Goal: Contribute content: Contribute content

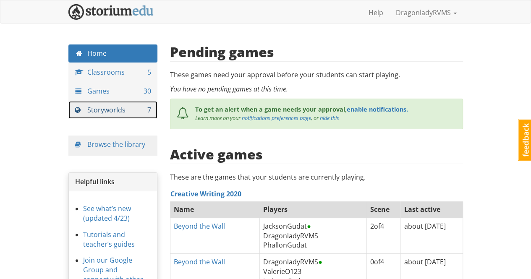
click at [124, 111] on link "Storyworlds 7" at bounding box center [112, 110] width 89 height 18
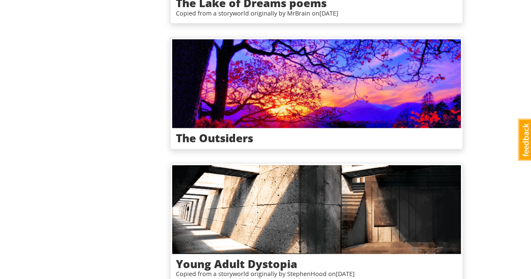
scroll to position [713, 0]
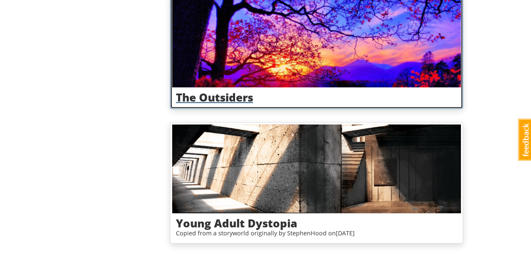
click at [233, 91] on h3 "The Outsiders" at bounding box center [316, 97] width 281 height 12
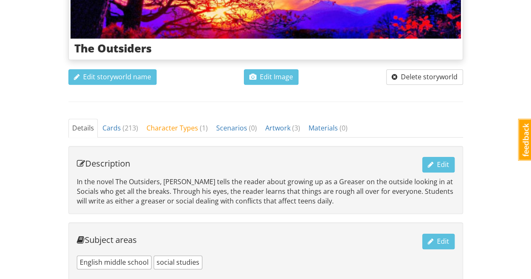
scroll to position [245, 0]
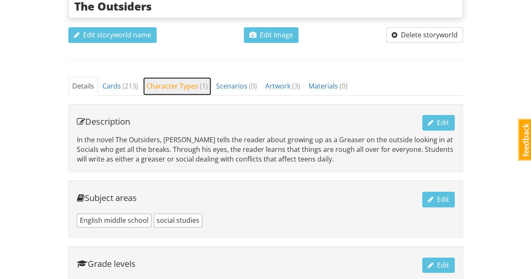
click at [172, 86] on span "Character Types ( 1 )" at bounding box center [177, 85] width 61 height 9
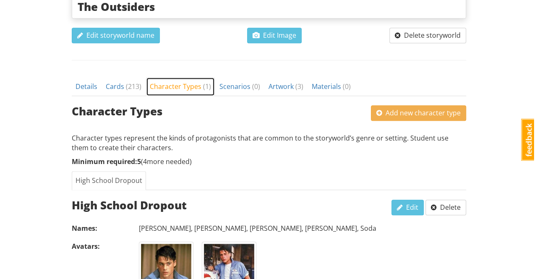
scroll to position [202, 0]
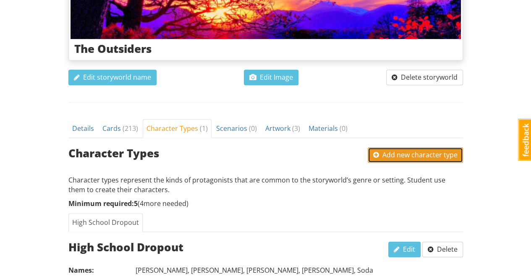
click at [410, 152] on span "Add new character type" at bounding box center [415, 154] width 84 height 9
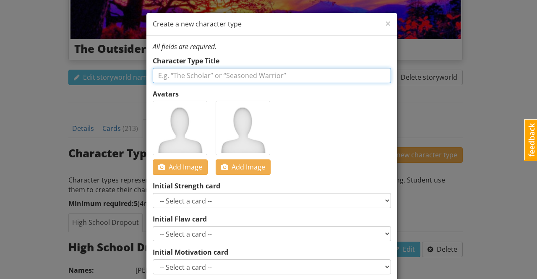
click at [267, 72] on input "text" at bounding box center [272, 75] width 238 height 15
type input "Juvenile Delinquent"
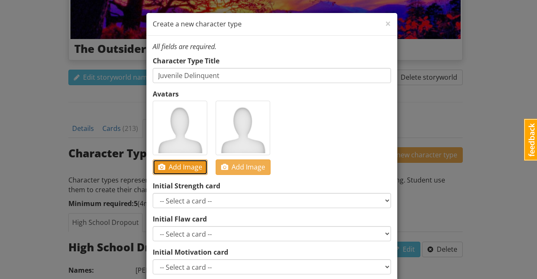
click at [184, 166] on span "Add Image" at bounding box center [180, 166] width 44 height 9
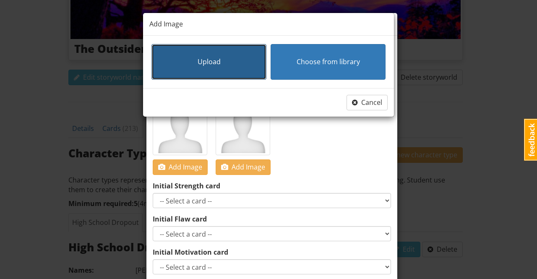
click at [230, 67] on button "Upload" at bounding box center [209, 62] width 115 height 36
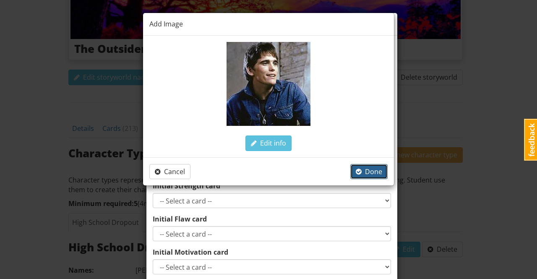
click at [370, 171] on span "Done" at bounding box center [369, 171] width 26 height 9
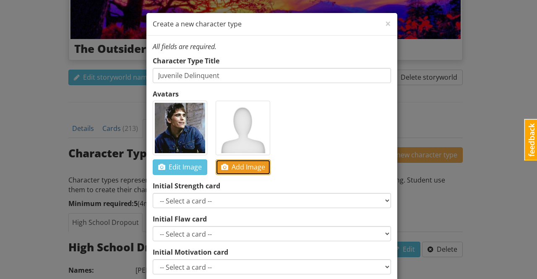
click at [245, 167] on span "Add Image" at bounding box center [243, 166] width 44 height 9
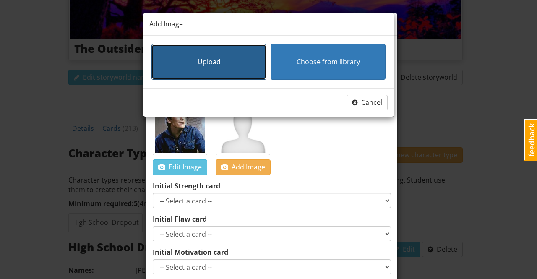
click at [238, 66] on button "Upload" at bounding box center [209, 62] width 115 height 36
click at [223, 63] on button "Upload" at bounding box center [209, 62] width 115 height 36
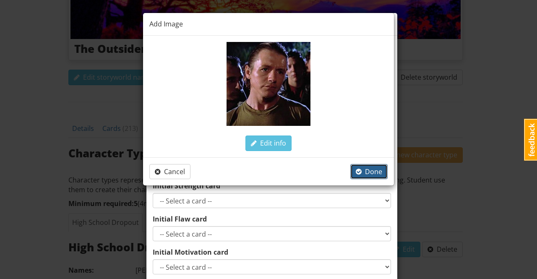
click at [380, 171] on span "Done" at bounding box center [369, 171] width 26 height 9
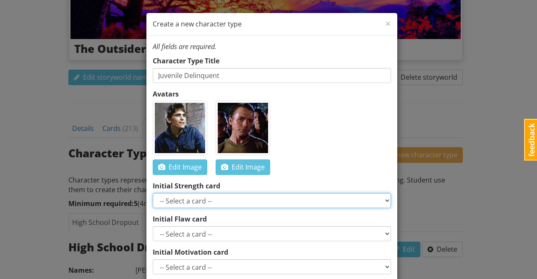
click at [207, 200] on select "-- Select a card -- Smart Perceptive Persuasive Witty Resourceful Charismatic B…" at bounding box center [272, 200] width 238 height 15
select select "d_card_84"
click at [153, 193] on select "-- Select a card -- Smart Perceptive Persuasive Witty Resourceful Charismatic B…" at bounding box center [272, 200] width 238 height 15
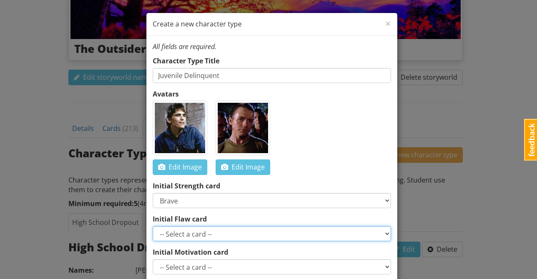
click at [220, 233] on select "-- Select a card -- Greedy Insensitive Overconfident Insecure Afraid Secretive …" at bounding box center [272, 233] width 238 height 15
select select "d_card_110"
click at [153, 226] on select "-- Select a card -- Greedy Insensitive Overconfident Insecure Afraid Secretive …" at bounding box center [272, 233] width 238 height 15
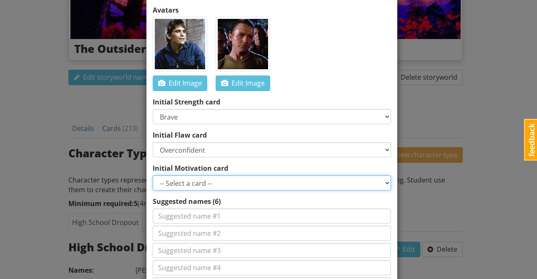
click at [229, 185] on select "-- Select a card -- Get revenge Undermine a rival Keep a secret Learn something…" at bounding box center [272, 183] width 238 height 15
select select "d_card_179"
click at [153, 176] on select "-- Select a card -- Get revenge Undermine a rival Keep a secret Learn something…" at bounding box center [272, 183] width 238 height 15
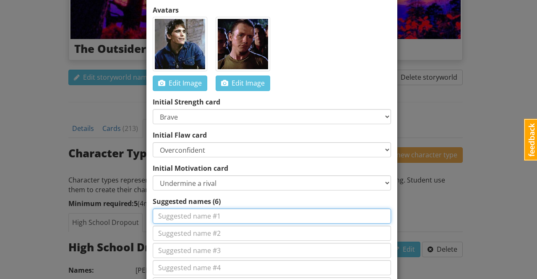
click at [226, 217] on input at bounding box center [272, 216] width 238 height 15
type input "Dally"
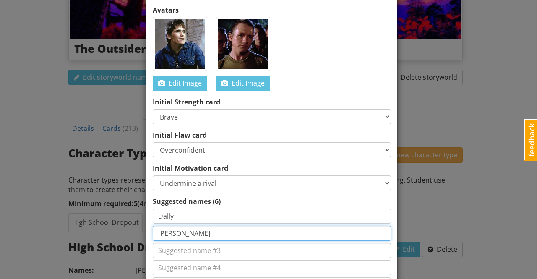
type input "[PERSON_NAME]"
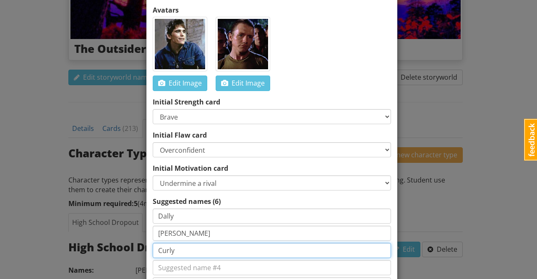
type input "Curly"
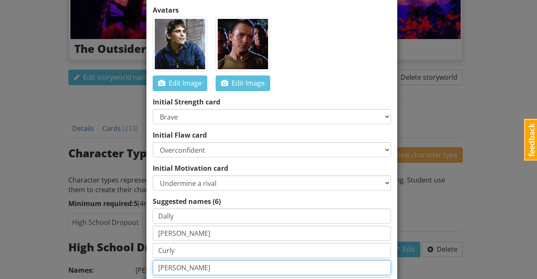
type input "[PERSON_NAME]"
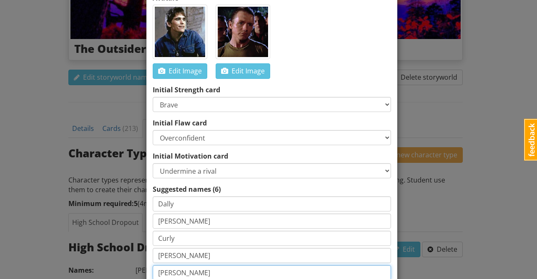
type input "[PERSON_NAME]"
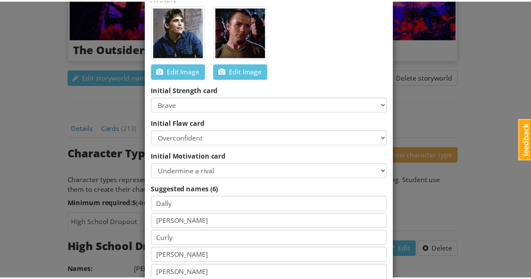
scroll to position [167, 0]
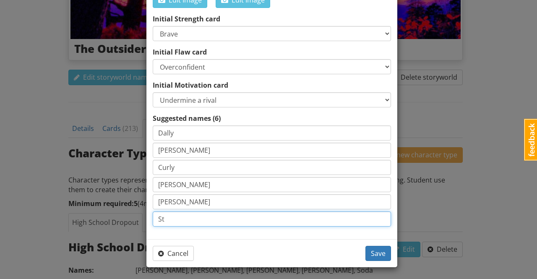
type input "S"
type input "[PERSON_NAME]"
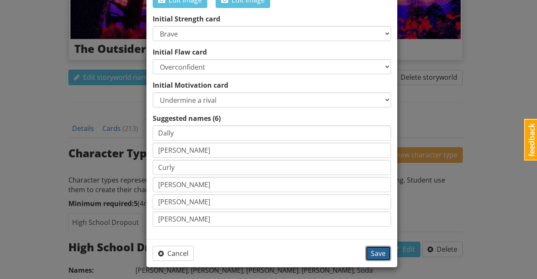
click at [374, 254] on span "Save" at bounding box center [378, 253] width 15 height 9
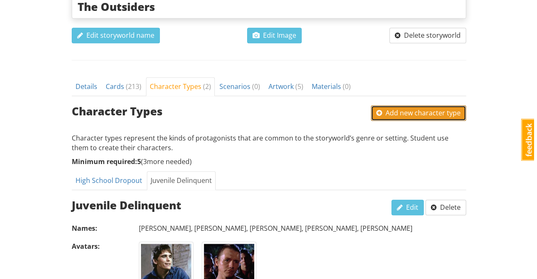
scroll to position [202, 0]
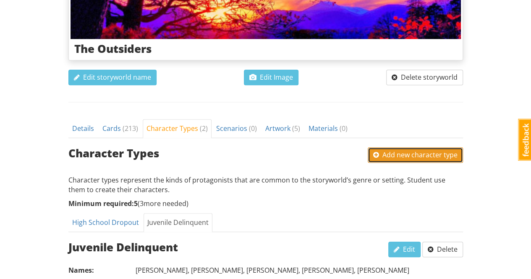
click at [400, 152] on span "Add new character type" at bounding box center [415, 154] width 84 height 9
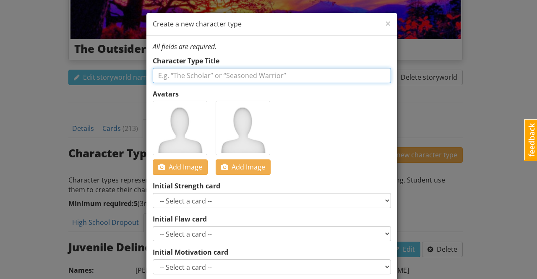
click at [212, 72] on input "text" at bounding box center [272, 75] width 238 height 15
type input "H"
type input "Parental Figure"
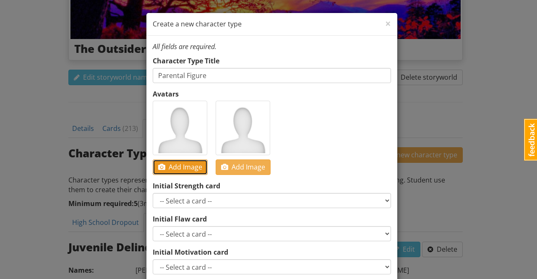
click at [192, 168] on span "Add Image" at bounding box center [180, 166] width 44 height 9
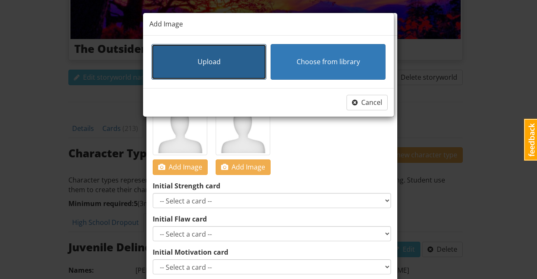
click at [224, 55] on button "Upload" at bounding box center [209, 62] width 115 height 36
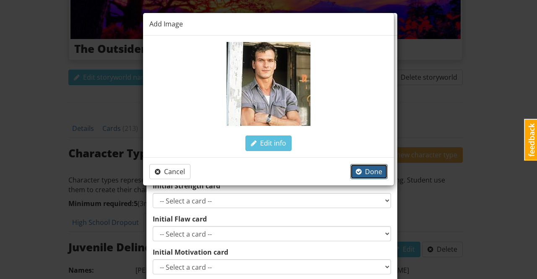
click at [375, 173] on span "Done" at bounding box center [369, 171] width 26 height 9
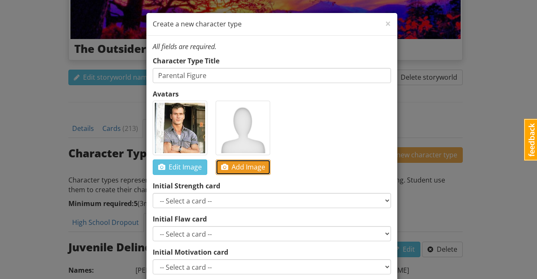
click at [249, 168] on span "Add Image" at bounding box center [243, 166] width 44 height 9
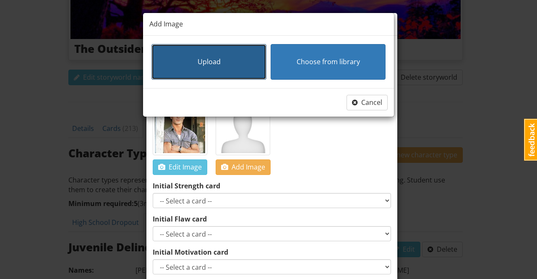
click at [225, 67] on button "Upload" at bounding box center [209, 62] width 115 height 36
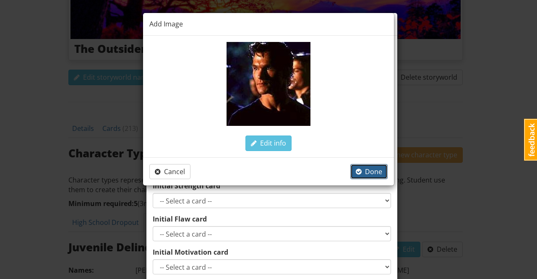
click at [366, 170] on span "Done" at bounding box center [369, 171] width 26 height 9
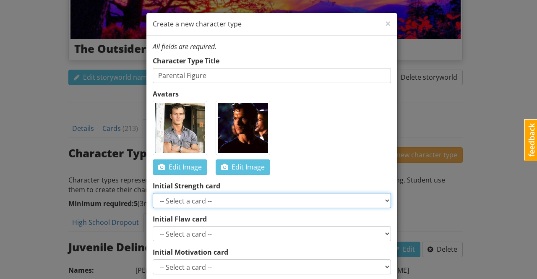
click at [211, 202] on select "-- Select a card -- Smart Perceptive Persuasive Witty Resourceful Charismatic B…" at bounding box center [272, 200] width 238 height 15
select select "d_card_100"
click at [153, 193] on select "-- Select a card -- Smart Perceptive Persuasive Witty Resourceful Charismatic B…" at bounding box center [272, 200] width 238 height 15
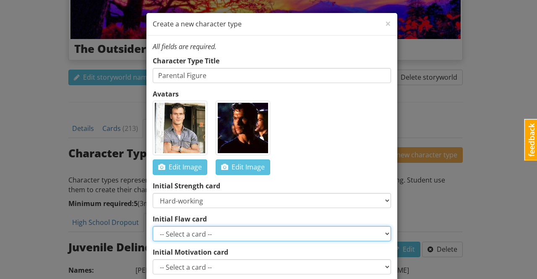
click at [217, 233] on select "-- Select a card -- Greedy Insensitive Overconfident Insecure Afraid Secretive …" at bounding box center [272, 233] width 238 height 15
select select "d_card_211"
click at [153, 226] on select "-- Select a card -- Greedy Insensitive Overconfident Insecure Afraid Secretive …" at bounding box center [272, 233] width 238 height 15
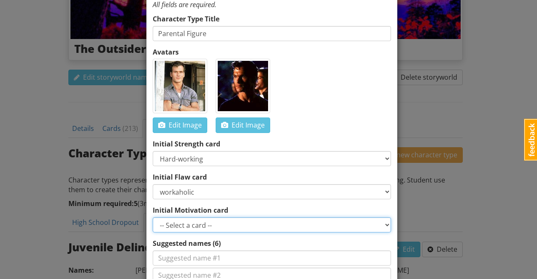
click at [222, 224] on select "-- Select a card -- Get revenge Undermine a rival Keep a secret Learn something…" at bounding box center [272, 224] width 238 height 15
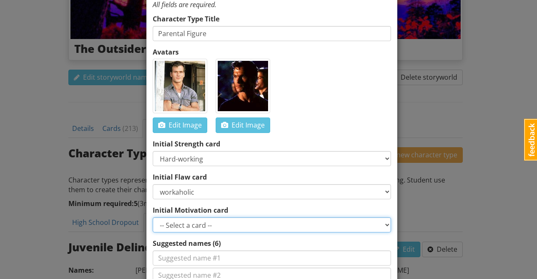
click at [238, 222] on select "-- Select a card -- Get revenge Undermine a rival Keep a secret Learn something…" at bounding box center [272, 224] width 238 height 15
select select "d_card_188"
click at [153, 217] on select "-- Select a card -- Get revenge Undermine a rival Keep a secret Learn something…" at bounding box center [272, 224] width 238 height 15
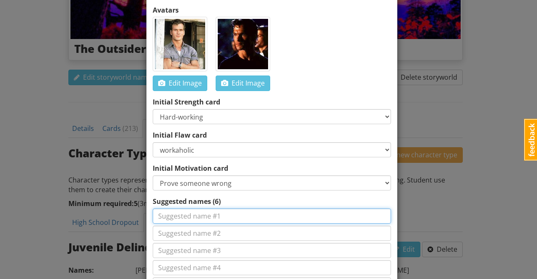
click at [244, 218] on input at bounding box center [272, 216] width 238 height 15
type input "[PERSON_NAME]"
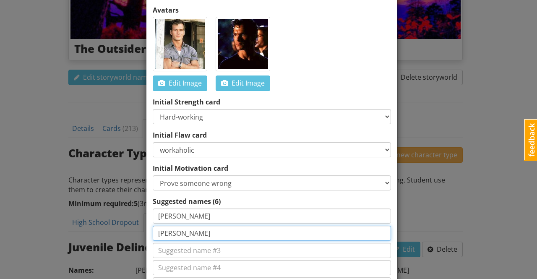
type input "[PERSON_NAME]"
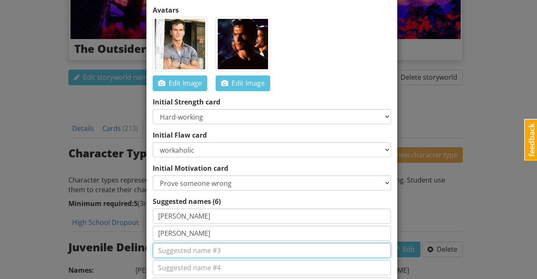
click at [207, 251] on input at bounding box center [272, 250] width 238 height 15
type input "[PERSON_NAME]"
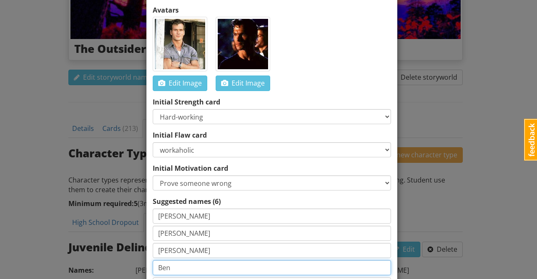
type input "Ben"
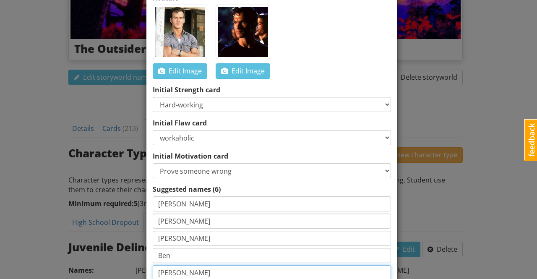
type input "[PERSON_NAME]"
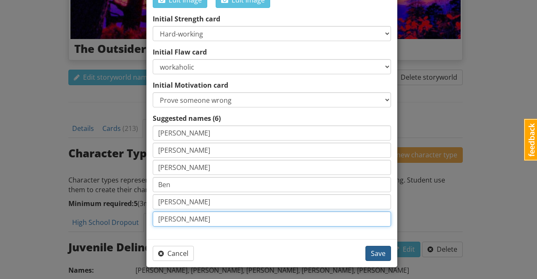
type input "[PERSON_NAME]"
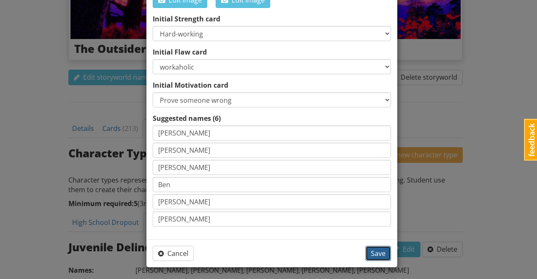
click at [379, 252] on span "Save" at bounding box center [378, 253] width 15 height 9
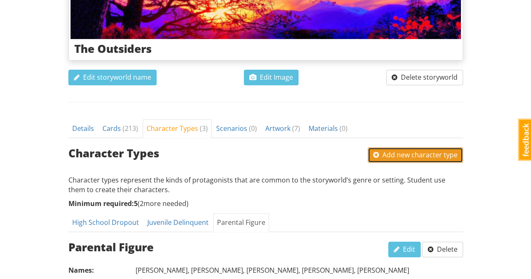
click at [413, 151] on span "Add new character type" at bounding box center [415, 154] width 84 height 9
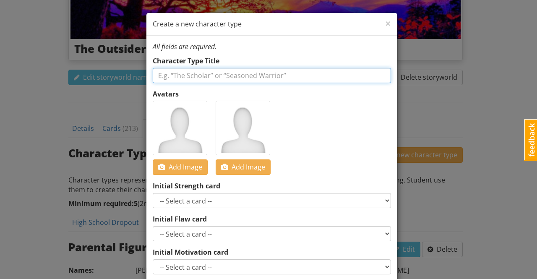
click at [277, 76] on input "text" at bounding box center [272, 75] width 238 height 15
type input "Super Senior"
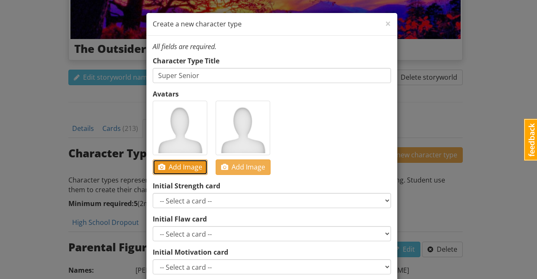
click at [188, 166] on span "Add Image" at bounding box center [180, 166] width 44 height 9
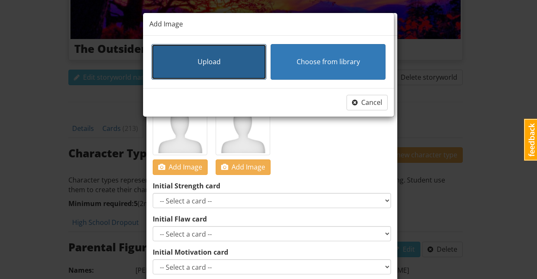
click at [226, 57] on button "Upload" at bounding box center [209, 62] width 115 height 36
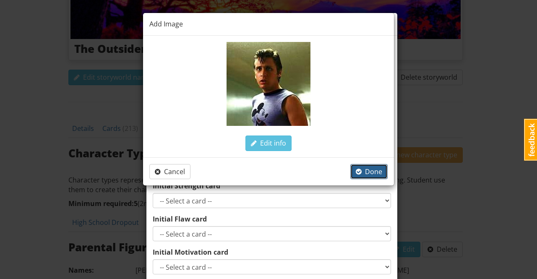
click at [375, 171] on span "Done" at bounding box center [369, 171] width 26 height 9
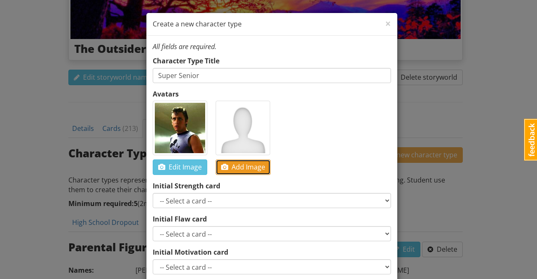
click at [237, 168] on span "Add Image" at bounding box center [243, 166] width 44 height 9
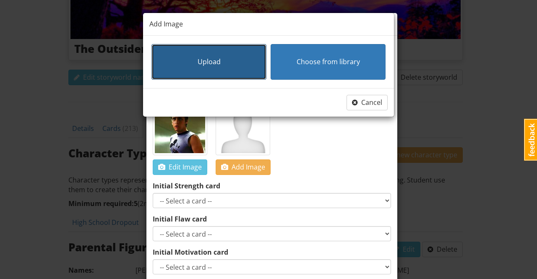
click at [227, 69] on button "Upload" at bounding box center [209, 62] width 115 height 36
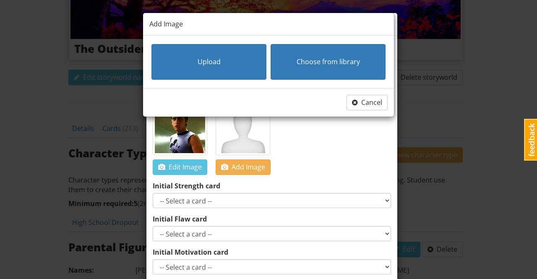
click at [234, 168] on div "Add Image Upload Choose from library Cancel" at bounding box center [268, 139] width 537 height 279
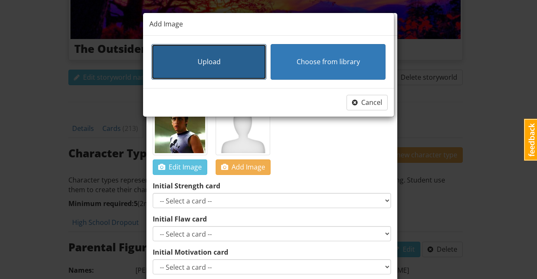
click at [248, 68] on button "Upload" at bounding box center [209, 62] width 115 height 36
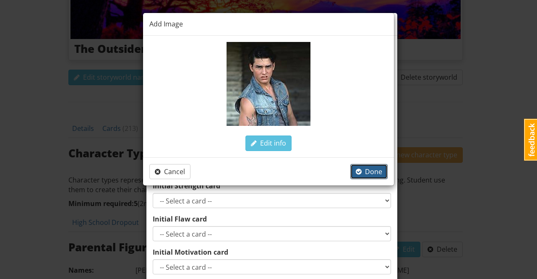
click at [375, 173] on span "Done" at bounding box center [369, 171] width 26 height 9
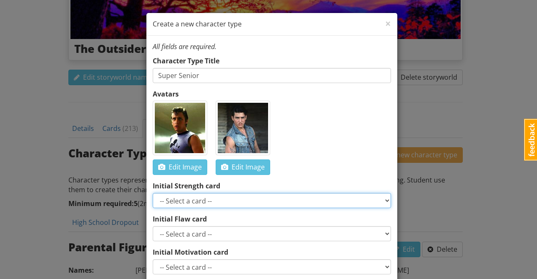
click at [193, 199] on select "-- Select a card -- Smart Perceptive Persuasive Witty Resourceful Charismatic B…" at bounding box center [272, 200] width 238 height 15
select select "d_card_81"
click at [153, 193] on select "-- Select a card -- Smart Perceptive Persuasive Witty Resourceful Charismatic B…" at bounding box center [272, 200] width 238 height 15
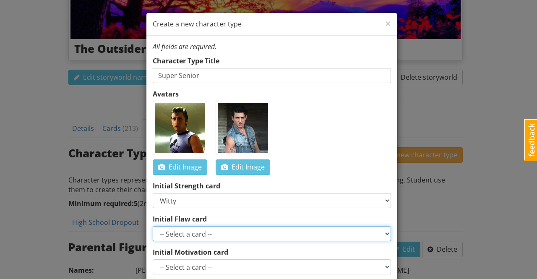
click at [217, 233] on select "-- Select a card -- Greedy Insensitive Overconfident Insecure Afraid Secretive …" at bounding box center [272, 233] width 238 height 15
select select "d_card_118"
click at [153, 226] on select "-- Select a card -- Greedy Insensitive Overconfident Insecure Afraid Secretive …" at bounding box center [272, 233] width 238 height 15
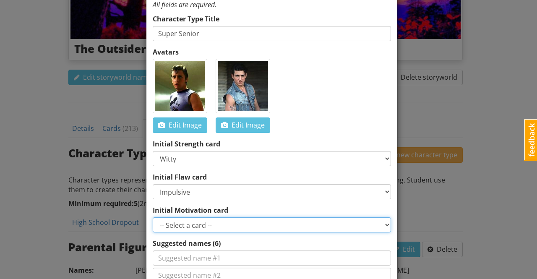
click at [231, 228] on select "-- Select a card -- Get revenge Undermine a rival Keep a secret Learn something…" at bounding box center [272, 224] width 238 height 15
select select "d_card_194"
click at [153, 217] on select "-- Select a card -- Get revenge Undermine a rival Keep a secret Learn something…" at bounding box center [272, 224] width 238 height 15
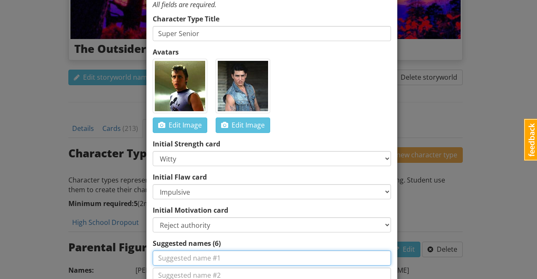
click at [232, 258] on input at bounding box center [272, 258] width 238 height 15
type input "Two-Bit"
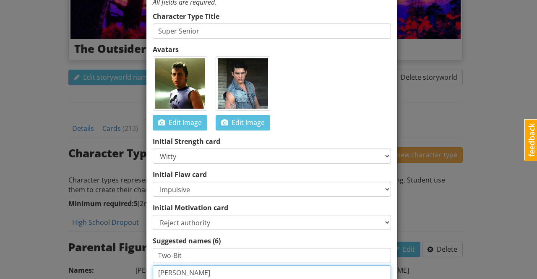
scroll to position [86, 0]
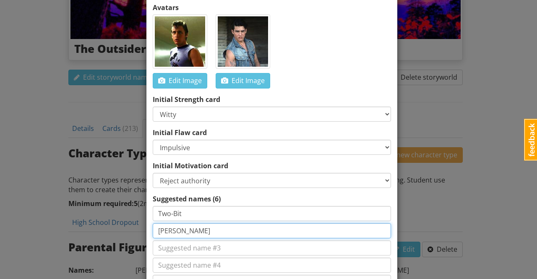
type input "[PERSON_NAME]"
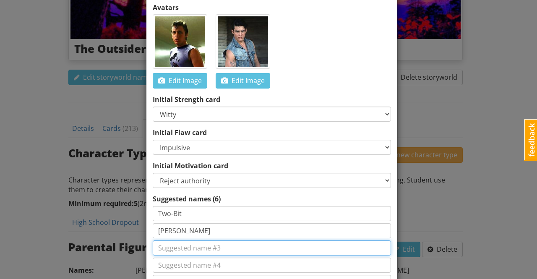
click at [206, 248] on input at bounding box center [272, 248] width 238 height 15
type input "[PERSON_NAME]"
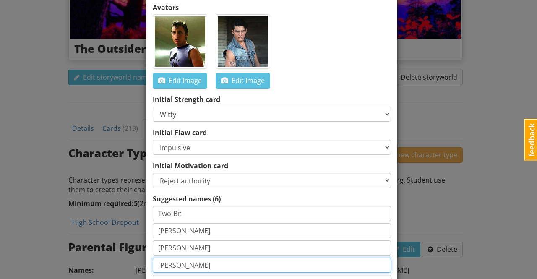
type input "[PERSON_NAME]"
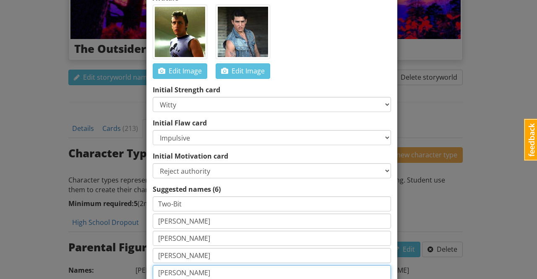
scroll to position [138, 0]
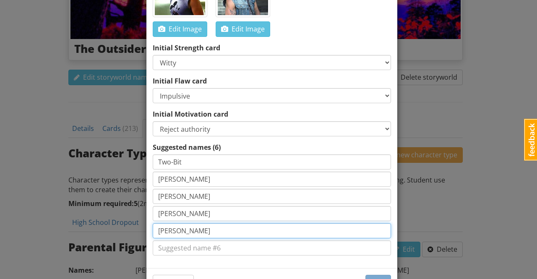
type input "[PERSON_NAME]"
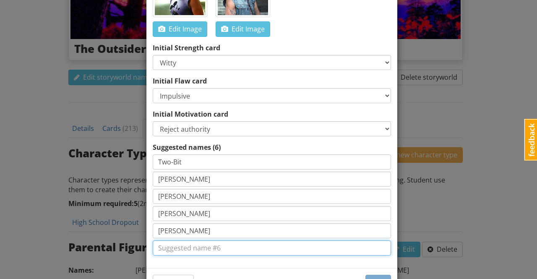
click at [206, 246] on input at bounding box center [272, 248] width 238 height 15
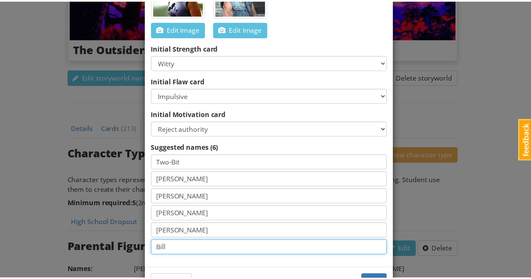
scroll to position [167, 0]
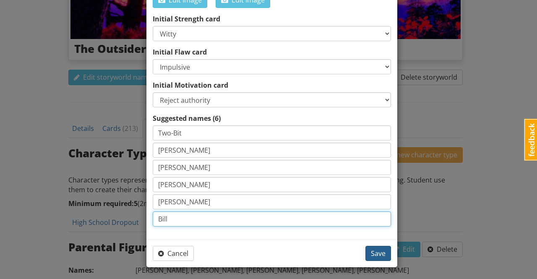
type input "Bill"
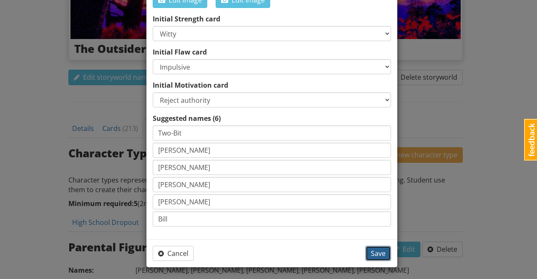
click at [380, 257] on button "Save" at bounding box center [379, 254] width 26 height 16
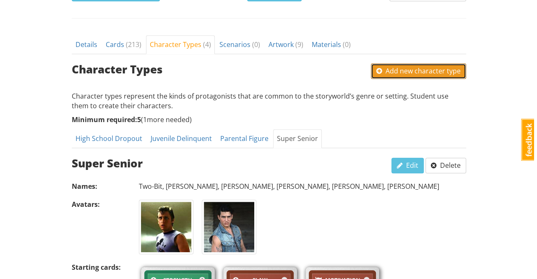
scroll to position [244, 0]
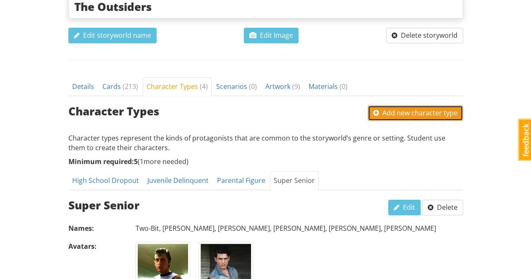
click at [400, 111] on span "Add new character type" at bounding box center [415, 112] width 84 height 9
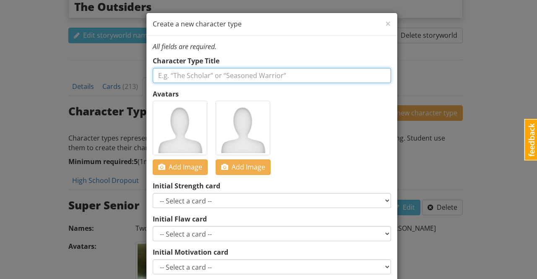
click at [207, 76] on input "text" at bounding box center [272, 75] width 238 height 15
type input "The Pet (insecure)"
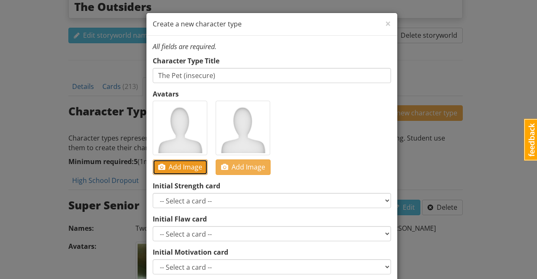
click at [187, 169] on span "Add Image" at bounding box center [180, 166] width 44 height 9
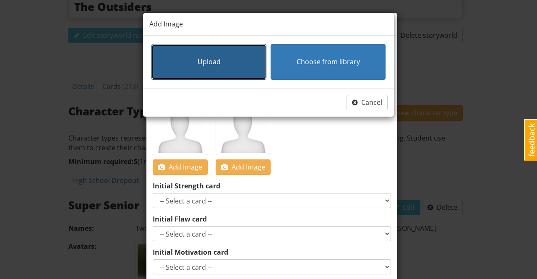
click at [223, 58] on button "Upload" at bounding box center [209, 62] width 115 height 36
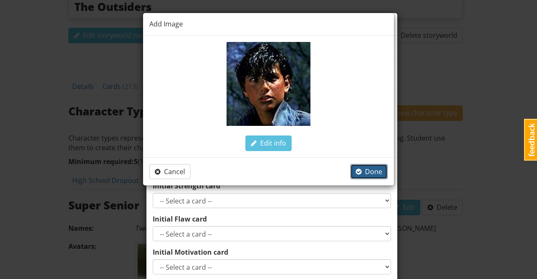
click at [378, 171] on span "Done" at bounding box center [369, 171] width 26 height 9
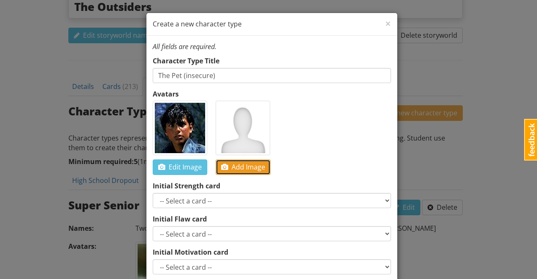
click at [244, 168] on span "Add Image" at bounding box center [243, 166] width 44 height 9
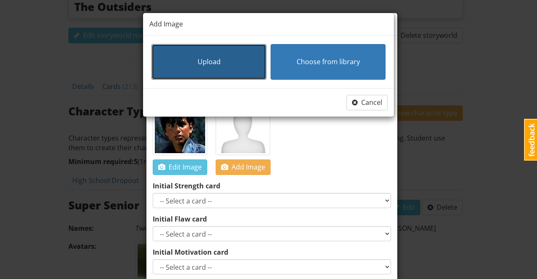
click at [216, 59] on span "Upload" at bounding box center [209, 61] width 23 height 9
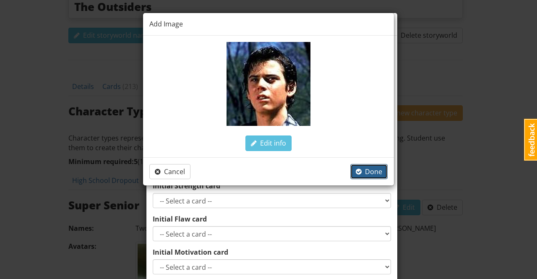
click at [366, 167] on span "Done" at bounding box center [369, 171] width 26 height 9
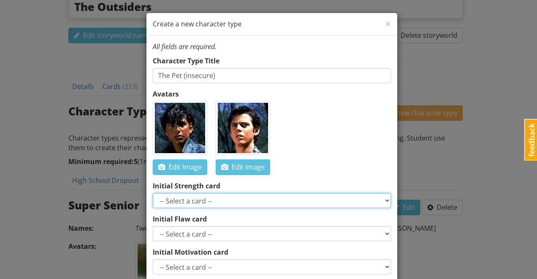
click at [203, 201] on select "-- Select a card -- Smart Perceptive Persuasive Witty Resourceful Charismatic B…" at bounding box center [272, 200] width 238 height 15
select select "d_card_78"
click at [153, 193] on select "-- Select a card -- Smart Perceptive Persuasive Witty Resourceful Charismatic B…" at bounding box center [272, 200] width 238 height 15
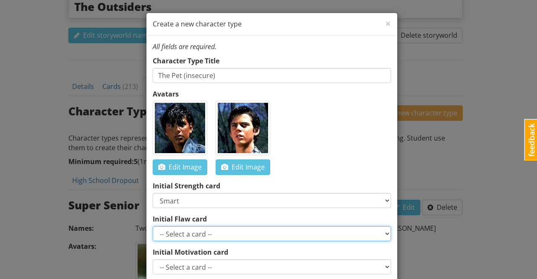
click at [221, 231] on select "-- Select a card -- Greedy Insensitive Overconfident Insecure Afraid Secretive …" at bounding box center [272, 233] width 238 height 15
select select "d_card_126"
click at [153, 226] on select "-- Select a card -- Greedy Insensitive Overconfident Insecure Afraid Secretive …" at bounding box center [272, 233] width 238 height 15
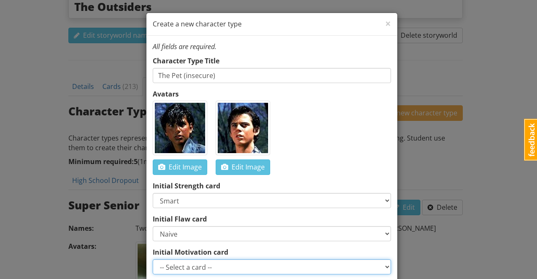
click at [222, 263] on select "-- Select a card -- Get revenge Undermine a rival Keep a secret Learn something…" at bounding box center [272, 266] width 238 height 15
select select "d_card_180"
click at [153, 259] on select "-- Select a card -- Get revenge Undermine a rival Keep a secret Learn something…" at bounding box center [272, 266] width 238 height 15
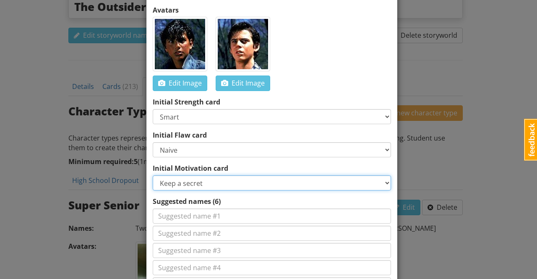
scroll to position [126, 0]
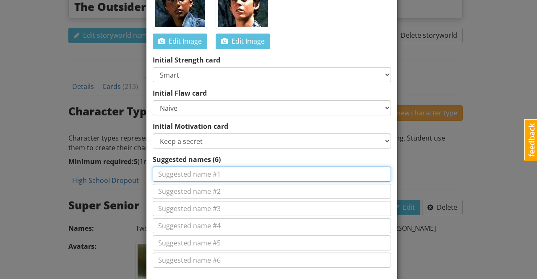
click at [244, 174] on input at bounding box center [272, 174] width 238 height 15
type input "Ponyboy"
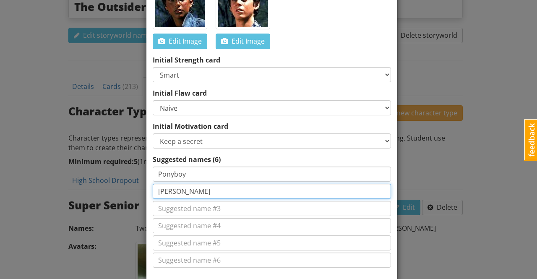
type input "[PERSON_NAME]"
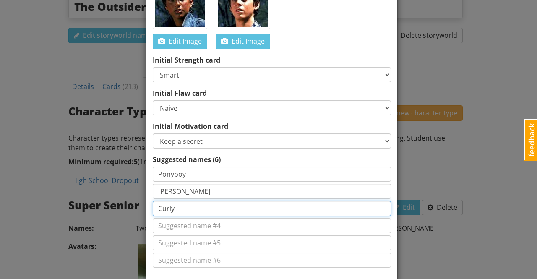
type input "Curly"
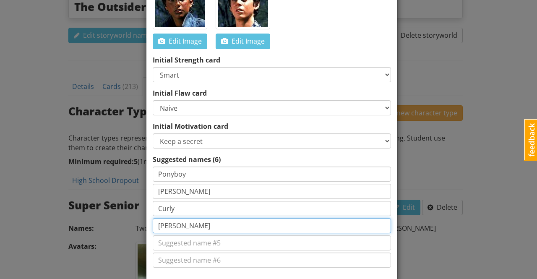
type input "[PERSON_NAME]"
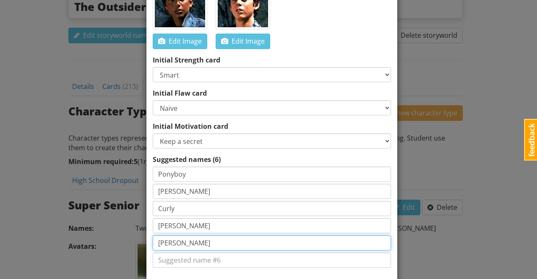
type input "[PERSON_NAME]"
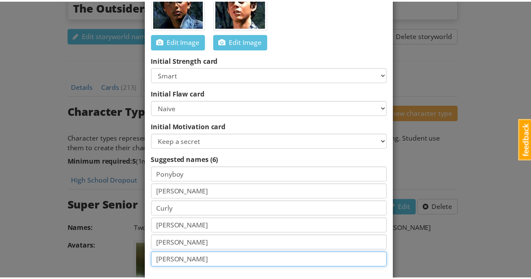
scroll to position [167, 0]
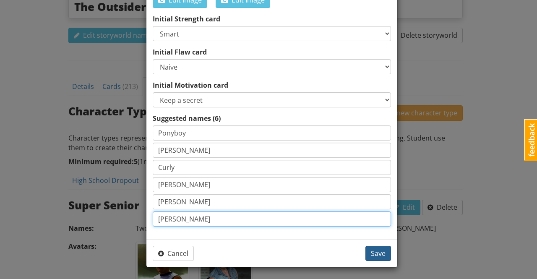
type input "[PERSON_NAME]"
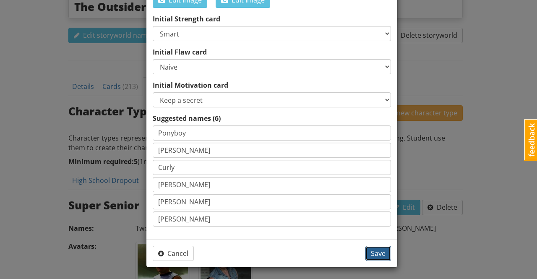
click at [375, 253] on span "Save" at bounding box center [378, 253] width 15 height 9
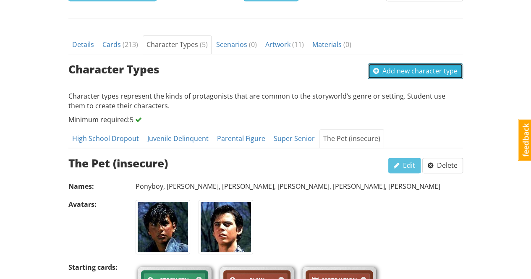
scroll to position [244, 0]
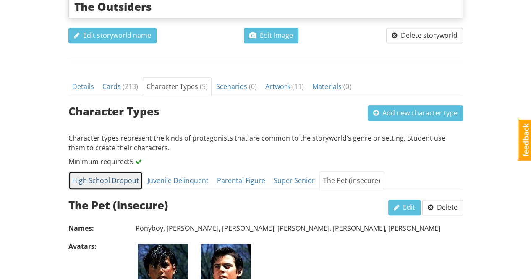
click at [96, 179] on link "High School Dropout" at bounding box center [105, 180] width 74 height 19
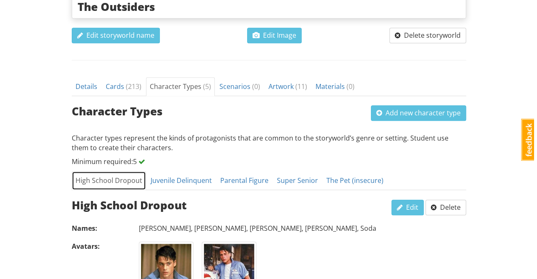
scroll to position [286, 0]
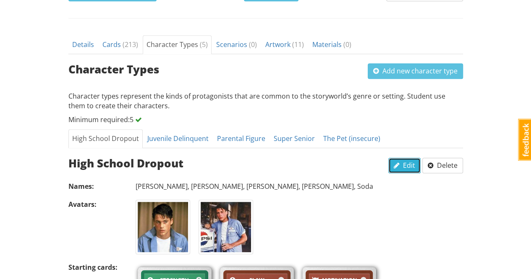
click at [407, 162] on span "Edit" at bounding box center [404, 165] width 21 height 9
select select "d_card_83"
select select "d_card_210"
select select "d_card_190"
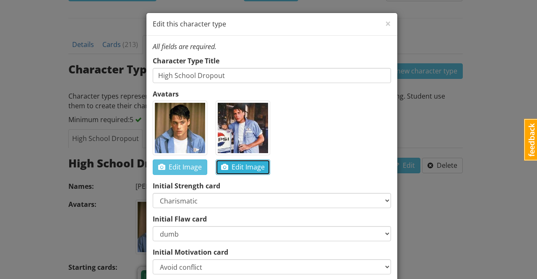
click at [242, 166] on span "Edit Image" at bounding box center [243, 166] width 44 height 9
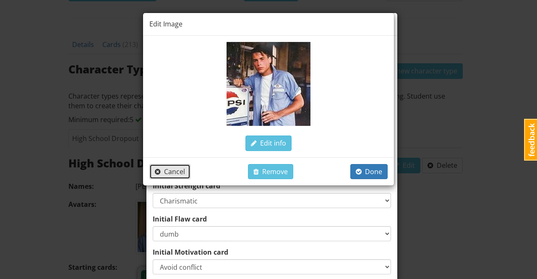
click at [177, 169] on span "Cancel" at bounding box center [170, 171] width 30 height 9
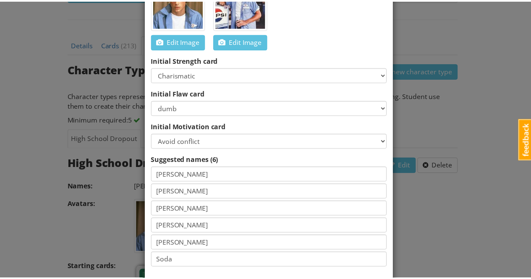
scroll to position [167, 0]
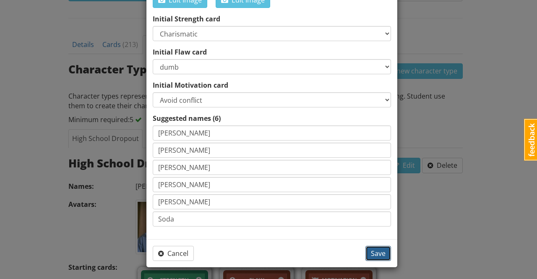
click at [371, 252] on span "Save" at bounding box center [378, 253] width 15 height 9
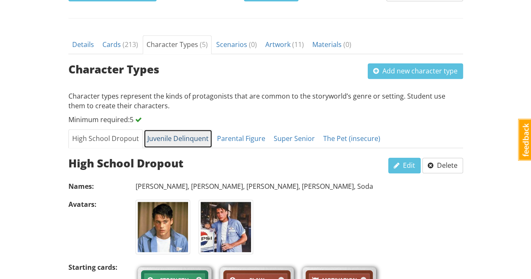
click at [186, 138] on link "Juvenile Delinquent" at bounding box center [178, 138] width 69 height 19
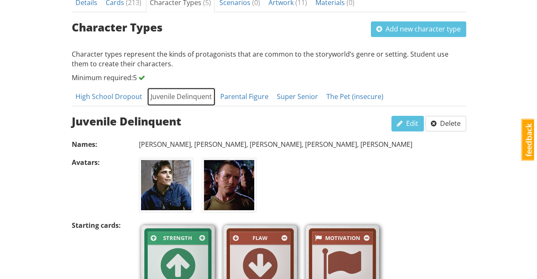
scroll to position [370, 0]
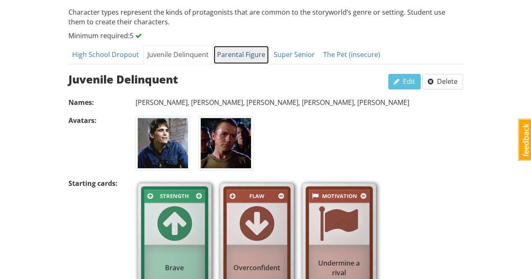
click at [244, 53] on link "Parental Figure" at bounding box center [241, 54] width 56 height 19
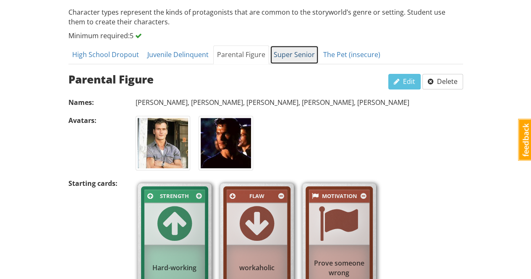
click at [287, 52] on link "Super Senior" at bounding box center [294, 54] width 49 height 19
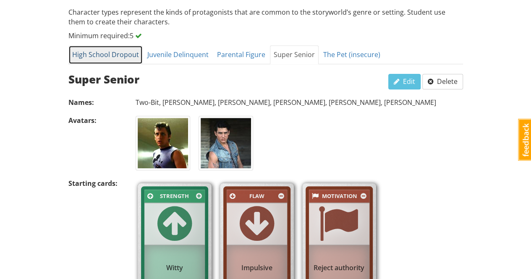
click at [111, 50] on link "High School Dropout" at bounding box center [105, 54] width 74 height 19
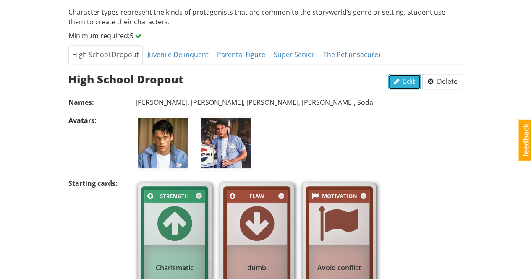
click at [409, 81] on span "Edit" at bounding box center [404, 81] width 21 height 9
select select "d_card_83"
select select "d_card_210"
select select "d_card_190"
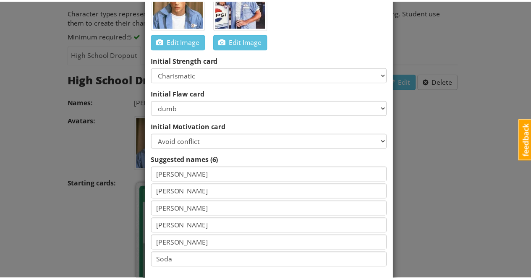
scroll to position [167, 0]
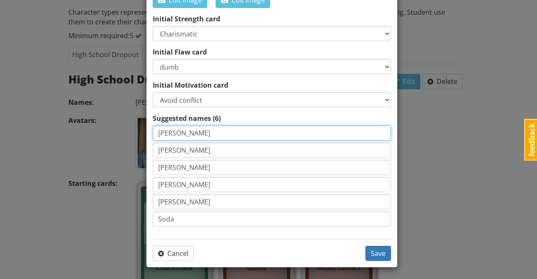
drag, startPoint x: 191, startPoint y: 133, endPoint x: 126, endPoint y: 129, distance: 65.6
click at [126, 129] on div "× Close Edit this character type All fields are required. Character Type Title …" at bounding box center [268, 139] width 537 height 279
type input "Soda"
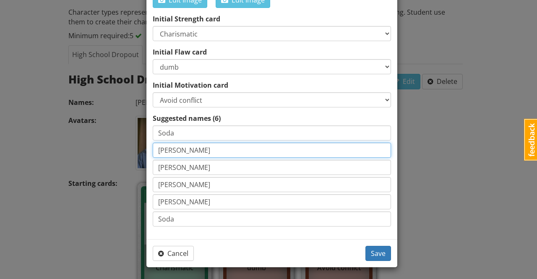
drag, startPoint x: 183, startPoint y: 149, endPoint x: 151, endPoint y: 148, distance: 32.4
click at [153, 148] on input "[PERSON_NAME]" at bounding box center [272, 150] width 238 height 15
type input "[PERSON_NAME]"
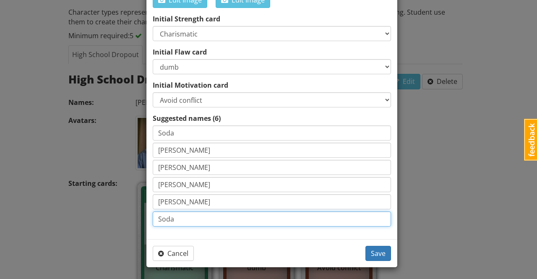
drag, startPoint x: 184, startPoint y: 218, endPoint x: 118, endPoint y: 217, distance: 65.5
click at [118, 217] on div "× Close Edit this character type All fields are required. Character Type Title …" at bounding box center [268, 139] width 537 height 279
type input "[PERSON_NAME]"
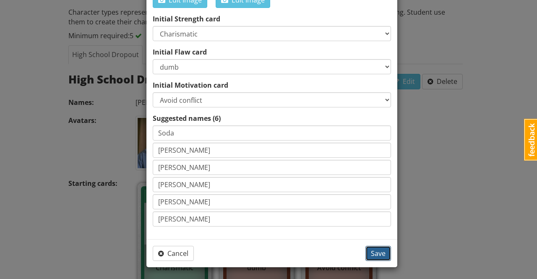
click at [380, 253] on span "Save" at bounding box center [378, 253] width 15 height 9
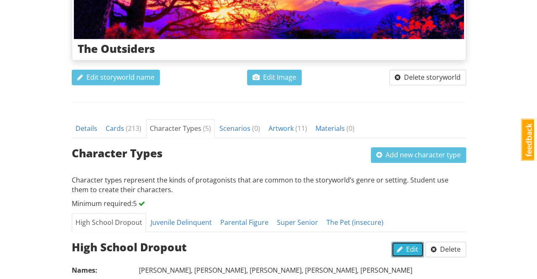
scroll to position [244, 0]
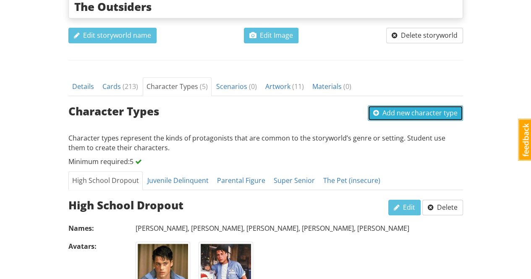
click at [419, 111] on span "Add new character type" at bounding box center [415, 112] width 84 height 9
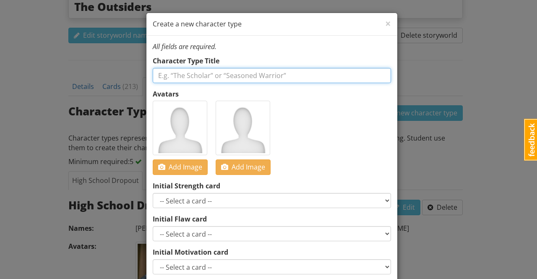
click at [199, 76] on input "text" at bounding box center [272, 75] width 238 height 15
type input "Good Girl"
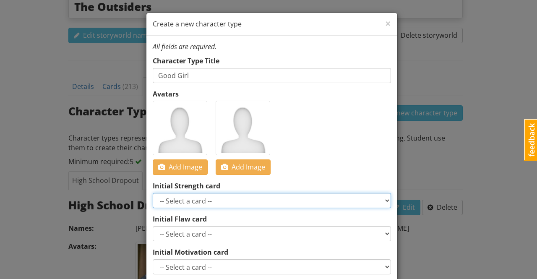
click at [191, 202] on select "-- Select a card -- Smart Perceptive Persuasive Witty Resourceful Charismatic B…" at bounding box center [272, 200] width 238 height 15
select select "d_card_93"
click at [153, 193] on select "-- Select a card -- Smart Perceptive Persuasive Witty Resourceful Charismatic B…" at bounding box center [272, 200] width 238 height 15
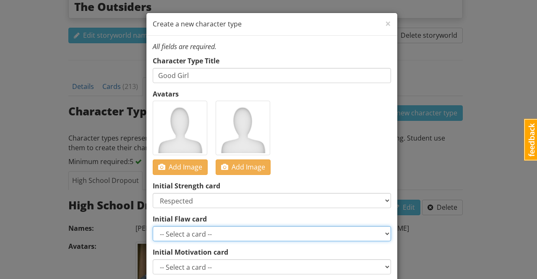
click at [201, 233] on select "-- Select a card -- Greedy Insensitive Overconfident Insecure Afraid Secretive …" at bounding box center [272, 233] width 238 height 15
select select "d_card_113"
click at [153, 226] on select "-- Select a card -- Greedy Insensitive Overconfident Insecure Afraid Secretive …" at bounding box center [272, 233] width 238 height 15
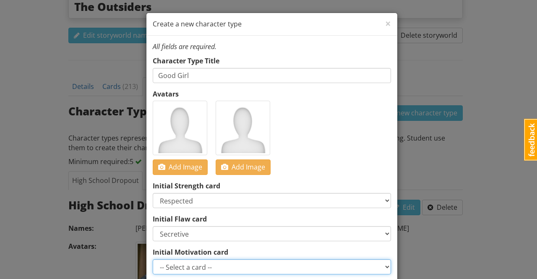
click at [201, 266] on select "-- Select a card -- Get revenge Undermine a rival Keep a secret Learn something…" at bounding box center [272, 266] width 238 height 15
select select "d_card_192"
click at [153, 259] on select "-- Select a card -- Get revenge Undermine a rival Keep a secret Learn something…" at bounding box center [272, 266] width 238 height 15
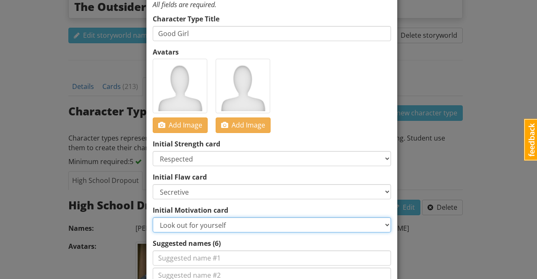
scroll to position [84, 0]
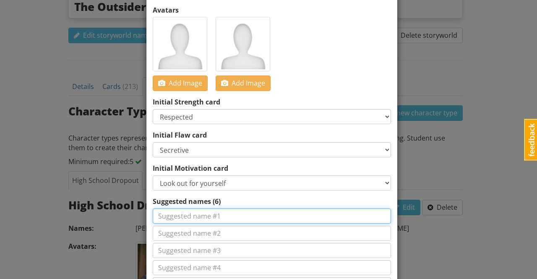
click at [226, 215] on input at bounding box center [272, 216] width 238 height 15
type input "D"
type input "[PERSON_NAME]"
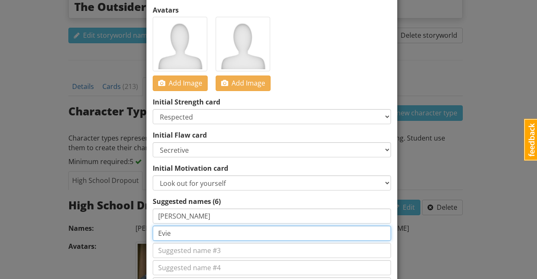
type input "Evie"
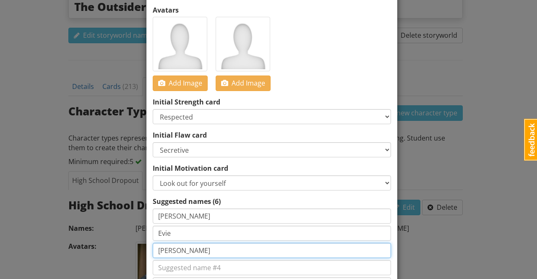
type input "[PERSON_NAME]"
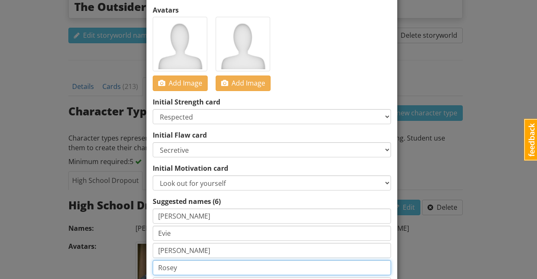
type input "Rosey"
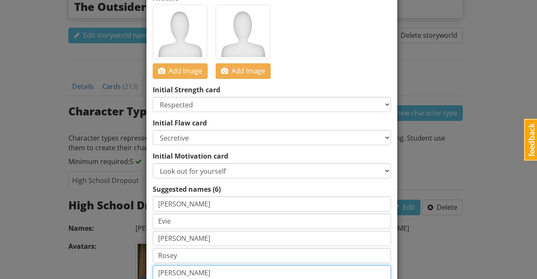
type input "[PERSON_NAME]"
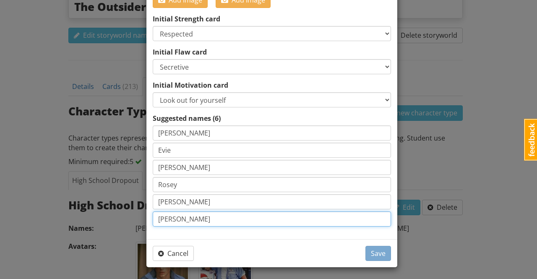
scroll to position [0, 0]
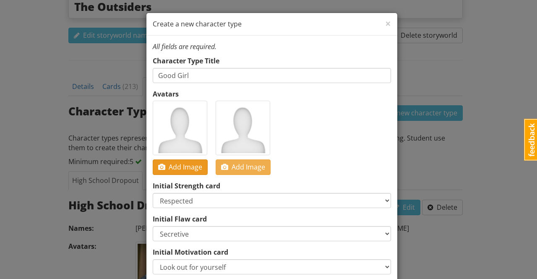
type input "[PERSON_NAME]"
click at [182, 168] on span "Add Image" at bounding box center [180, 166] width 44 height 9
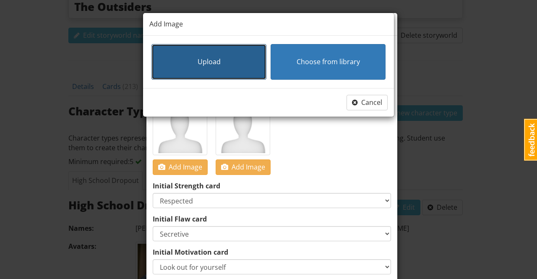
click at [220, 60] on span "Upload" at bounding box center [209, 61] width 23 height 9
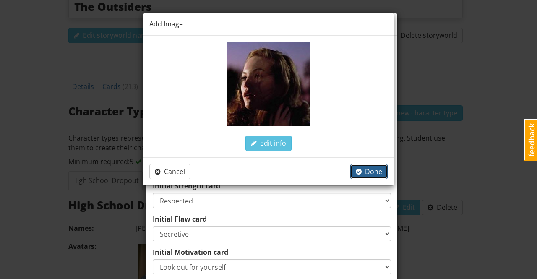
click at [374, 170] on span "Done" at bounding box center [369, 171] width 26 height 9
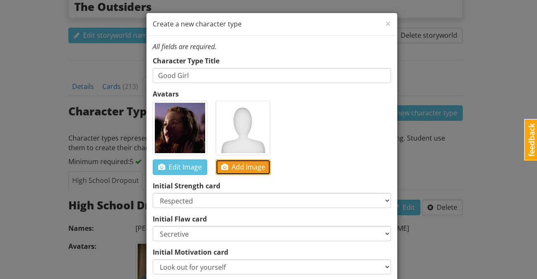
click at [243, 168] on span "Add Image" at bounding box center [243, 166] width 44 height 9
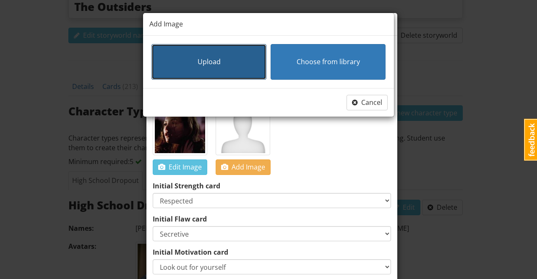
click at [223, 66] on button "Upload" at bounding box center [209, 62] width 115 height 36
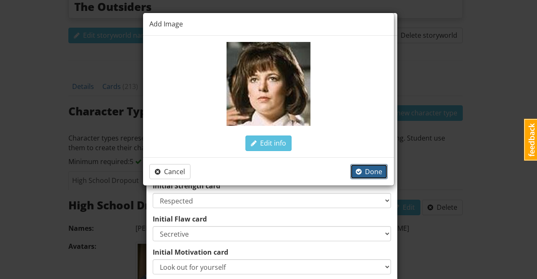
click at [370, 170] on span "Done" at bounding box center [369, 171] width 26 height 9
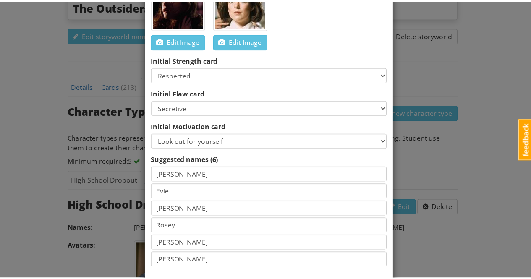
scroll to position [167, 0]
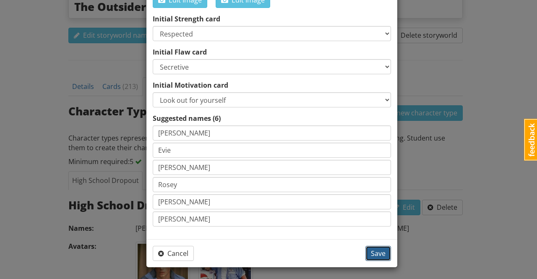
click at [376, 252] on span "Save" at bounding box center [378, 253] width 15 height 9
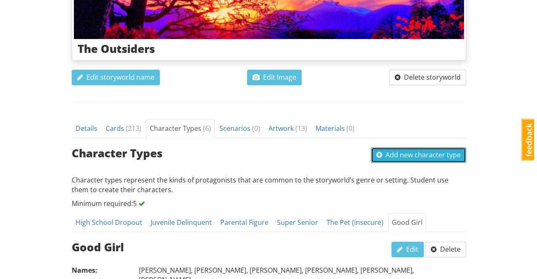
scroll to position [244, 0]
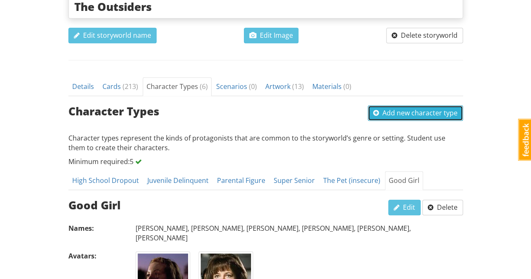
click at [417, 113] on span "Add new character type" at bounding box center [415, 112] width 84 height 9
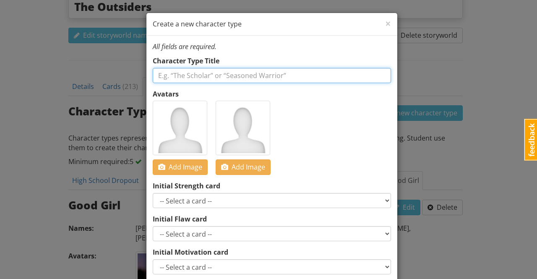
click at [197, 75] on input "text" at bounding box center [272, 75] width 238 height 15
type input "t"
type input "The Loud Girl"
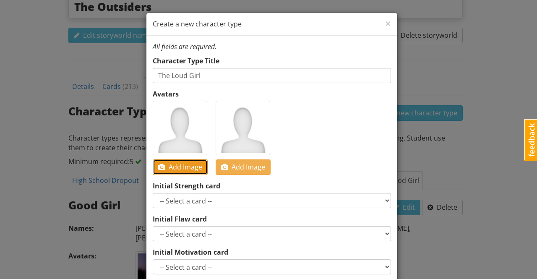
click at [186, 167] on span "Add Image" at bounding box center [180, 166] width 44 height 9
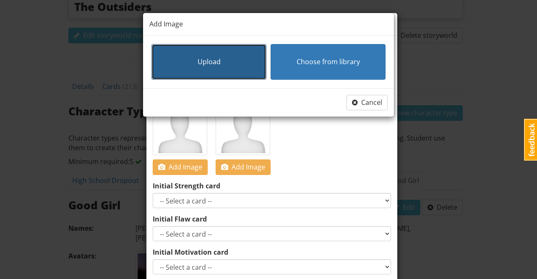
click at [223, 54] on button "Upload" at bounding box center [209, 62] width 115 height 36
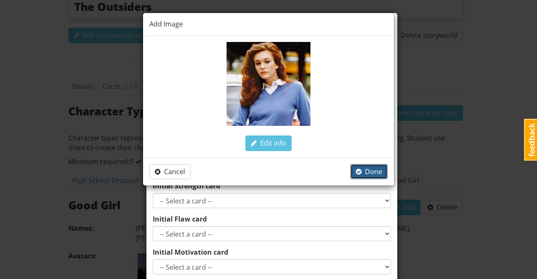
click at [373, 169] on span "Done" at bounding box center [369, 171] width 26 height 9
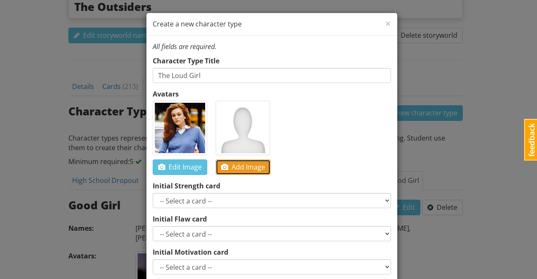
click at [242, 164] on span "Add Image" at bounding box center [243, 166] width 44 height 9
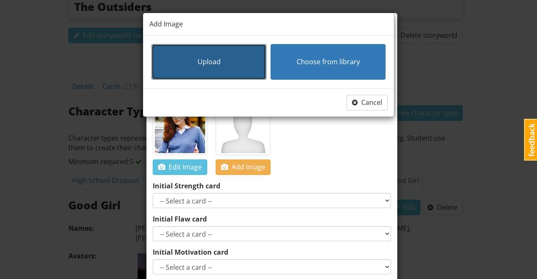
click at [212, 63] on span "Upload" at bounding box center [209, 61] width 23 height 9
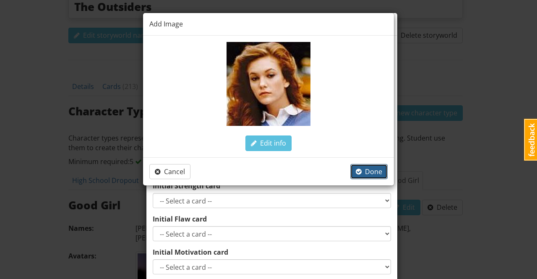
click at [374, 169] on span "Done" at bounding box center [369, 171] width 26 height 9
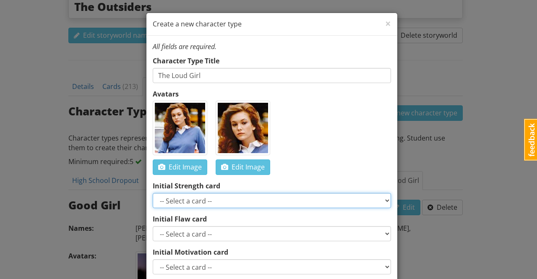
click at [207, 200] on select "-- Select a card -- Smart Perceptive Persuasive Witty Resourceful Charismatic B…" at bounding box center [272, 200] width 238 height 15
select select "d_card_87"
click at [153, 193] on select "-- Select a card -- Smart Perceptive Persuasive Witty Resourceful Charismatic B…" at bounding box center [272, 200] width 238 height 15
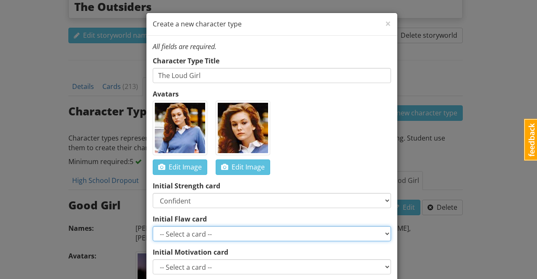
click at [223, 232] on select "-- Select a card -- Greedy Insensitive Overconfident Insecure Afraid Secretive …" at bounding box center [272, 233] width 238 height 15
select select "d_card_109"
click at [153, 226] on select "-- Select a card -- Greedy Insensitive Overconfident Insecure Afraid Secretive …" at bounding box center [272, 233] width 238 height 15
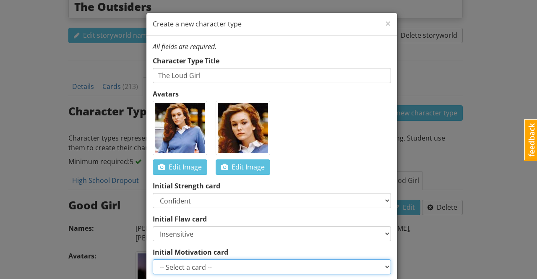
click at [217, 265] on select "-- Select a card -- Get revenge Undermine a rival Keep a secret Learn something…" at bounding box center [272, 266] width 238 height 15
select select "d_card_192"
click at [153, 259] on select "-- Select a card -- Get revenge Undermine a rival Keep a secret Learn something…" at bounding box center [272, 266] width 238 height 15
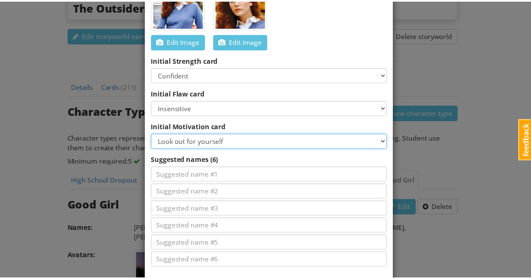
scroll to position [167, 0]
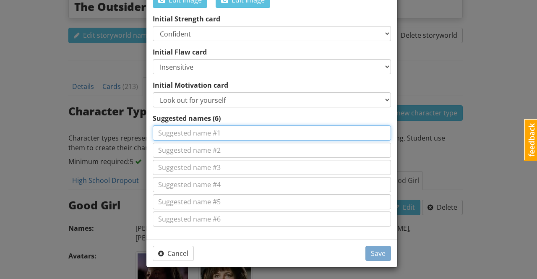
click at [239, 134] on input at bounding box center [272, 133] width 238 height 15
type input "[PERSON_NAME]"
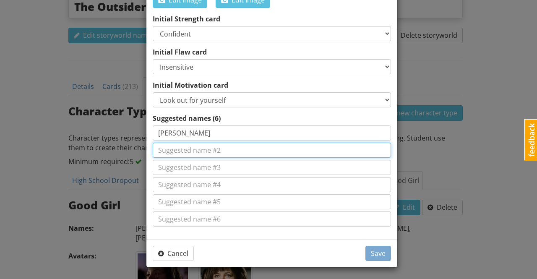
drag, startPoint x: 229, startPoint y: 152, endPoint x: 232, endPoint y: 159, distance: 7.3
click at [232, 159] on div "Suggested names (6) [PERSON_NAME]" at bounding box center [272, 170] width 238 height 113
type input "Rose"
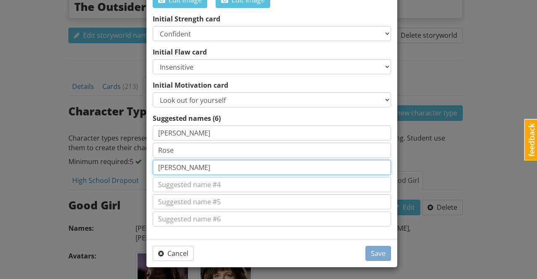
type input "[PERSON_NAME]"
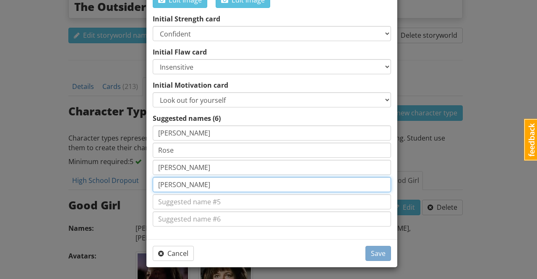
type input "[PERSON_NAME]"
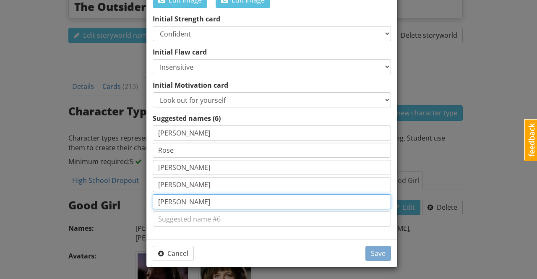
type input "[PERSON_NAME]"
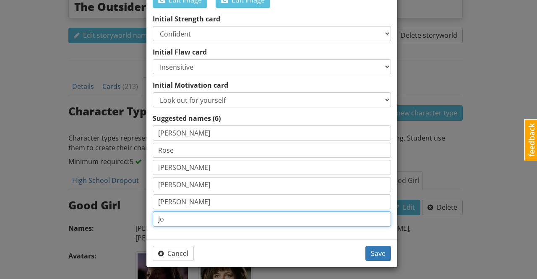
type input "Jo"
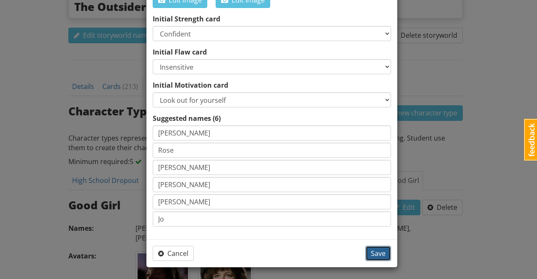
click at [381, 256] on span "Save" at bounding box center [378, 253] width 15 height 9
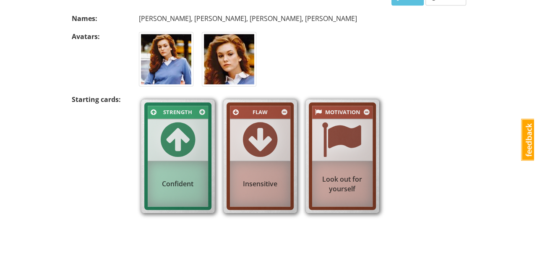
scroll to position [263, 0]
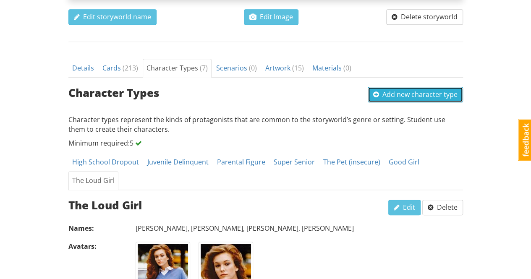
click at [411, 93] on span "Add new character type" at bounding box center [415, 94] width 84 height 9
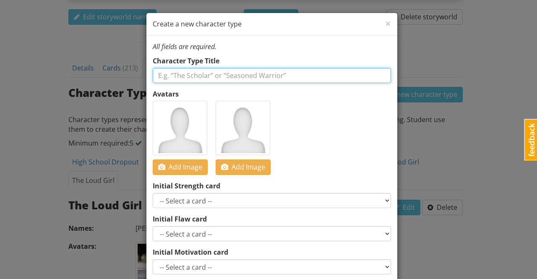
click at [183, 75] on input "text" at bounding box center [272, 75] width 238 height 15
type input "Social Athletic Student"
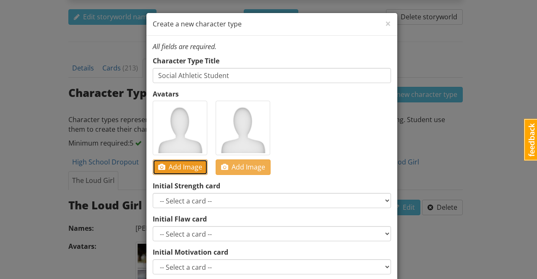
click at [174, 168] on span "Add Image" at bounding box center [180, 166] width 44 height 9
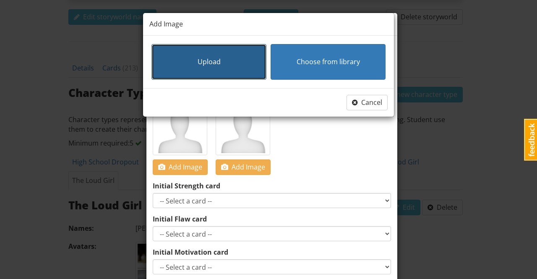
click at [228, 58] on button "Upload" at bounding box center [209, 62] width 115 height 36
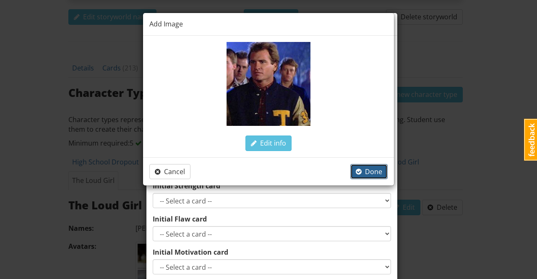
click at [376, 171] on span "Done" at bounding box center [369, 171] width 26 height 9
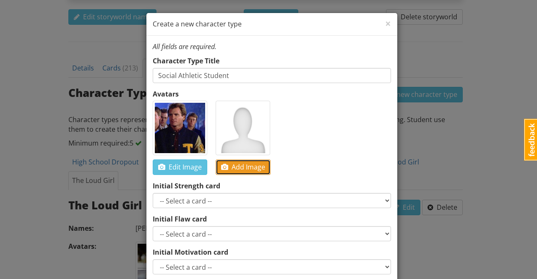
click at [248, 167] on span "Add Image" at bounding box center [243, 166] width 44 height 9
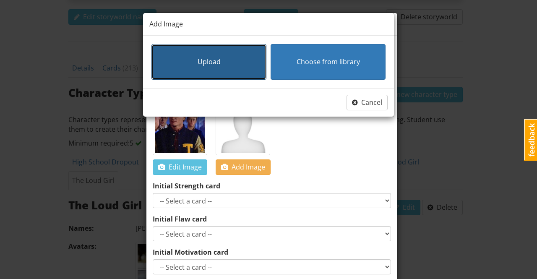
click at [230, 59] on button "Upload" at bounding box center [209, 62] width 115 height 36
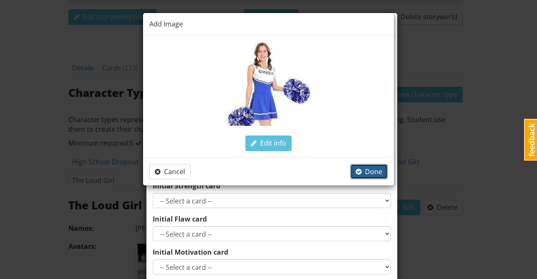
click at [380, 170] on span "Done" at bounding box center [369, 171] width 26 height 9
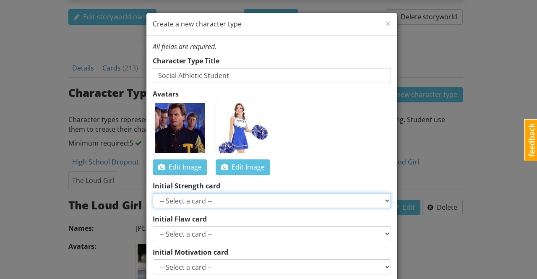
click at [187, 200] on select "-- Select a card -- Smart Perceptive Persuasive Witty Resourceful Charismatic B…" at bounding box center [272, 200] width 238 height 15
select select "d_card_88"
click at [153, 193] on select "-- Select a card -- Smart Perceptive Persuasive Witty Resourceful Charismatic B…" at bounding box center [272, 200] width 238 height 15
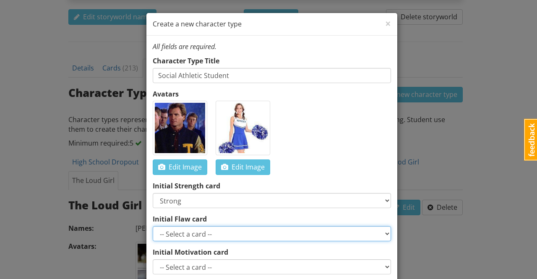
click at [191, 231] on select "-- Select a card -- Greedy Insensitive Overconfident Insecure Afraid Secretive …" at bounding box center [272, 233] width 238 height 15
select select "d_card_121"
click at [153, 226] on select "-- Select a card -- Greedy Insensitive Overconfident Insecure Afraid Secretive …" at bounding box center [272, 233] width 238 height 15
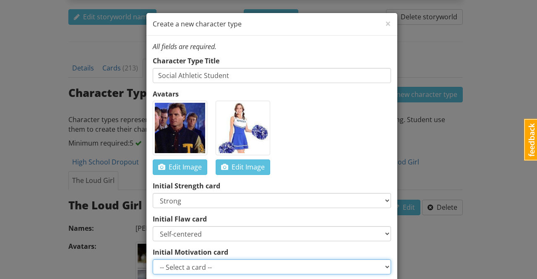
click at [201, 263] on select "-- Select a card -- Get revenge Undermine a rival Keep a secret Learn something…" at bounding box center [272, 266] width 238 height 15
select select "d_card_185"
click at [153, 259] on select "-- Select a card -- Get revenge Undermine a rival Keep a secret Learn something…" at bounding box center [272, 266] width 238 height 15
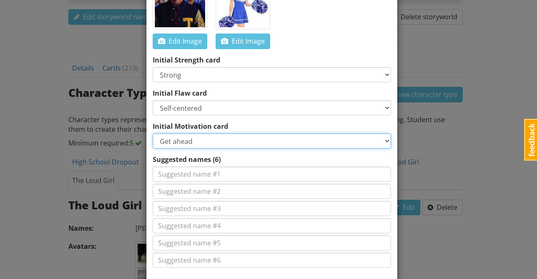
scroll to position [167, 0]
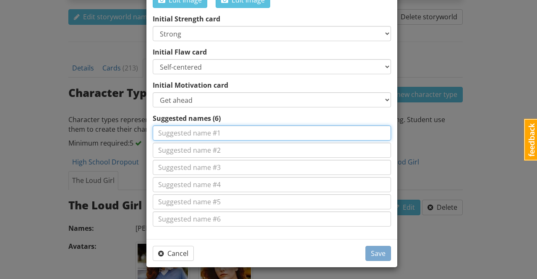
click at [233, 135] on input at bounding box center [272, 133] width 238 height 15
type input "[PERSON_NAME]"
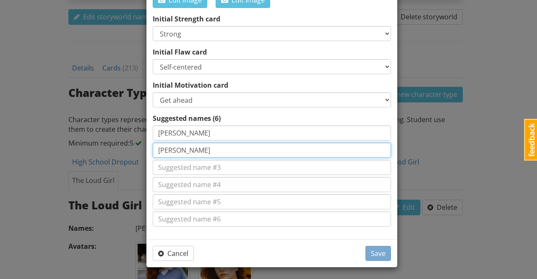
type input "[PERSON_NAME]"
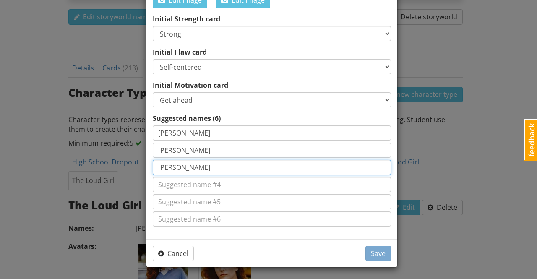
type input "[PERSON_NAME]"
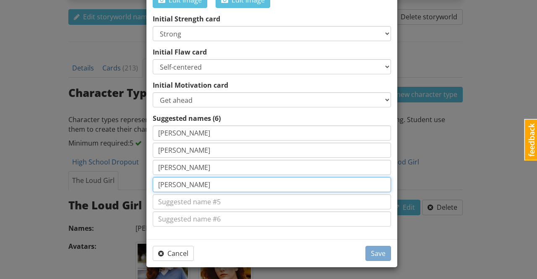
type input "[PERSON_NAME]"
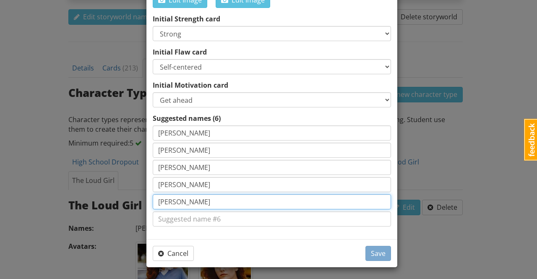
type input "[PERSON_NAME]"
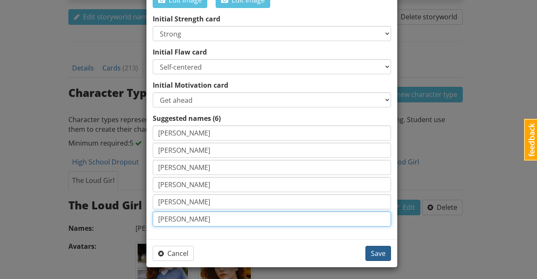
type input "[PERSON_NAME]"
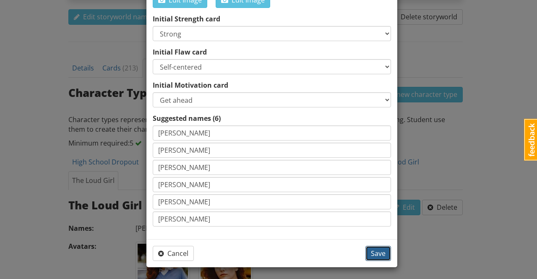
click at [380, 257] on span "Save" at bounding box center [378, 253] width 15 height 9
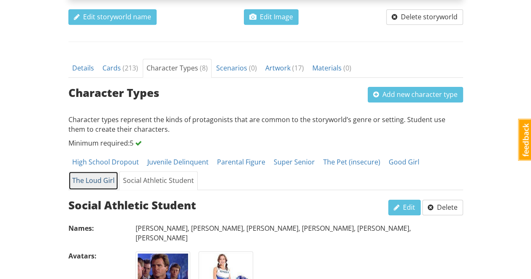
click at [101, 181] on link "The Loud Girl" at bounding box center [93, 180] width 50 height 19
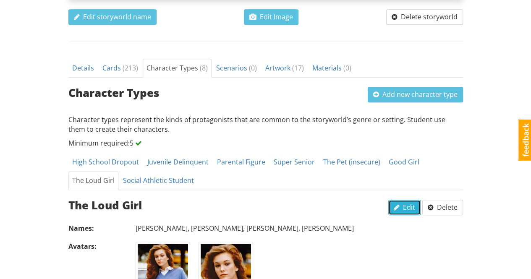
click at [404, 208] on span "Edit" at bounding box center [404, 207] width 21 height 9
select select "d_card_87"
select select "d_card_109"
select select "d_card_192"
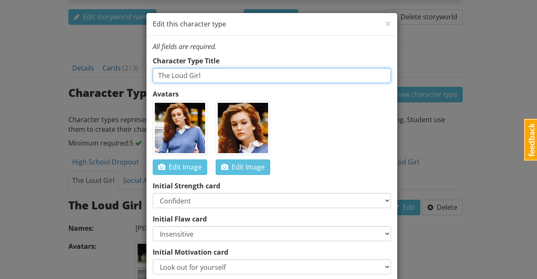
click at [184, 75] on input "The Loud Girl" at bounding box center [272, 75] width 238 height 15
drag, startPoint x: 184, startPoint y: 75, endPoint x: 167, endPoint y: 75, distance: 16.8
click at [167, 75] on input "The Loud Girl" at bounding box center [272, 75] width 238 height 15
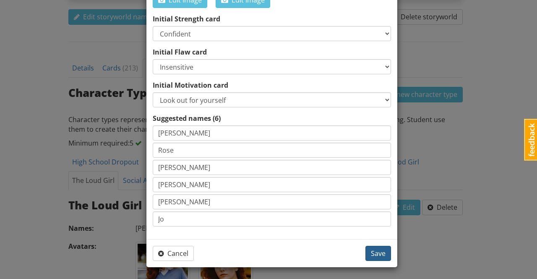
type input "The Bad Girl"
click at [374, 251] on span "Save" at bounding box center [378, 253] width 15 height 9
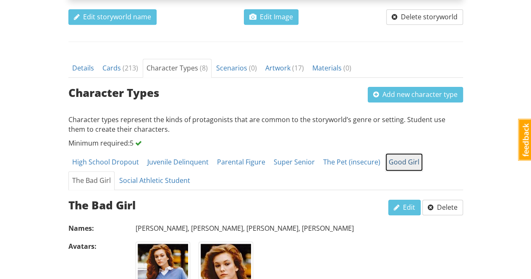
click at [401, 162] on link "Good Girl" at bounding box center [404, 162] width 38 height 19
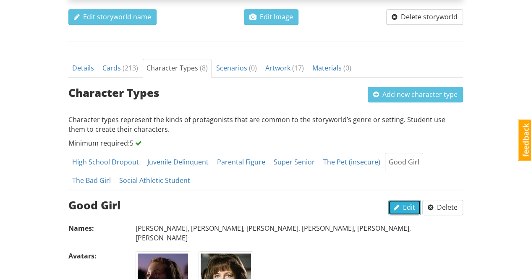
click at [407, 205] on span "Edit" at bounding box center [404, 207] width 21 height 9
select select "d_card_93"
select select "d_card_113"
select select "d_card_192"
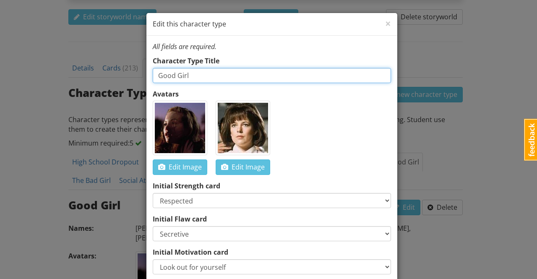
click at [155, 76] on input "Good Girl" at bounding box center [272, 75] width 238 height 15
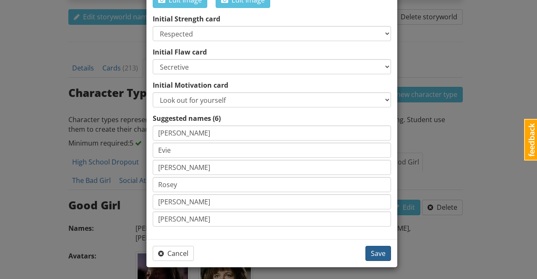
type input "Greaser Good Girl"
click at [374, 255] on span "Save" at bounding box center [378, 253] width 15 height 9
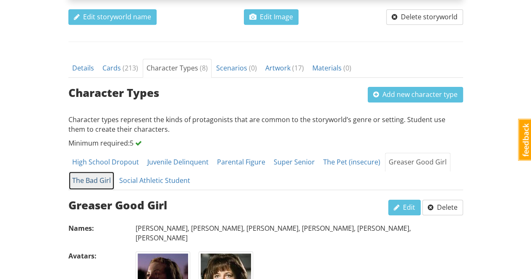
click at [86, 176] on link "The Bad Girl" at bounding box center [91, 180] width 46 height 19
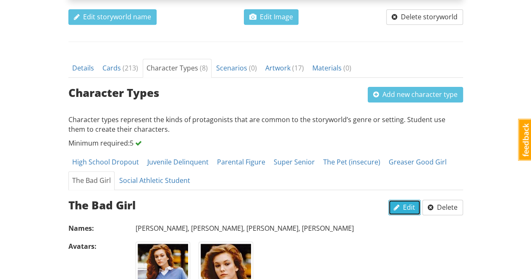
click at [408, 204] on span "Edit" at bounding box center [404, 207] width 21 height 9
select select "d_card_87"
select select "d_card_109"
select select "d_card_192"
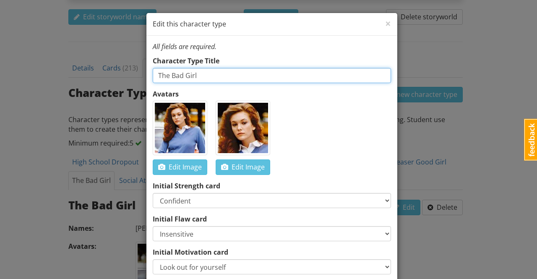
drag, startPoint x: 165, startPoint y: 76, endPoint x: 143, endPoint y: 75, distance: 22.7
click at [147, 75] on div "All fields are required. Character Type Title The Bad Girl Avatars Edit Image E…" at bounding box center [272, 221] width 251 height 371
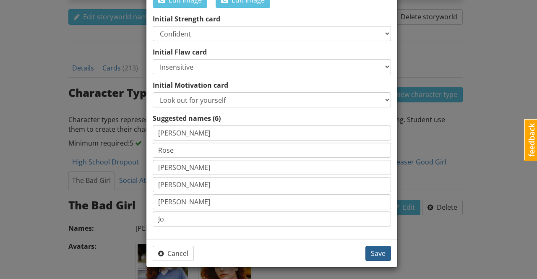
type input "Greaser Bad Girl"
click at [371, 251] on span "Save" at bounding box center [378, 253] width 15 height 9
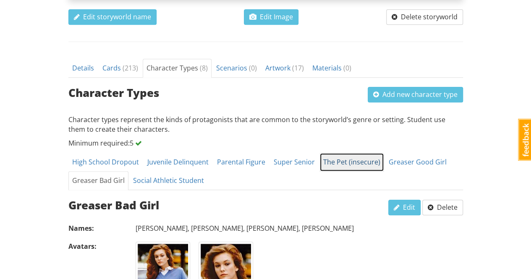
click at [339, 161] on link "The Pet (insecure)" at bounding box center [352, 162] width 65 height 19
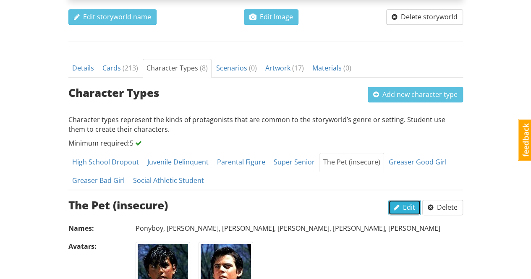
click at [407, 203] on span "Edit" at bounding box center [404, 207] width 21 height 9
select select "d_card_78"
select select "d_card_126"
select select "d_card_180"
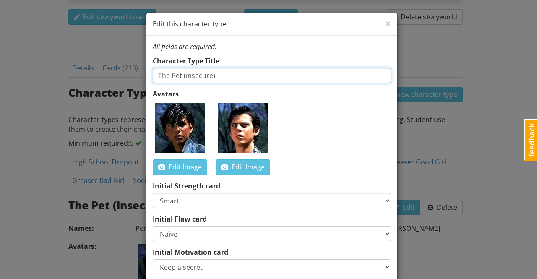
click at [155, 73] on input "The Pet (insecure)" at bounding box center [272, 75] width 238 height 15
click at [219, 78] on input "The Pet (insecure)" at bounding box center [272, 75] width 238 height 15
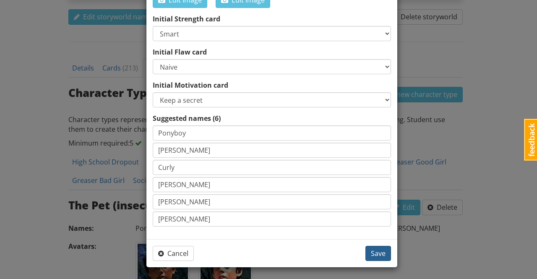
type input "The Pet (insecure) Greaser"
click at [374, 254] on span "Save" at bounding box center [378, 253] width 15 height 9
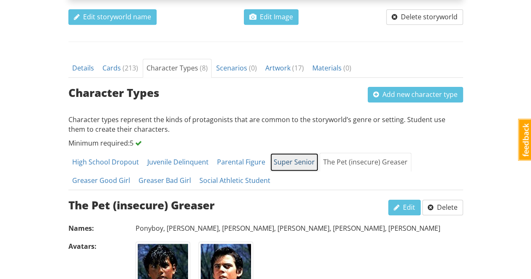
click at [299, 162] on link "Super Senior" at bounding box center [294, 162] width 49 height 19
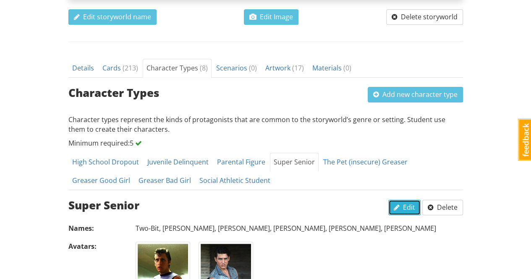
click at [402, 204] on span "Edit" at bounding box center [404, 207] width 21 height 9
select select "d_card_81"
select select "d_card_118"
select select "d_card_194"
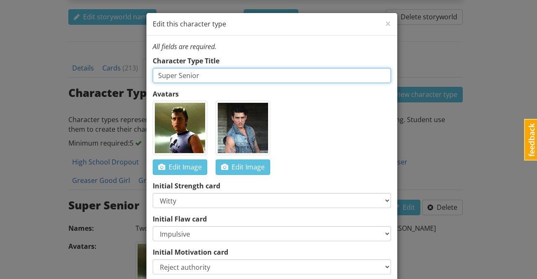
click at [207, 74] on input "Super Senior" at bounding box center [272, 75] width 238 height 15
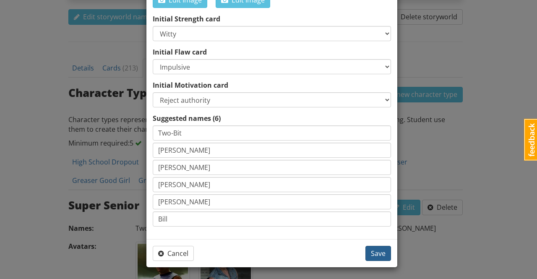
type input "Super Senior Greaser"
click at [374, 253] on span "Save" at bounding box center [378, 253] width 15 height 9
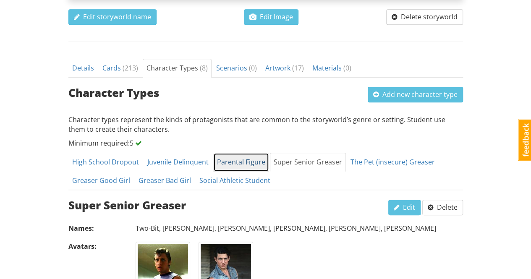
click at [250, 163] on link "Parental Figure" at bounding box center [241, 162] width 56 height 19
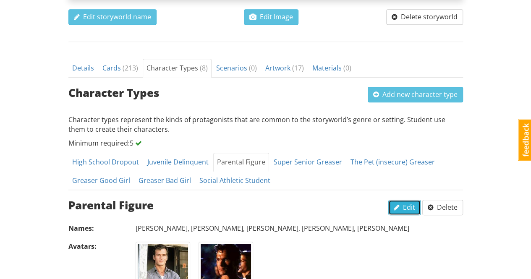
click at [401, 204] on span "Edit" at bounding box center [404, 207] width 21 height 9
select select "d_card_100"
select select "d_card_211"
select select "d_card_188"
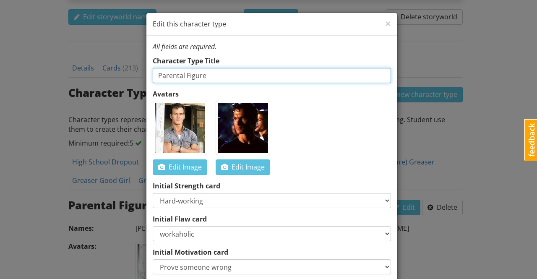
click at [227, 76] on input "Parental Figure" at bounding box center [272, 75] width 238 height 15
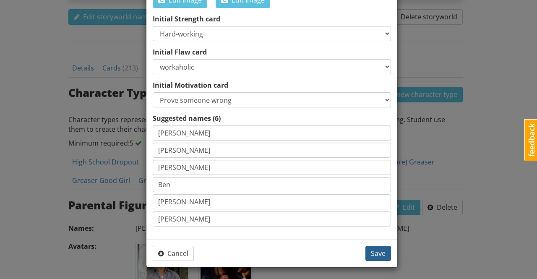
type input "Parental Figure Greaser"
click at [375, 254] on span "Save" at bounding box center [378, 253] width 15 height 9
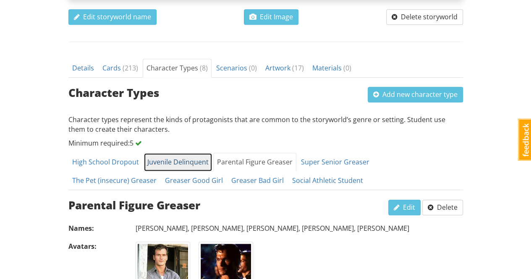
click at [178, 157] on link "Juvenile Delinquent" at bounding box center [178, 162] width 69 height 19
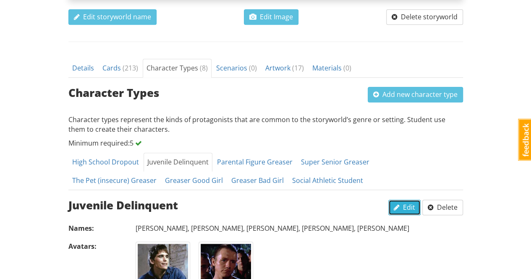
click at [406, 204] on span "Edit" at bounding box center [404, 207] width 21 height 9
select select "d_card_84"
select select "d_card_110"
select select "d_card_179"
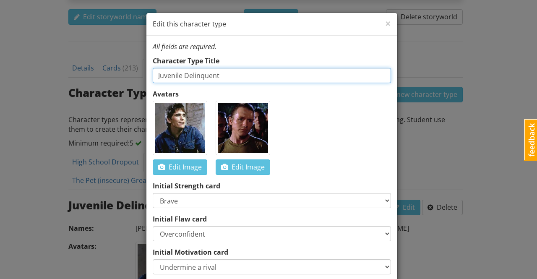
click at [232, 74] on input "Juvenile Delinquent" at bounding box center [272, 75] width 238 height 15
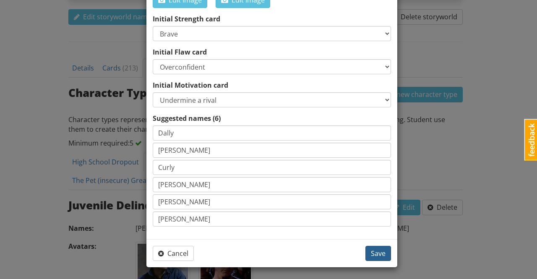
type input "Juvenile Delinquent Greaser"
click at [372, 253] on span "Save" at bounding box center [378, 253] width 15 height 9
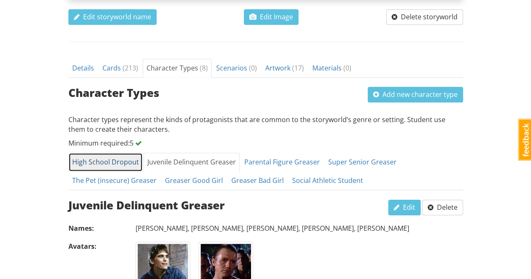
click at [110, 157] on link "High School Dropout" at bounding box center [105, 162] width 74 height 19
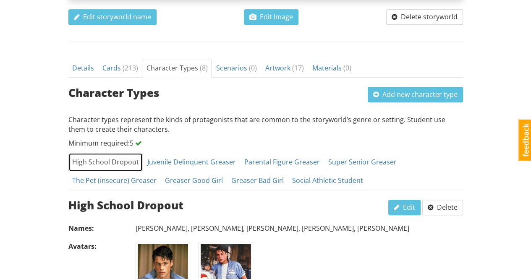
click at [119, 160] on link "High School Dropout" at bounding box center [105, 162] width 74 height 19
click at [403, 207] on span "Edit" at bounding box center [404, 207] width 21 height 9
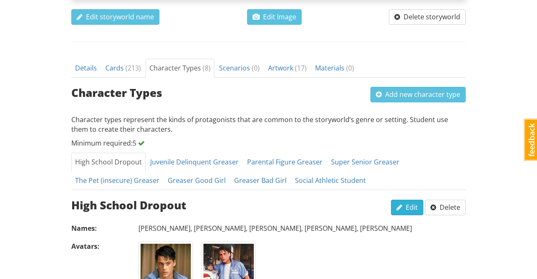
select select "d_card_83"
select select "d_card_210"
select select "d_card_190"
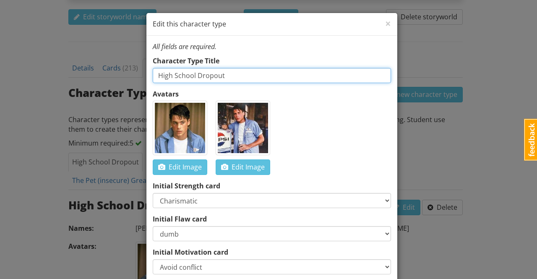
click at [244, 80] on input "High School Dropout" at bounding box center [272, 75] width 238 height 15
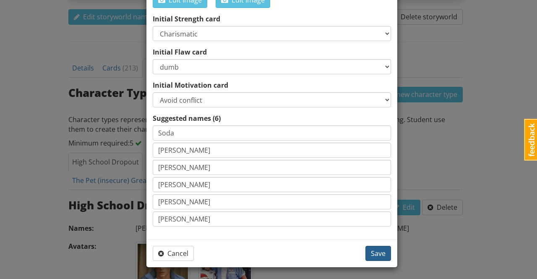
type input "High School Dropout Greaser"
click at [376, 249] on span "Save" at bounding box center [378, 253] width 15 height 9
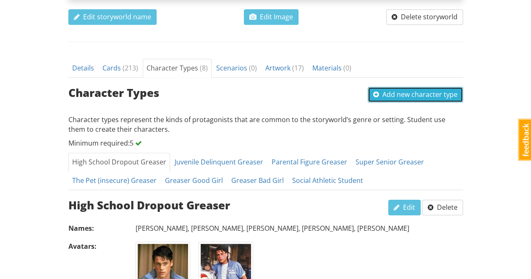
click at [424, 90] on span "Add new character type" at bounding box center [415, 94] width 84 height 9
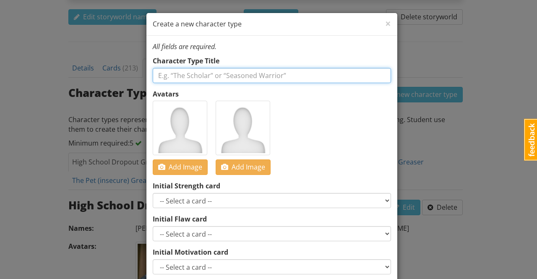
click at [240, 76] on input "text" at bounding box center [272, 75] width 238 height 15
type input "Social Sidekick Friend"
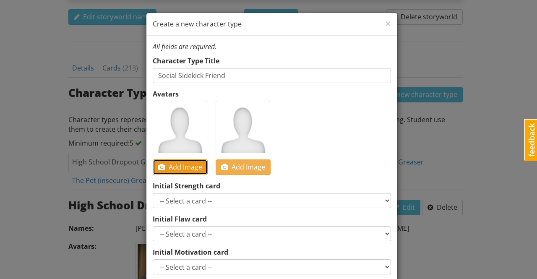
click at [191, 168] on span "Add Image" at bounding box center [180, 166] width 44 height 9
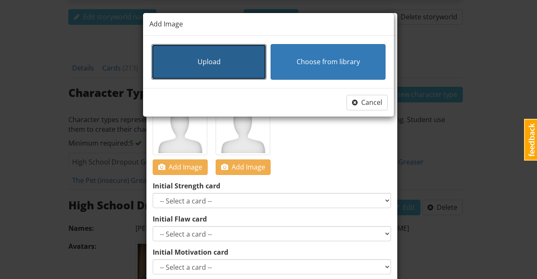
click at [216, 68] on button "Upload" at bounding box center [209, 62] width 115 height 36
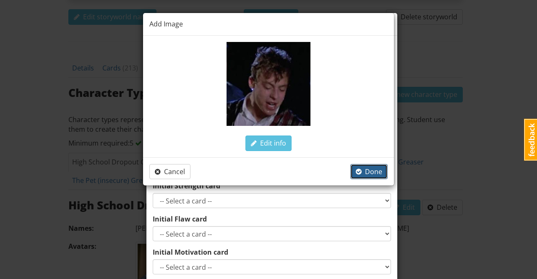
click at [380, 168] on span "Done" at bounding box center [369, 171] width 26 height 9
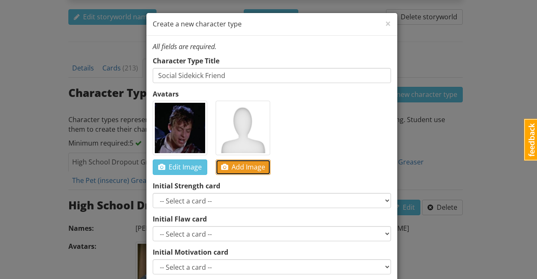
click at [245, 169] on span "Add Image" at bounding box center [243, 166] width 44 height 9
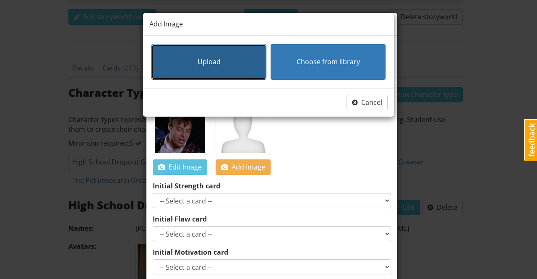
click at [216, 59] on span "Upload" at bounding box center [209, 61] width 23 height 9
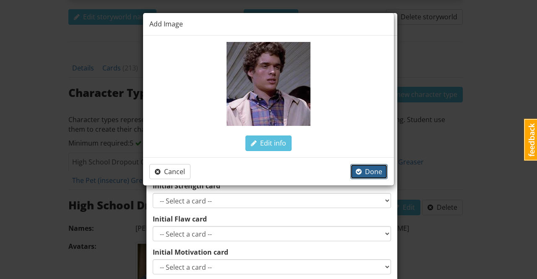
click at [367, 171] on span "Done" at bounding box center [369, 171] width 26 height 9
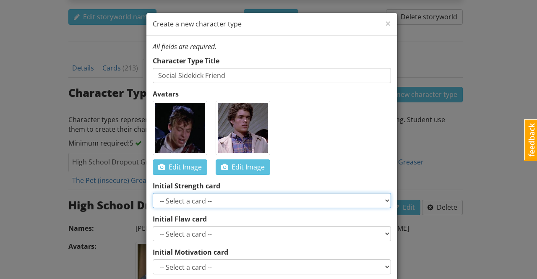
click at [204, 200] on select "-- Select a card -- Smart Perceptive Persuasive Witty Resourceful Charismatic B…" at bounding box center [272, 200] width 238 height 15
select select "d_card_85"
click at [153, 193] on select "-- Select a card -- Smart Perceptive Persuasive Witty Resourceful Charismatic B…" at bounding box center [272, 200] width 238 height 15
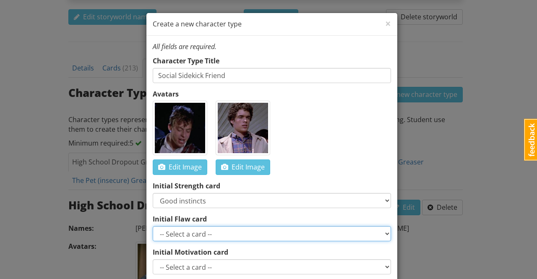
click at [209, 231] on select "-- Select a card -- Greedy Insensitive Overconfident Insecure Afraid Secretive …" at bounding box center [272, 233] width 238 height 15
select select "d_card_120"
click at [153, 226] on select "-- Select a card -- Greedy Insensitive Overconfident Insecure Afraid Secretive …" at bounding box center [272, 233] width 238 height 15
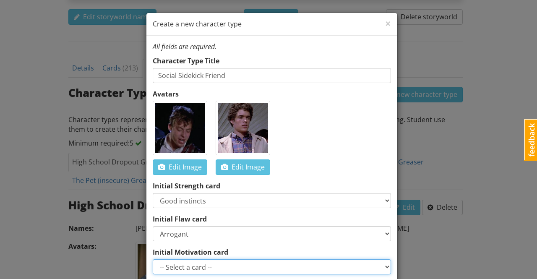
click at [212, 262] on select "-- Select a card -- Get revenge Undermine a rival Keep a secret Learn something…" at bounding box center [272, 266] width 238 height 15
select select "d_card_193"
click at [153, 259] on select "-- Select a card -- Get revenge Undermine a rival Keep a secret Learn something…" at bounding box center [272, 266] width 238 height 15
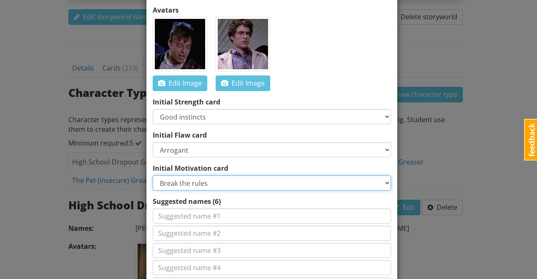
scroll to position [126, 0]
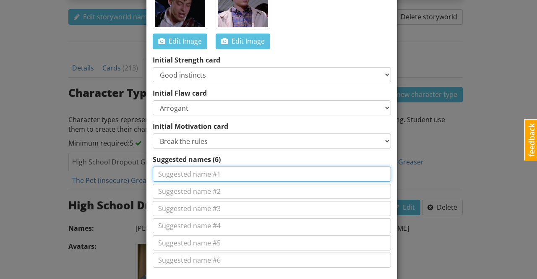
click at [241, 174] on input at bounding box center [272, 174] width 238 height 15
type input "[PERSON_NAME]"
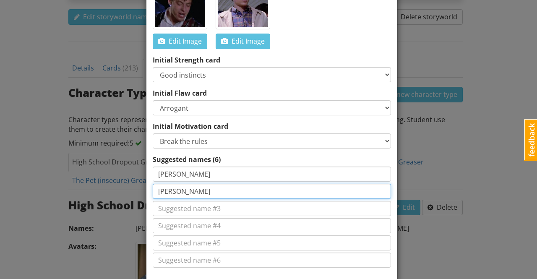
type input "[PERSON_NAME]"
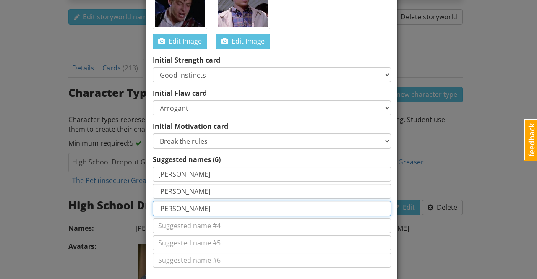
drag, startPoint x: 205, startPoint y: 207, endPoint x: 148, endPoint y: 207, distance: 57.1
click at [148, 207] on div "All fields are required. Character Type Title Social Sidekick Friend Avatars Ed…" at bounding box center [272, 95] width 251 height 371
type input "[PERSON_NAME]"
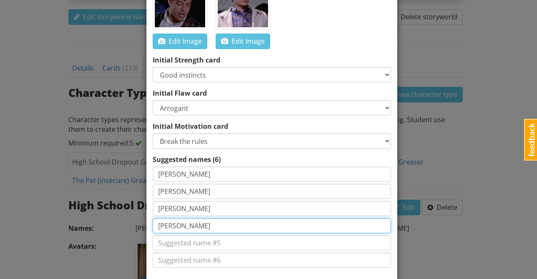
type input "[PERSON_NAME]"
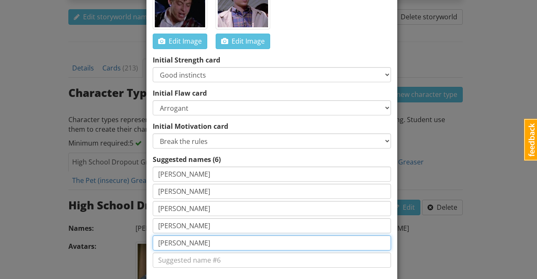
type input "[PERSON_NAME]"
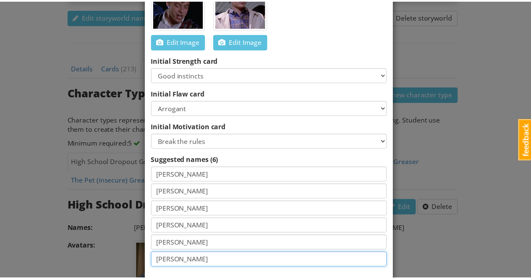
scroll to position [167, 0]
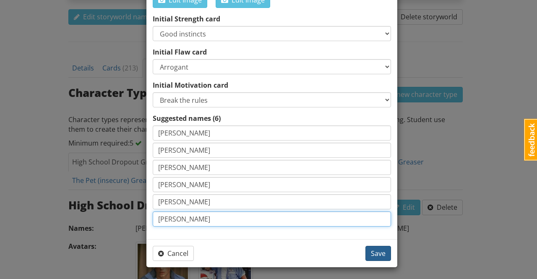
type input "[PERSON_NAME]"
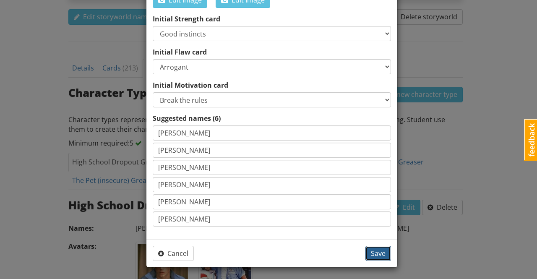
click at [373, 251] on span "Save" at bounding box center [378, 253] width 15 height 9
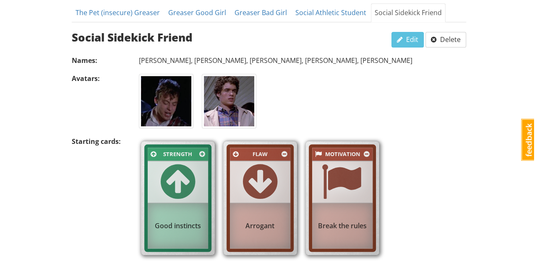
scroll to position [263, 0]
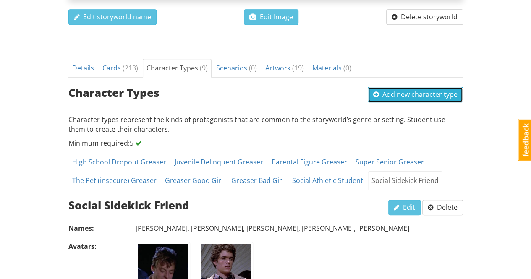
click at [407, 90] on span "Add new character type" at bounding box center [415, 94] width 84 height 9
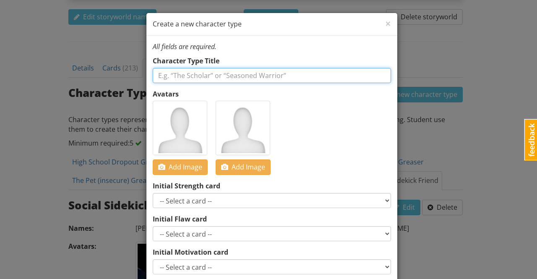
click at [238, 76] on input "text" at bounding box center [272, 75] width 238 height 15
type input "The Fighter Social"
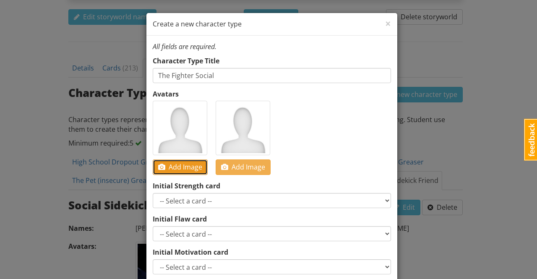
click at [181, 167] on span "Add Image" at bounding box center [180, 166] width 44 height 9
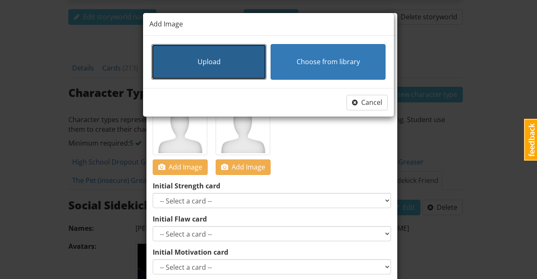
click at [212, 58] on span "Upload" at bounding box center [209, 61] width 23 height 9
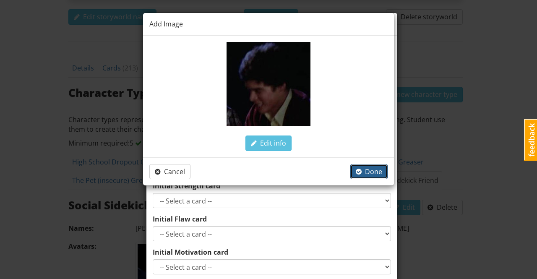
click at [372, 168] on span "Done" at bounding box center [369, 171] width 26 height 9
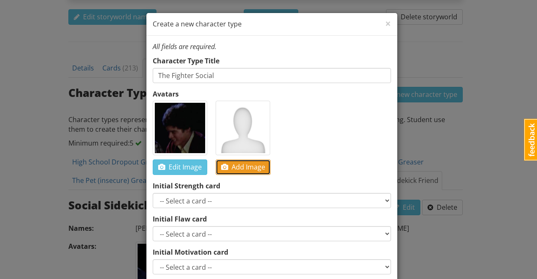
click at [237, 165] on span "Add Image" at bounding box center [243, 166] width 44 height 9
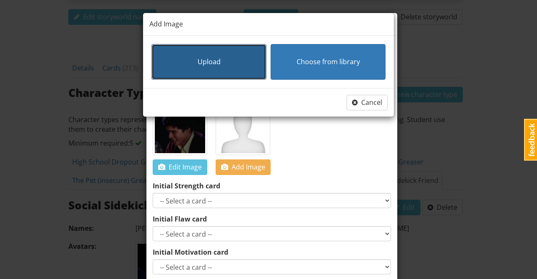
click at [227, 55] on button "Upload" at bounding box center [209, 62] width 115 height 36
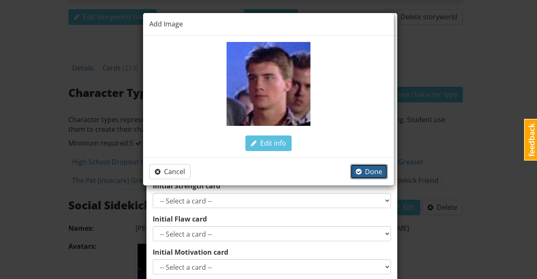
click at [375, 168] on span "Done" at bounding box center [369, 171] width 26 height 9
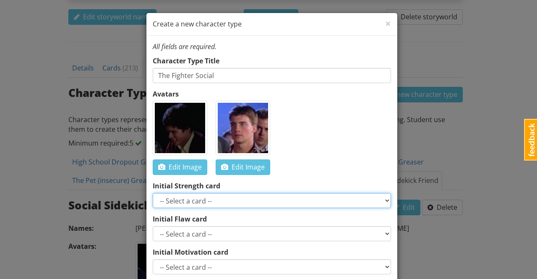
click at [212, 199] on select "-- Select a card -- Smart Perceptive Persuasive Witty Resourceful Charismatic B…" at bounding box center [272, 200] width 238 height 15
select select "d_card_84"
click at [153, 193] on select "-- Select a card -- Smart Perceptive Persuasive Witty Resourceful Charismatic B…" at bounding box center [272, 200] width 238 height 15
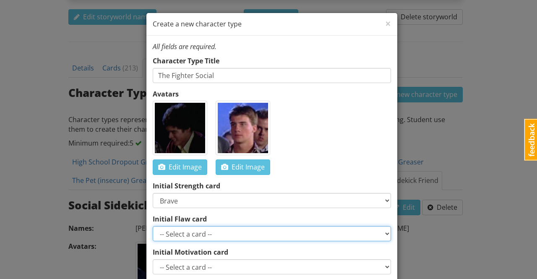
click at [189, 234] on select "-- Select a card -- Greedy Insensitive Overconfident Insecure Afraid Secretive …" at bounding box center [272, 233] width 238 height 15
select select "d_card_118"
click at [153, 226] on select "-- Select a card -- Greedy Insensitive Overconfident Insecure Afraid Secretive …" at bounding box center [272, 233] width 238 height 15
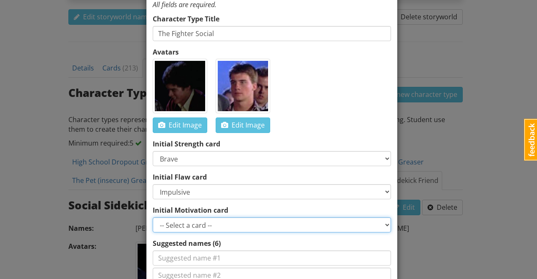
click at [220, 220] on select "-- Select a card -- Get revenge Undermine a rival Keep a secret Learn something…" at bounding box center [272, 224] width 238 height 15
select select "d_card_186"
click at [153, 217] on select "-- Select a card -- Get revenge Undermine a rival Keep a secret Learn something…" at bounding box center [272, 224] width 238 height 15
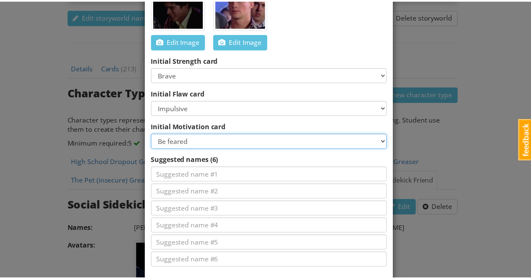
scroll to position [167, 0]
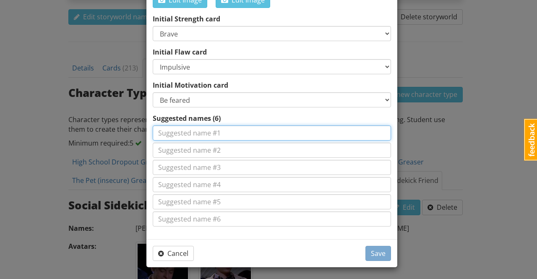
click at [238, 132] on input at bounding box center [272, 133] width 238 height 15
type input "[PERSON_NAME]"
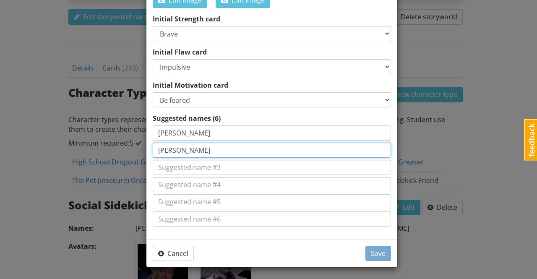
type input "[PERSON_NAME]"
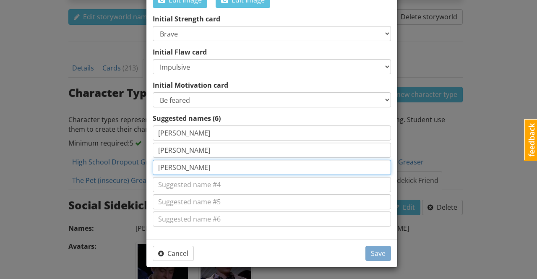
type input "[PERSON_NAME]"
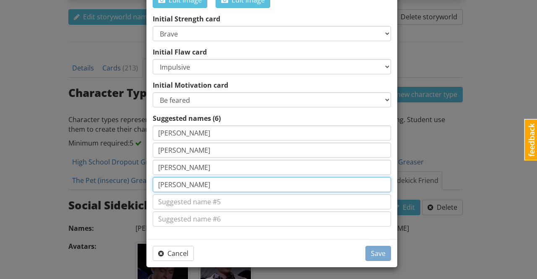
type input "[PERSON_NAME]"
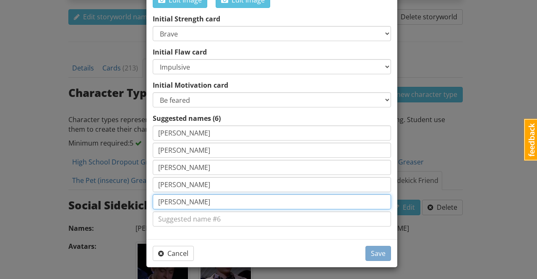
type input "[PERSON_NAME]"
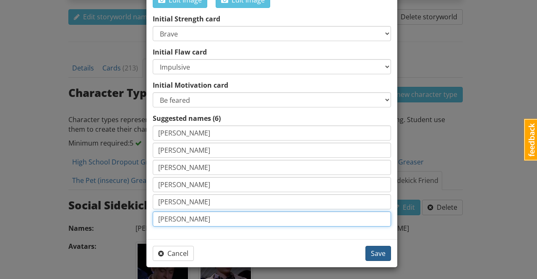
type input "[PERSON_NAME]"
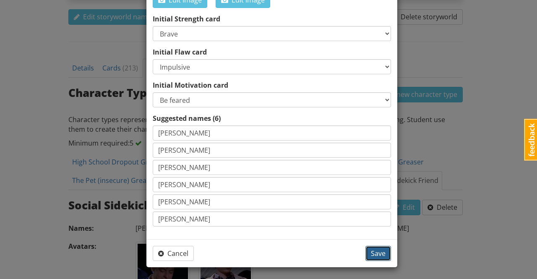
click at [378, 253] on span "Save" at bounding box center [378, 253] width 15 height 9
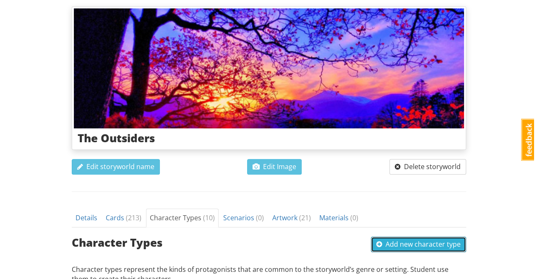
scroll to position [281, 0]
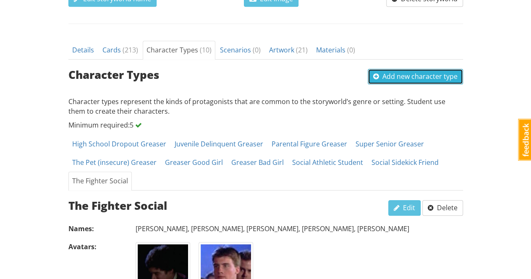
click at [417, 76] on span "Add new character type" at bounding box center [415, 76] width 84 height 9
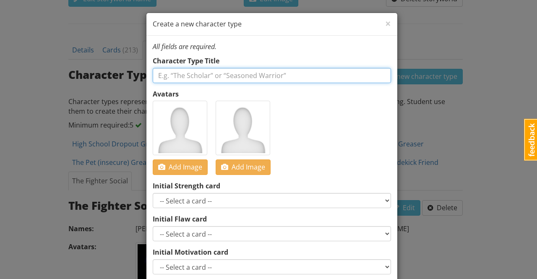
click at [209, 76] on input "text" at bounding box center [272, 75] width 238 height 15
type input "The Good Girl Social"
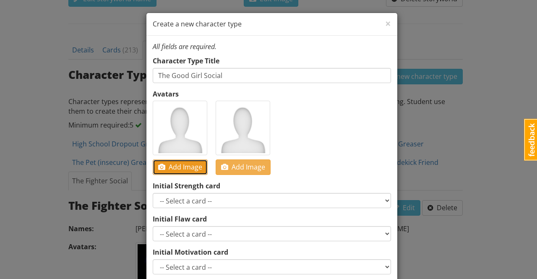
click at [186, 166] on span "Add Image" at bounding box center [180, 166] width 44 height 9
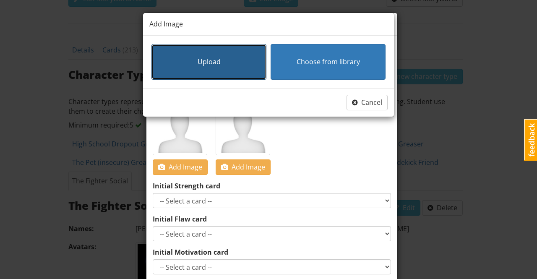
click at [217, 63] on span "Upload" at bounding box center [209, 61] width 23 height 9
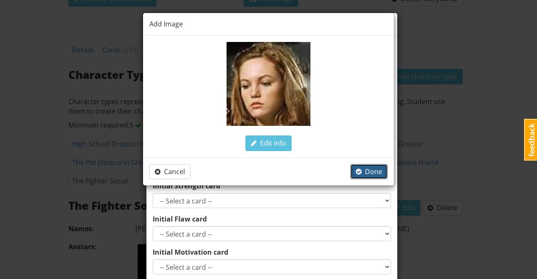
click at [372, 169] on span "Done" at bounding box center [369, 171] width 26 height 9
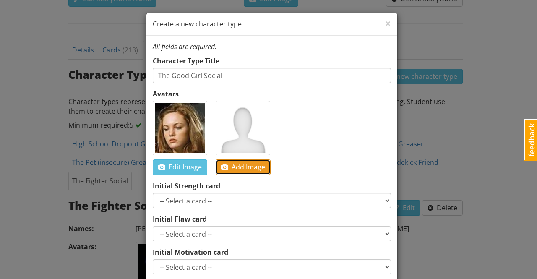
click at [247, 168] on span "Add Image" at bounding box center [243, 166] width 44 height 9
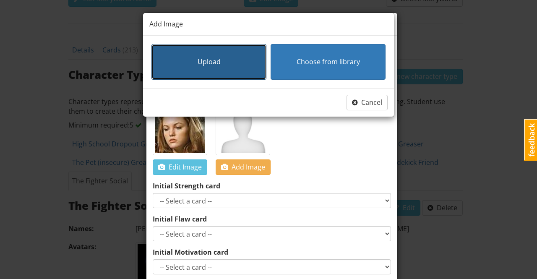
click at [215, 59] on span "Upload" at bounding box center [209, 61] width 23 height 9
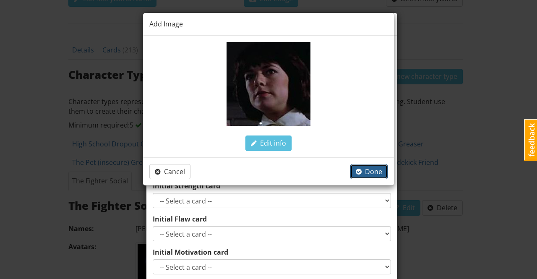
click at [372, 168] on span "Done" at bounding box center [369, 171] width 26 height 9
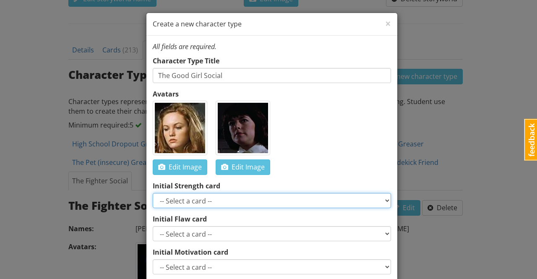
click at [214, 199] on select "-- Select a card -- Smart Perceptive Persuasive Witty Resourceful Charismatic B…" at bounding box center [272, 200] width 238 height 15
select select "d_card_93"
click at [153, 193] on select "-- Select a card -- Smart Perceptive Persuasive Witty Resourceful Charismatic B…" at bounding box center [272, 200] width 238 height 15
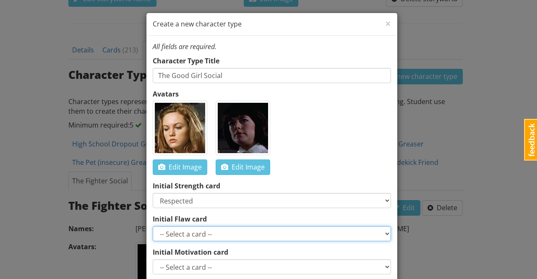
click at [230, 232] on select "-- Select a card -- Greedy Insensitive Overconfident Insecure Afraid Secretive …" at bounding box center [272, 233] width 238 height 15
select select "d_card_118"
click at [153, 226] on select "-- Select a card -- Greedy Insensitive Overconfident Insecure Afraid Secretive …" at bounding box center [272, 233] width 238 height 15
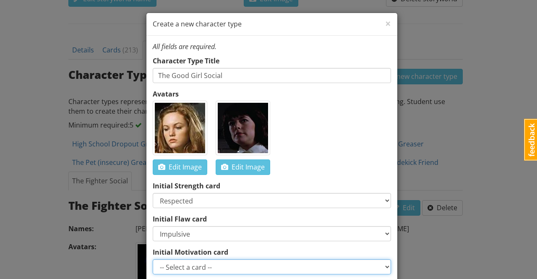
click at [236, 265] on select "-- Select a card -- Get revenge Undermine a rival Keep a secret Learn something…" at bounding box center [272, 266] width 238 height 15
select select "d_card_190"
click at [153, 259] on select "-- Select a card -- Get revenge Undermine a rival Keep a secret Learn something…" at bounding box center [272, 266] width 238 height 15
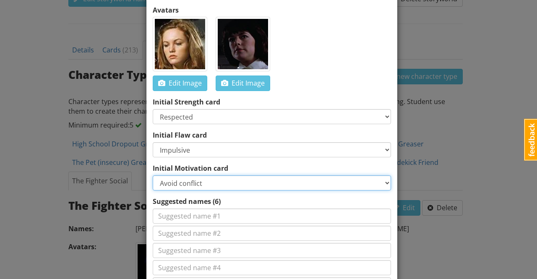
scroll to position [126, 0]
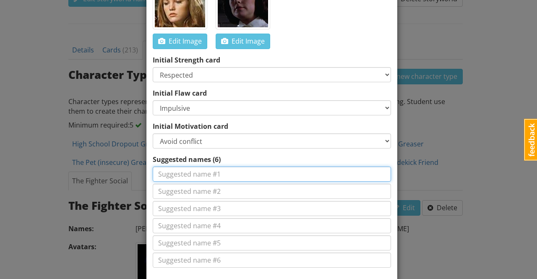
click at [248, 175] on input at bounding box center [272, 174] width 238 height 15
type input "Cherry"
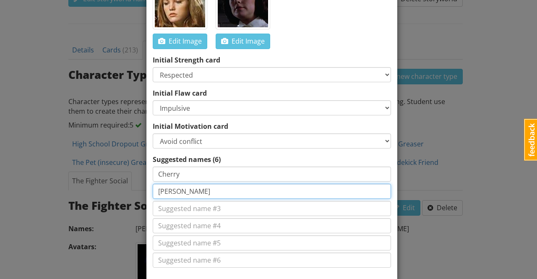
type input "[PERSON_NAME]"
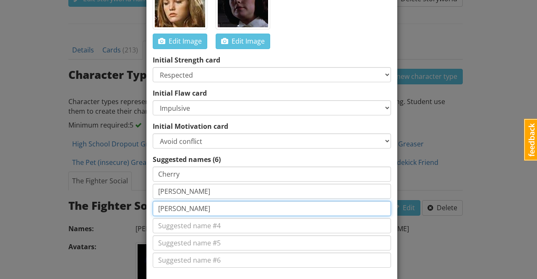
type input "[PERSON_NAME]"
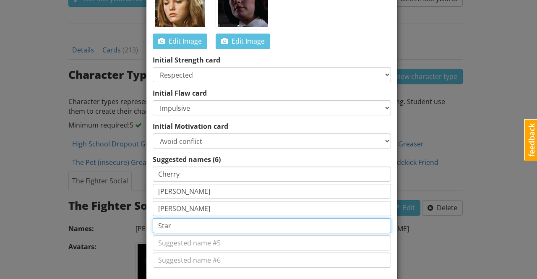
type input "Star"
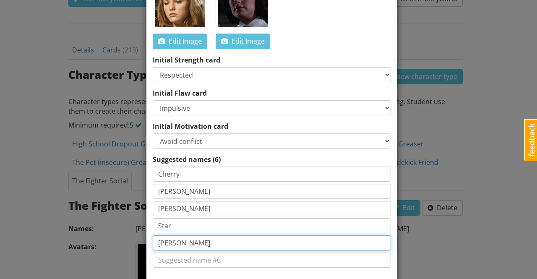
type input "[PERSON_NAME]"
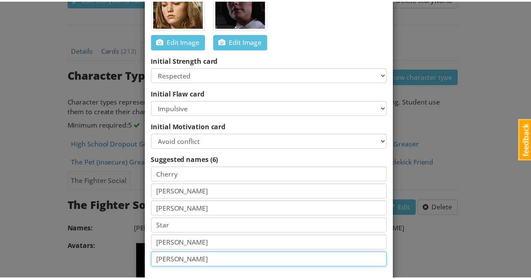
scroll to position [167, 0]
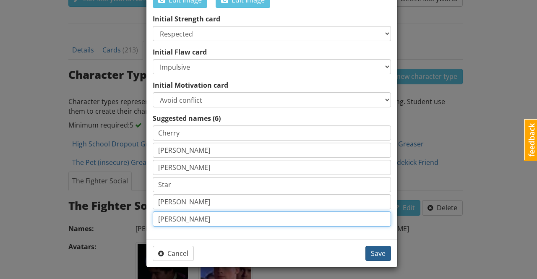
type input "[PERSON_NAME]"
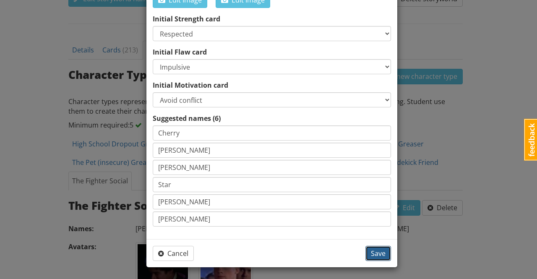
click at [371, 253] on span "Save" at bounding box center [378, 253] width 15 height 9
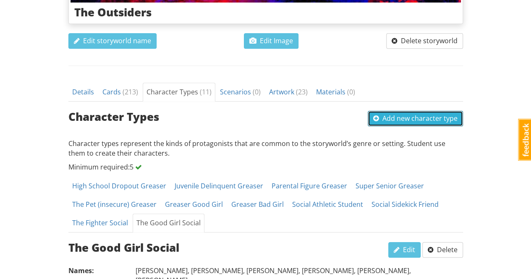
scroll to position [281, 0]
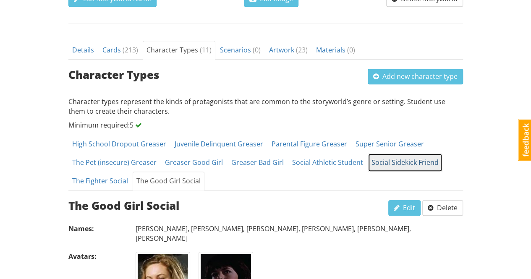
click at [396, 162] on link "Social Sidekick Friend" at bounding box center [405, 162] width 75 height 19
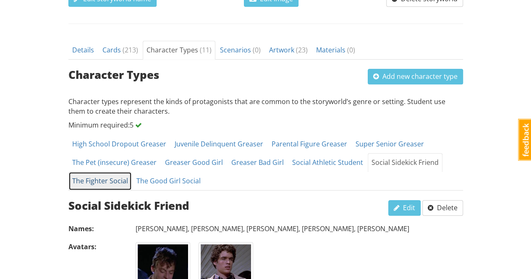
click at [94, 178] on link "The Fighter Social" at bounding box center [99, 181] width 63 height 19
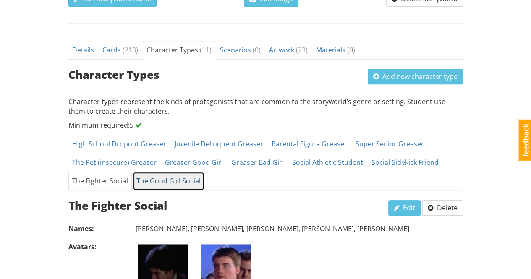
click at [176, 184] on link "The Good Girl Social" at bounding box center [169, 181] width 72 height 19
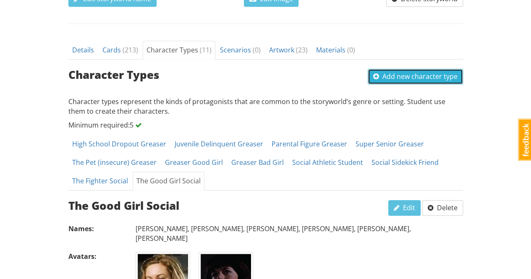
click at [417, 76] on span "Add new character type" at bounding box center [415, 76] width 84 height 9
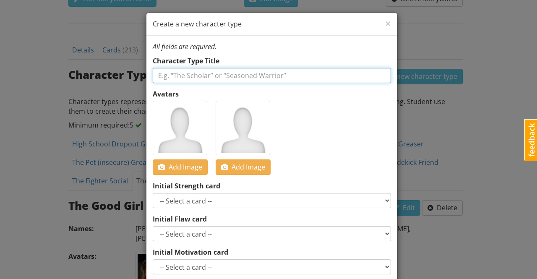
click at [206, 79] on input "text" at bounding box center [272, 75] width 238 height 15
type input "Social Sidekick [DEMOGRAPHIC_DATA] Friend"
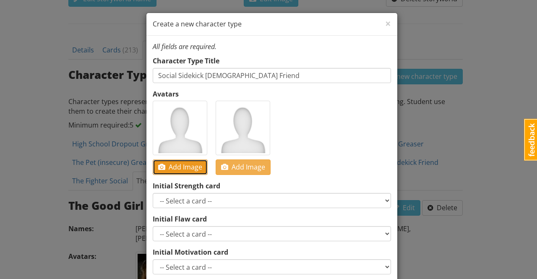
click at [194, 169] on span "Add Image" at bounding box center [180, 166] width 44 height 9
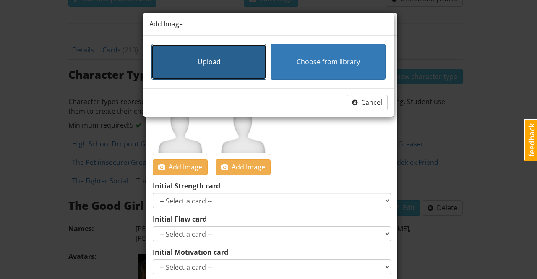
click at [222, 66] on button "Upload" at bounding box center [209, 62] width 115 height 36
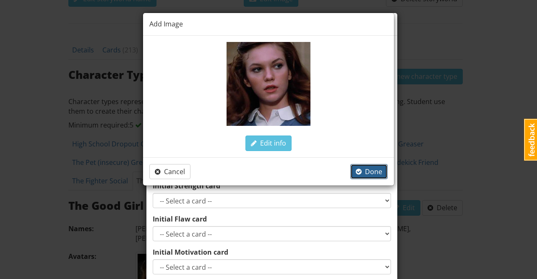
click at [369, 173] on span "Done" at bounding box center [369, 171] width 26 height 9
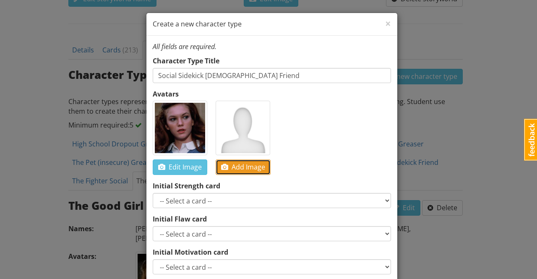
click at [243, 168] on span "Add Image" at bounding box center [243, 166] width 44 height 9
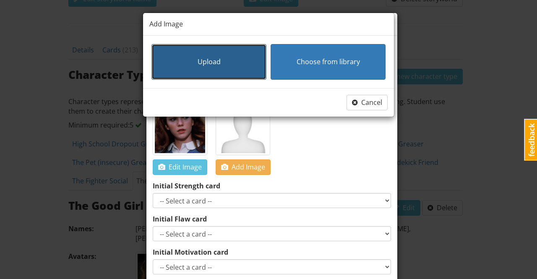
click at [223, 59] on button "Upload" at bounding box center [209, 62] width 115 height 36
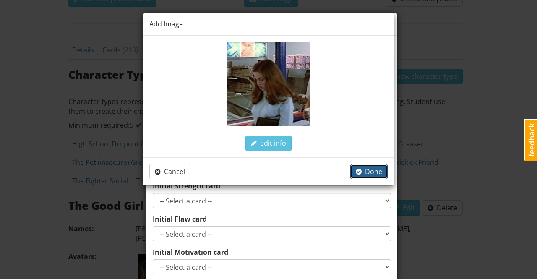
click at [381, 175] on span "Done" at bounding box center [369, 171] width 26 height 9
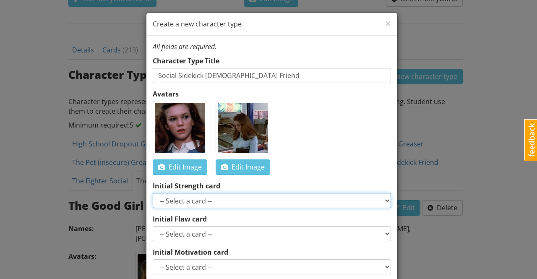
click at [207, 200] on select "-- Select a card -- Smart Perceptive Persuasive Witty Resourceful Charismatic B…" at bounding box center [272, 200] width 238 height 15
select select "d_card_85"
click at [153, 193] on select "-- Select a card -- Smart Perceptive Persuasive Witty Resourceful Charismatic B…" at bounding box center [272, 200] width 238 height 15
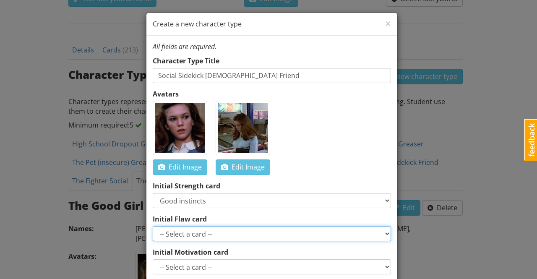
click at [233, 233] on select "-- Select a card -- Greedy Insensitive Overconfident Insecure Afraid Secretive …" at bounding box center [272, 233] width 238 height 15
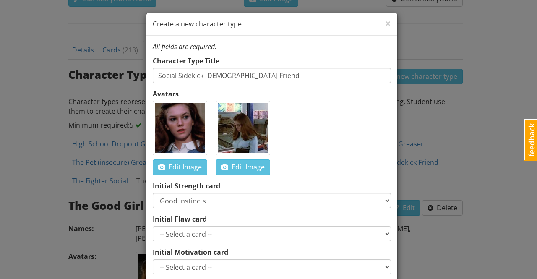
click at [447, 177] on div "× Close Create a new character type All fields are required. Character Type Tit…" at bounding box center [268, 139] width 537 height 279
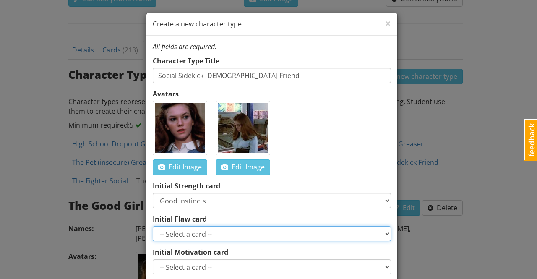
click at [383, 232] on select "-- Select a card -- Greedy Insensitive Overconfident Insecure Afraid Secretive …" at bounding box center [272, 233] width 238 height 15
select select "d_card_112"
click at [153, 226] on select "-- Select a card -- Greedy Insensitive Overconfident Insecure Afraid Secretive …" at bounding box center [272, 233] width 238 height 15
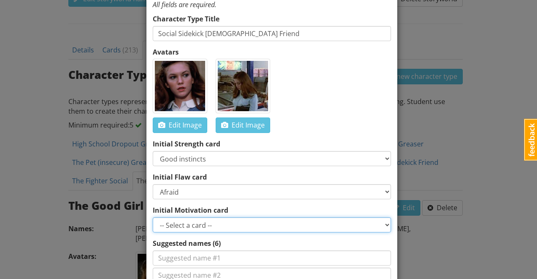
click at [225, 222] on select "-- Select a card -- Get revenge Undermine a rival Keep a secret Learn something…" at bounding box center [272, 224] width 238 height 15
select select "d_card_189"
click at [153, 217] on select "-- Select a card -- Get revenge Undermine a rival Keep a secret Learn something…" at bounding box center [272, 224] width 238 height 15
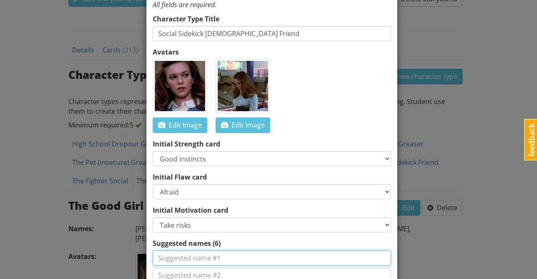
click at [246, 257] on input at bounding box center [272, 258] width 238 height 15
type input "m"
type input "[PERSON_NAME]"
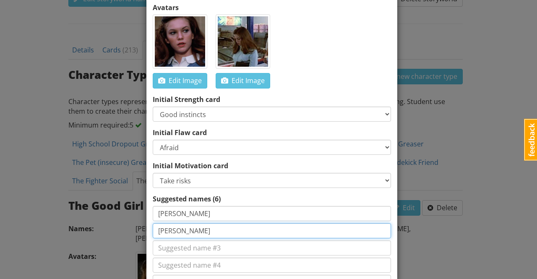
scroll to position [128, 0]
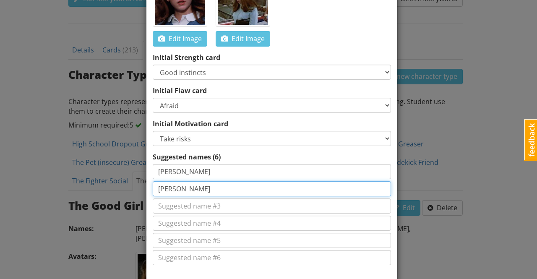
type input "[PERSON_NAME]"
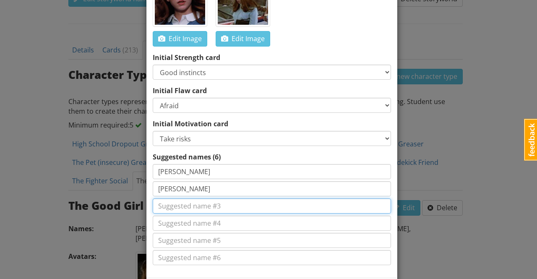
click at [196, 204] on input at bounding box center [272, 206] width 238 height 15
type input "Belle"
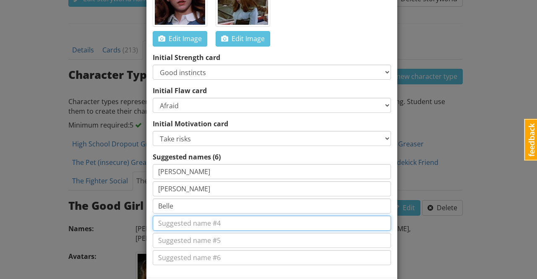
click at [194, 222] on input at bounding box center [272, 223] width 238 height 15
type input "Sofie"
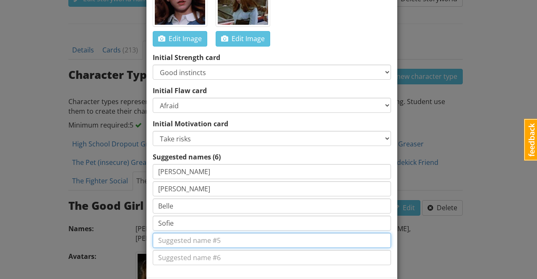
click at [190, 238] on input at bounding box center [272, 240] width 238 height 15
type input "[PERSON_NAME]"
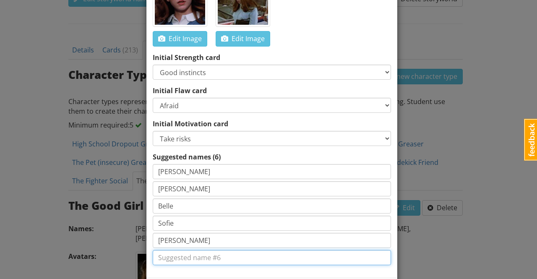
click at [183, 260] on input at bounding box center [272, 257] width 238 height 15
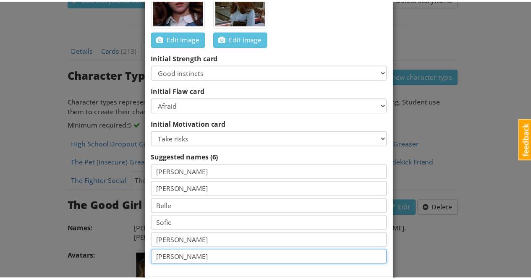
scroll to position [167, 0]
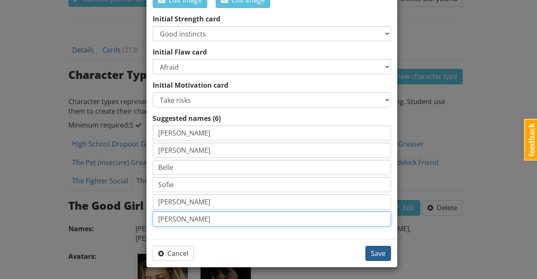
type input "[PERSON_NAME]"
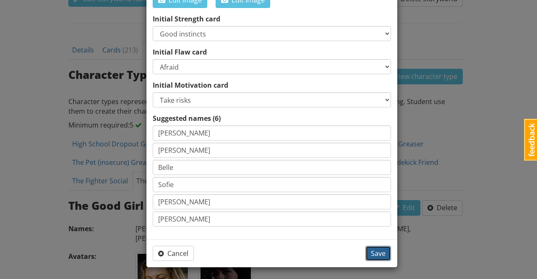
click at [380, 252] on span "Save" at bounding box center [378, 253] width 15 height 9
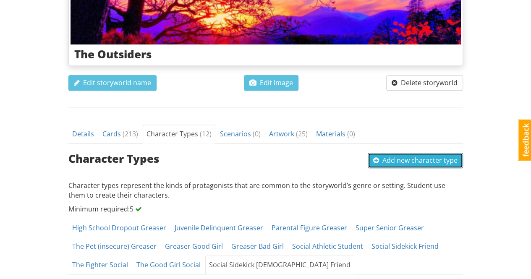
scroll to position [239, 0]
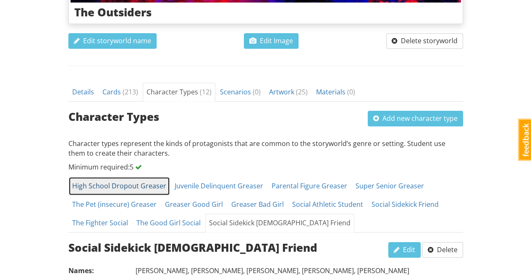
click at [136, 183] on link "High School Dropout Greaser" at bounding box center [119, 186] width 102 height 19
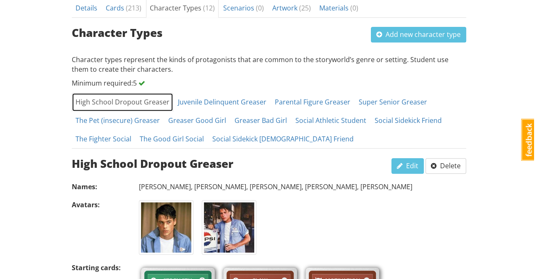
scroll to position [365, 0]
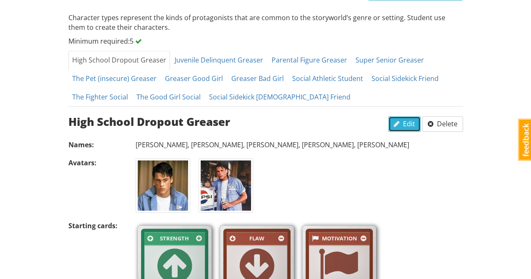
click at [408, 121] on span "Edit" at bounding box center [404, 123] width 21 height 9
select select "d_card_83"
select select "d_card_210"
select select "d_card_190"
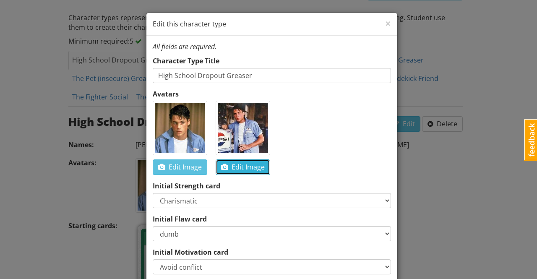
click at [249, 167] on span "Edit Image" at bounding box center [243, 166] width 44 height 9
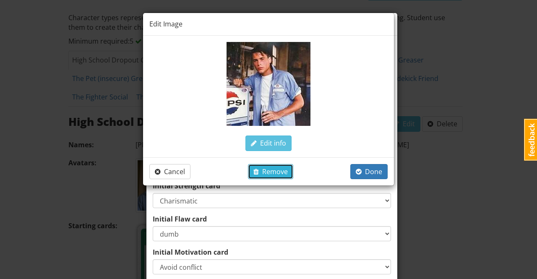
click at [270, 168] on span "Remove" at bounding box center [271, 171] width 34 height 9
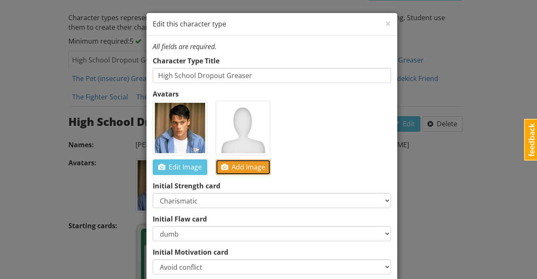
click at [243, 167] on span "Add Image" at bounding box center [243, 166] width 44 height 9
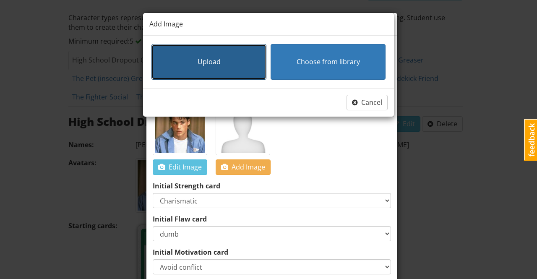
click at [216, 55] on button "Upload" at bounding box center [209, 62] width 115 height 36
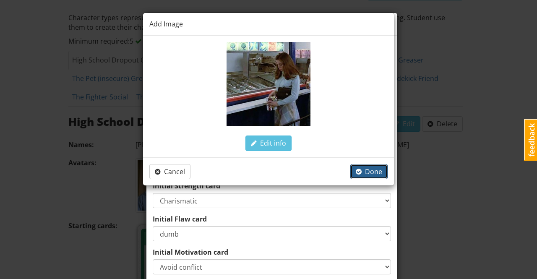
click at [373, 174] on span "Done" at bounding box center [369, 171] width 26 height 9
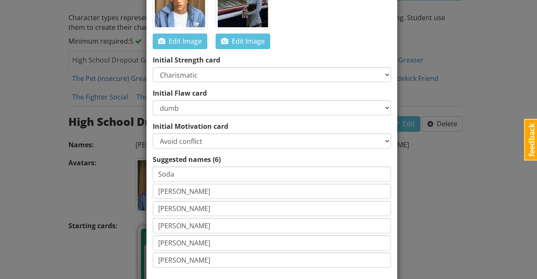
scroll to position [167, 0]
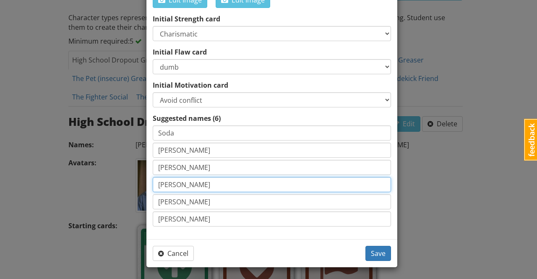
drag, startPoint x: 153, startPoint y: 184, endPoint x: 185, endPoint y: 192, distance: 32.9
click at [185, 192] on div "Suggested names (6) Soda [PERSON_NAME] [PERSON_NAME] [PERSON_NAME]" at bounding box center [272, 170] width 238 height 113
type input "C"
type input "[PERSON_NAME]"
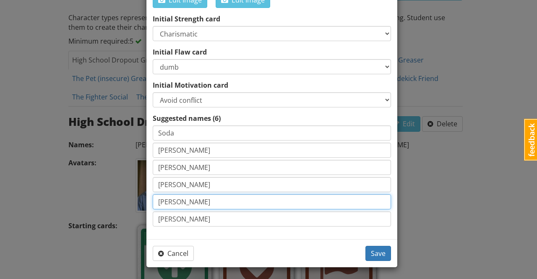
drag, startPoint x: 181, startPoint y: 202, endPoint x: 142, endPoint y: 202, distance: 38.2
click at [146, 202] on div "× Close Edit this character type All fields are required. Character Type Title …" at bounding box center [272, 56] width 252 height 422
type input "b"
type input "Bella"
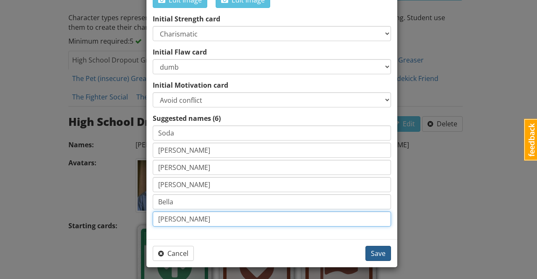
type input "[PERSON_NAME]"
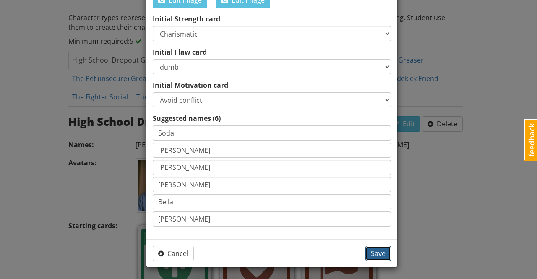
click at [371, 251] on span "Save" at bounding box center [378, 253] width 15 height 9
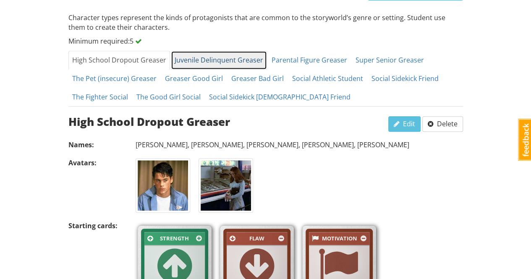
click at [202, 59] on link "Juvenile Delinquent Greaser" at bounding box center [219, 60] width 96 height 19
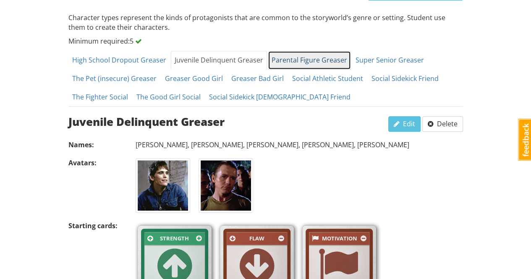
click at [306, 61] on link "Parental Figure Greaser" at bounding box center [309, 60] width 83 height 19
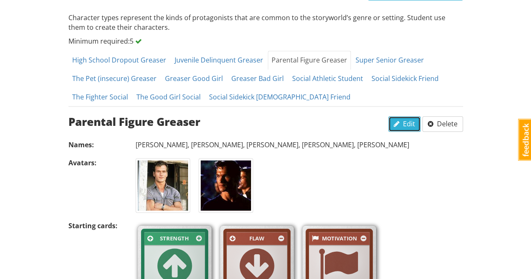
click at [408, 122] on span "Edit" at bounding box center [404, 123] width 21 height 9
select select "d_card_100"
select select "d_card_211"
select select "d_card_188"
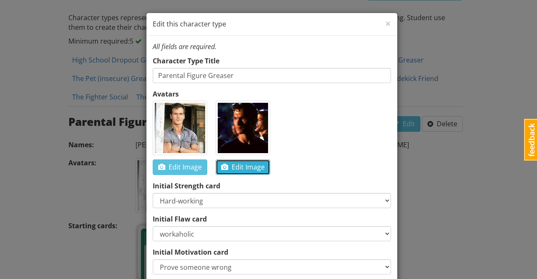
click at [241, 165] on span "Edit Image" at bounding box center [243, 166] width 44 height 9
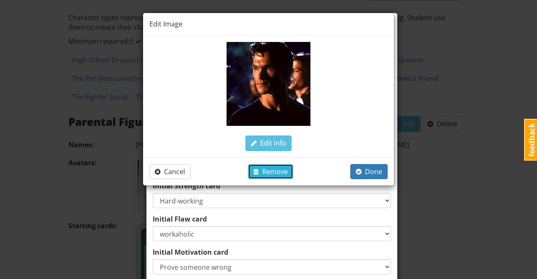
click at [275, 170] on span "Remove" at bounding box center [271, 171] width 34 height 9
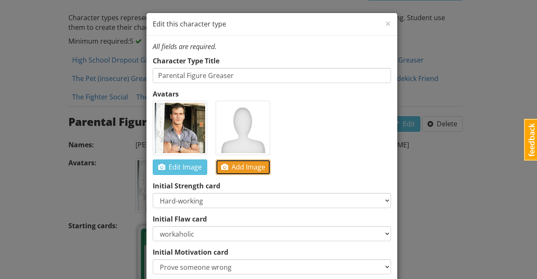
click at [243, 164] on span "Add Image" at bounding box center [243, 166] width 44 height 9
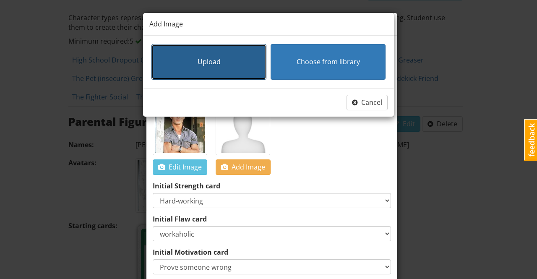
click at [220, 63] on button "Upload" at bounding box center [209, 62] width 115 height 36
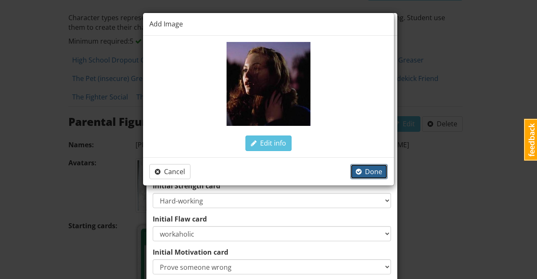
click at [377, 173] on span "Done" at bounding box center [369, 171] width 26 height 9
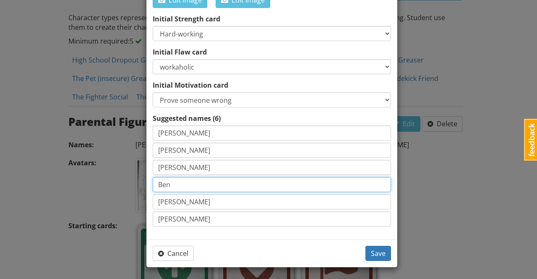
drag, startPoint x: 150, startPoint y: 183, endPoint x: 168, endPoint y: 187, distance: 18.4
click at [168, 187] on input "Ben" at bounding box center [272, 184] width 238 height 15
type input "[PERSON_NAME]"
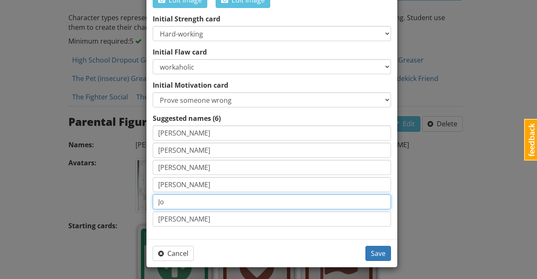
type input "J"
type input "[PERSON_NAME]"
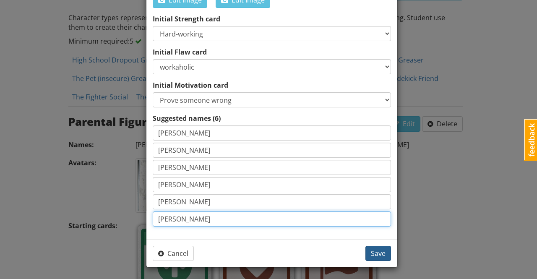
type input "[PERSON_NAME]"
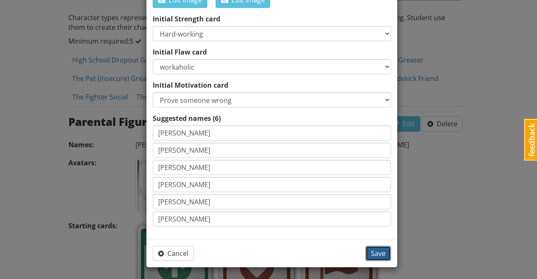
click at [377, 252] on span "Save" at bounding box center [378, 253] width 15 height 9
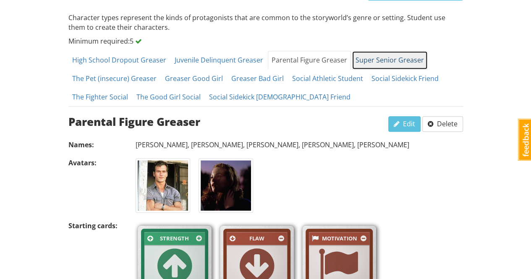
click at [376, 59] on link "Super Senior Greaser" at bounding box center [390, 60] width 76 height 19
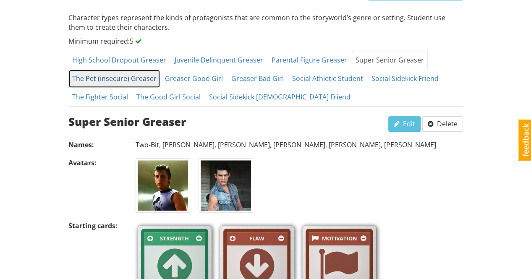
click at [135, 76] on link "The Pet (insecure) Greaser" at bounding box center [114, 78] width 92 height 19
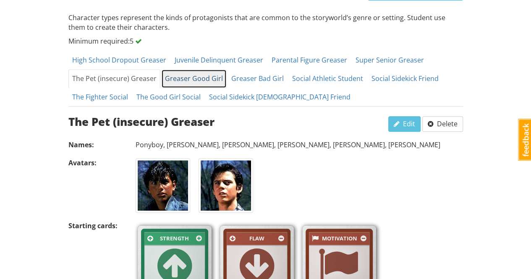
click at [202, 72] on link "Greaser Good Girl" at bounding box center [193, 78] width 65 height 19
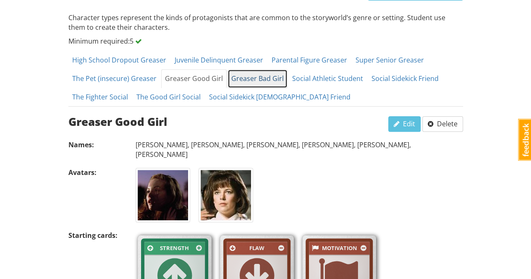
click at [267, 77] on link "Greaser Bad Girl" at bounding box center [258, 78] width 60 height 19
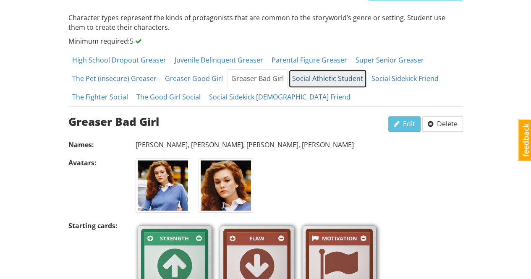
click at [320, 79] on link "Social Athletic Student" at bounding box center [327, 78] width 79 height 19
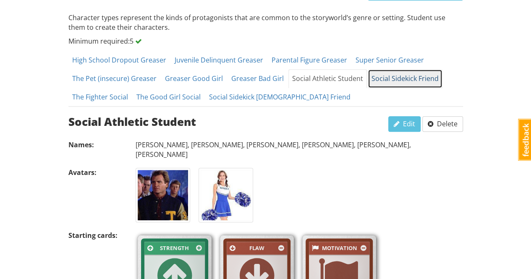
click at [377, 77] on link "Social Sidekick Friend" at bounding box center [405, 78] width 75 height 19
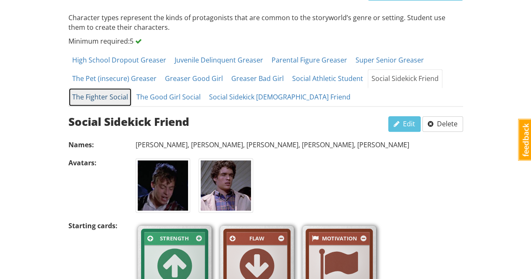
click at [109, 93] on link "The Fighter Social" at bounding box center [99, 97] width 63 height 19
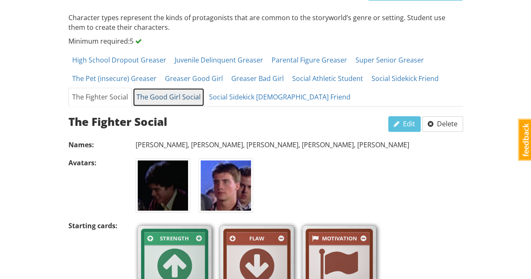
click at [183, 94] on link "The Good Girl Social" at bounding box center [169, 97] width 72 height 19
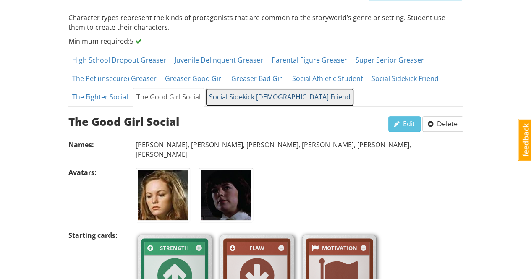
click at [256, 94] on link "Social Sidekick [DEMOGRAPHIC_DATA] Friend" at bounding box center [279, 97] width 149 height 19
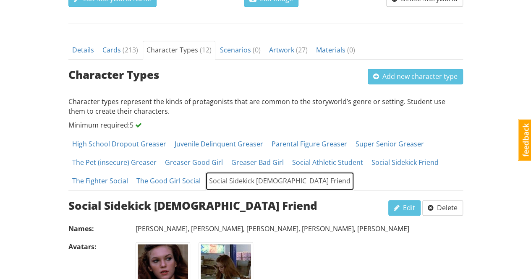
scroll to position [323, 0]
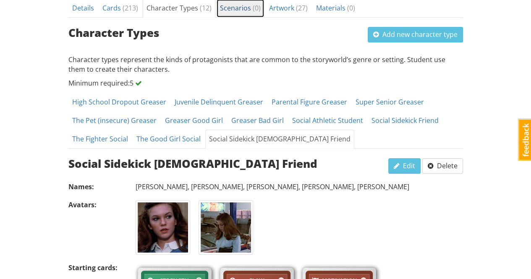
click at [234, 6] on span "Scenarios ( 0 )" at bounding box center [240, 7] width 41 height 9
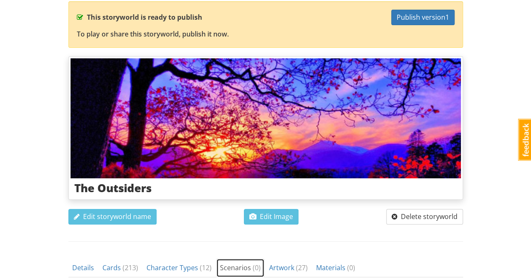
scroll to position [0, 0]
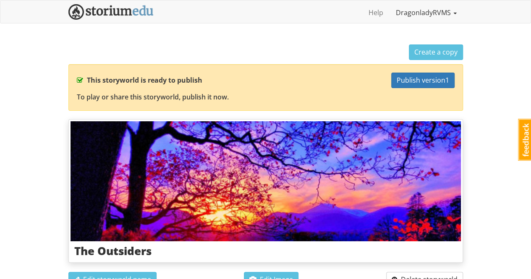
click at [417, 14] on link "DragonladyRVMS" at bounding box center [426, 12] width 73 height 21
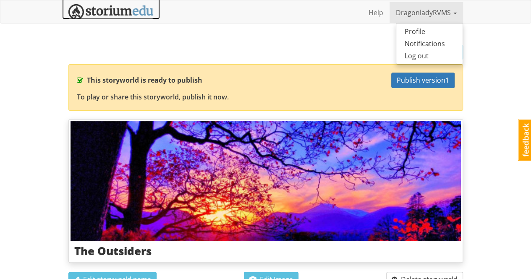
click at [128, 10] on img at bounding box center [110, 12] width 85 height 16
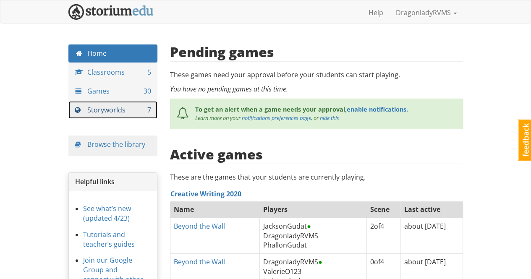
click at [113, 109] on link "Storyworlds 7" at bounding box center [112, 110] width 89 height 18
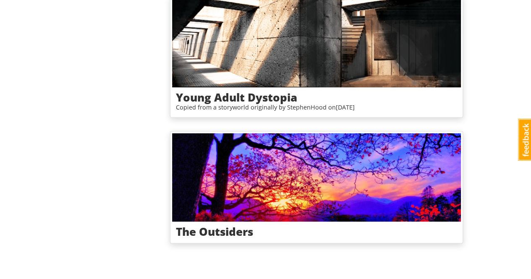
scroll to position [587, 0]
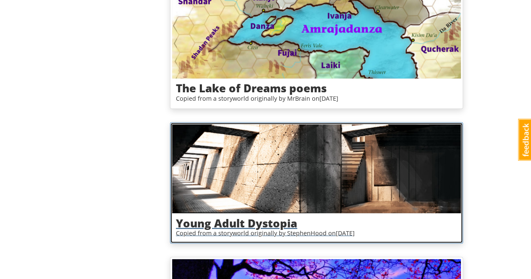
click at [275, 218] on h3 "Young Adult Dystopia" at bounding box center [316, 223] width 281 height 12
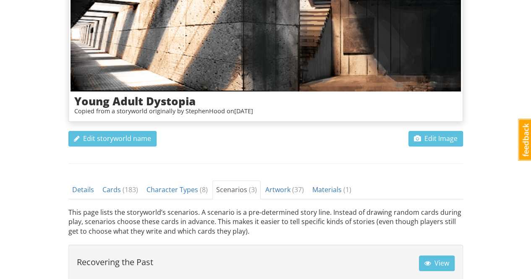
scroll to position [210, 0]
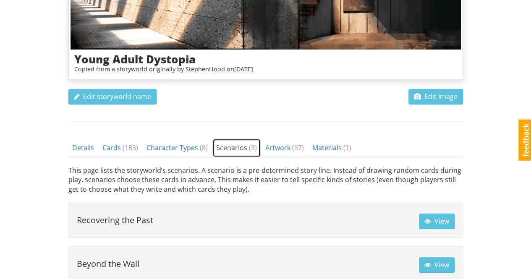
click at [231, 144] on span "Scenarios ( 3 )" at bounding box center [236, 147] width 41 height 9
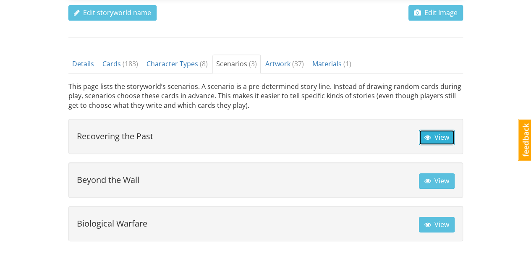
click at [443, 137] on span "View" at bounding box center [436, 137] width 25 height 9
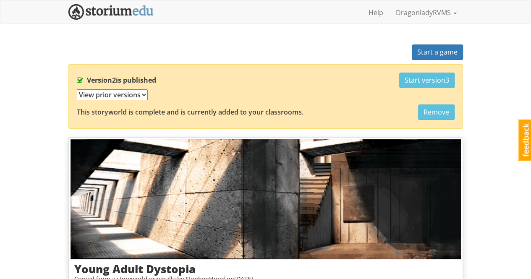
scroll to position [294, 0]
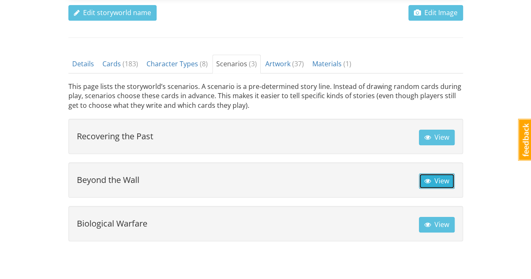
click at [436, 182] on span "View" at bounding box center [436, 180] width 25 height 9
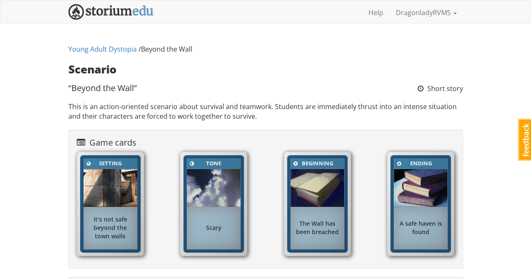
scroll to position [294, 0]
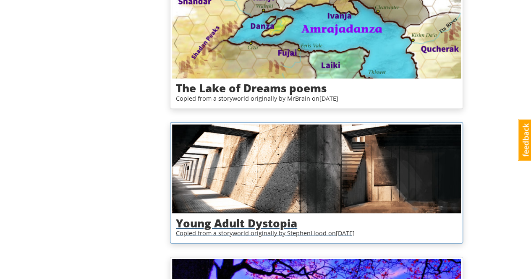
scroll to position [503, 0]
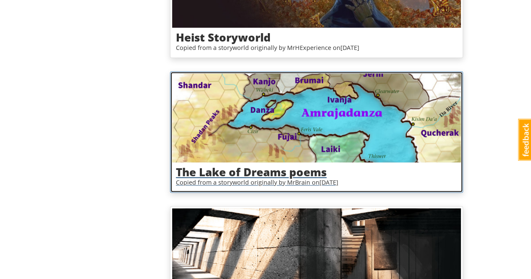
click at [266, 170] on h3 "The Lake of Dreams poems" at bounding box center [316, 172] width 281 height 12
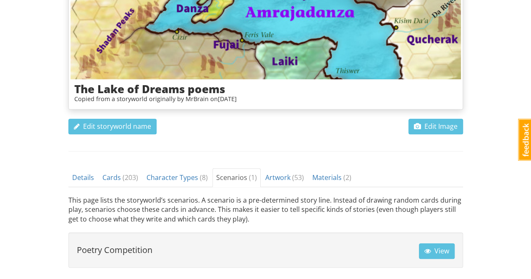
scroll to position [210, 0]
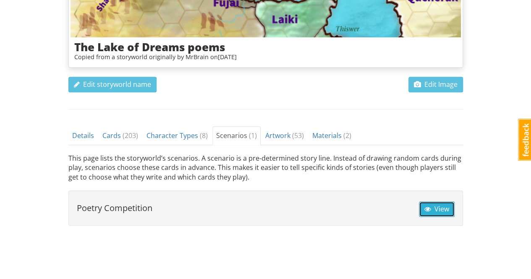
click at [442, 209] on span "View" at bounding box center [436, 208] width 25 height 9
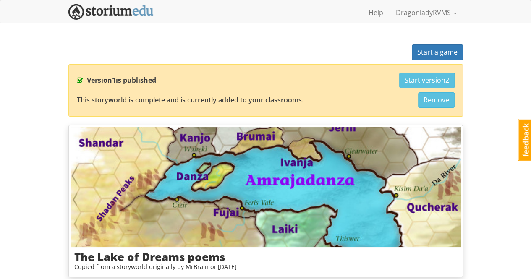
scroll to position [210, 0]
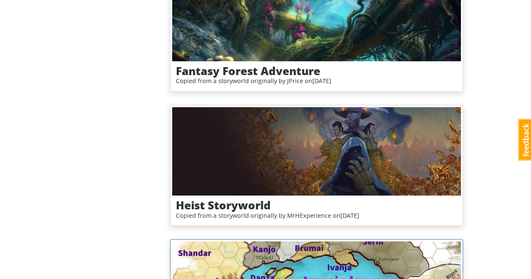
scroll to position [377, 0]
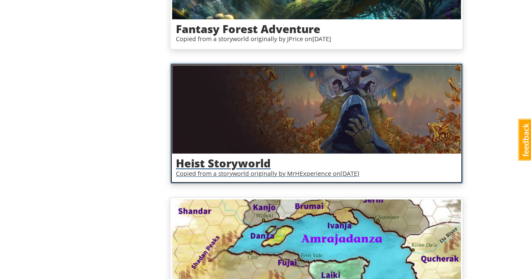
click at [239, 160] on h3 "Heist Storyworld" at bounding box center [316, 163] width 281 height 12
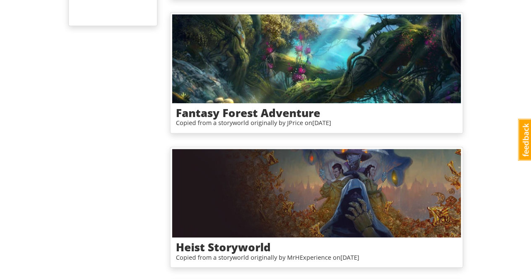
scroll to position [251, 0]
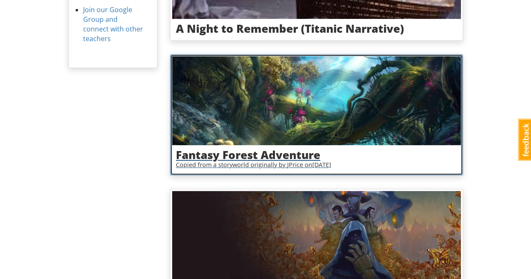
click at [295, 153] on h3 "Fantasy Forest Adventure" at bounding box center [316, 155] width 281 height 12
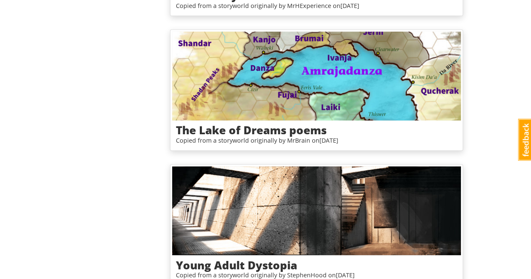
scroll to position [713, 0]
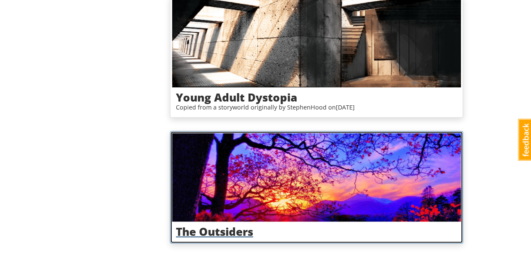
click at [225, 228] on h3 "The Outsiders" at bounding box center [316, 231] width 281 height 12
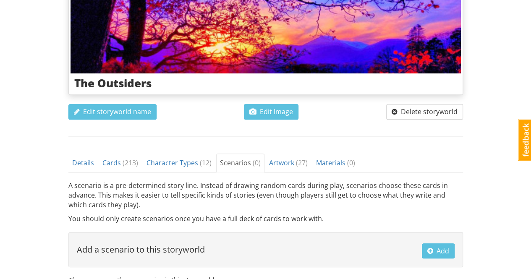
scroll to position [210, 0]
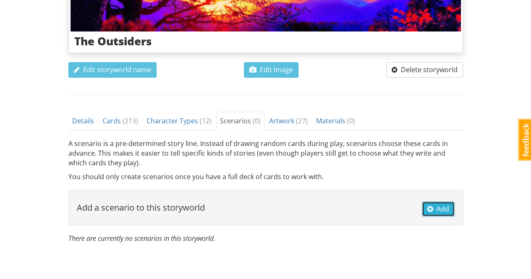
click at [443, 207] on span "Add" at bounding box center [438, 208] width 22 height 9
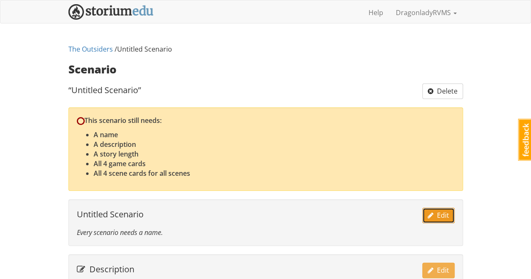
click at [442, 216] on span "Edit" at bounding box center [438, 215] width 21 height 9
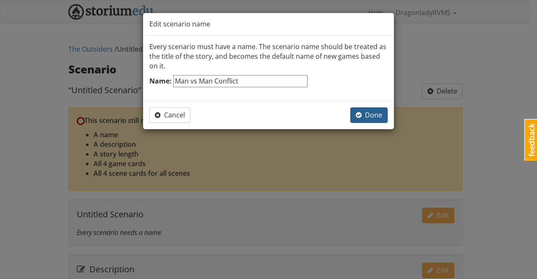
type input "Man vs Man Conflict"
click at [372, 113] on span "Done" at bounding box center [369, 114] width 26 height 9
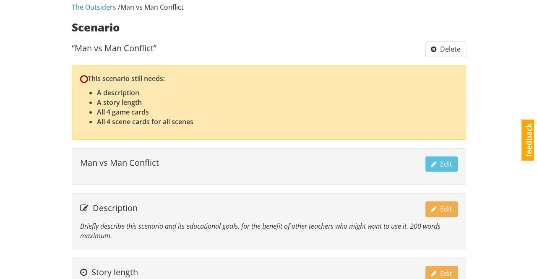
scroll to position [84, 0]
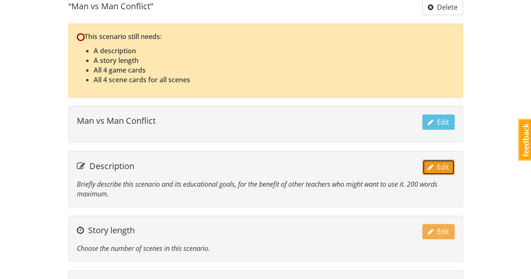
click at [446, 168] on span "Edit" at bounding box center [438, 166] width 21 height 9
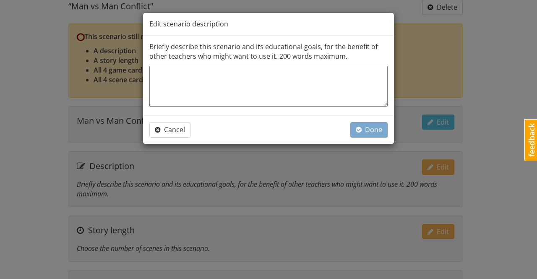
click at [315, 83] on textarea at bounding box center [268, 86] width 238 height 41
type textarea "T"
type textarea "x"
type textarea "Th"
type textarea "x"
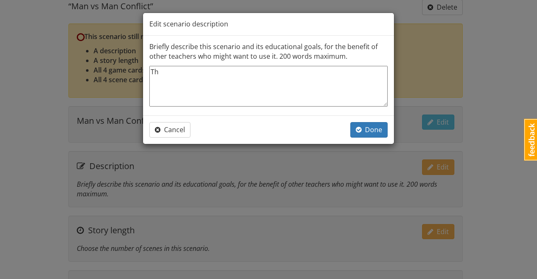
type textarea "Thi"
type textarea "x"
type textarea "This"
type textarea "x"
type textarea "This"
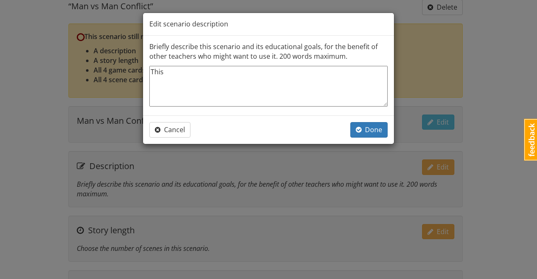
type textarea "x"
type textarea "This s"
type textarea "x"
type textarea "This sc"
type textarea "x"
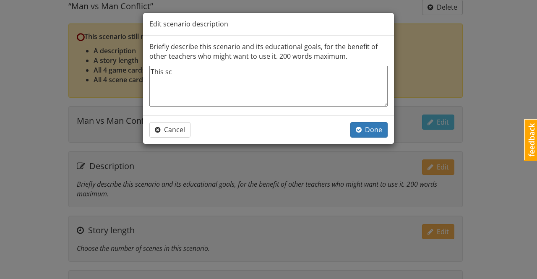
type textarea "This sce"
type textarea "x"
type textarea "This scen"
type textarea "x"
type textarea "This scene"
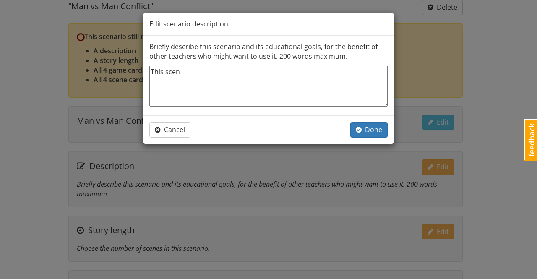
type textarea "x"
type textarea "This scenea"
type textarea "x"
type textarea "This scene"
type textarea "x"
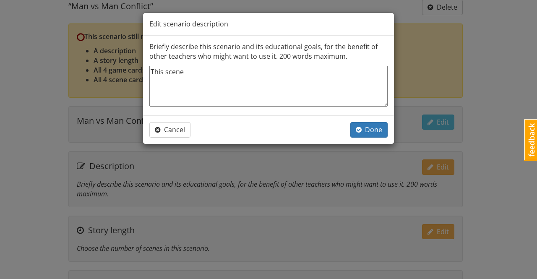
type textarea "This scen"
type textarea "x"
type textarea "This scena"
type textarea "x"
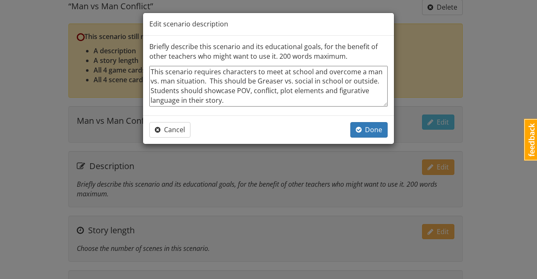
click at [249, 92] on textarea "This scenario requires characters to meet at school and overcome a man vs. man …" at bounding box center [268, 86] width 238 height 41
click at [269, 101] on textarea "This scenario requires characters to meet at school and overcome a man vs. man …" at bounding box center [268, 86] width 238 height 41
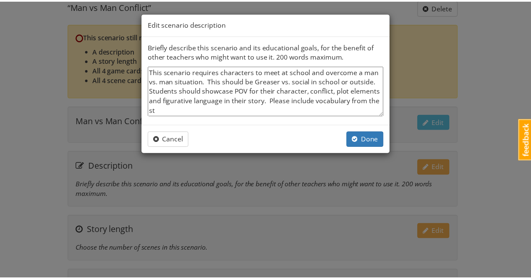
scroll to position [0, 0]
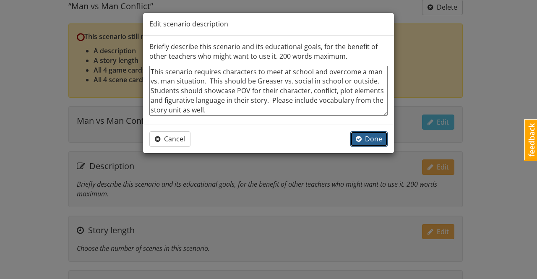
click at [374, 139] on span "Done" at bounding box center [369, 138] width 26 height 9
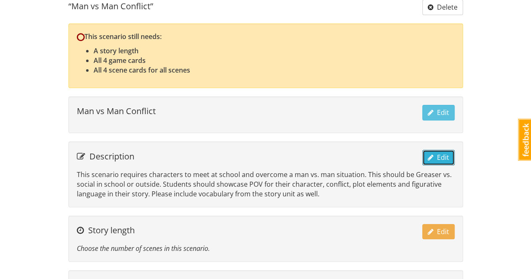
scroll to position [126, 0]
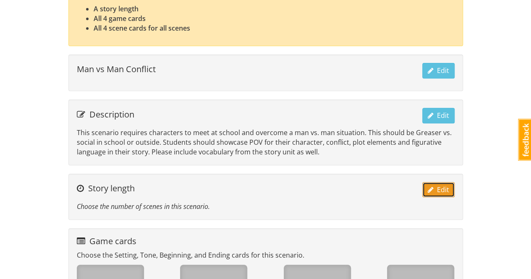
click at [446, 191] on span "Edit" at bounding box center [438, 189] width 21 height 9
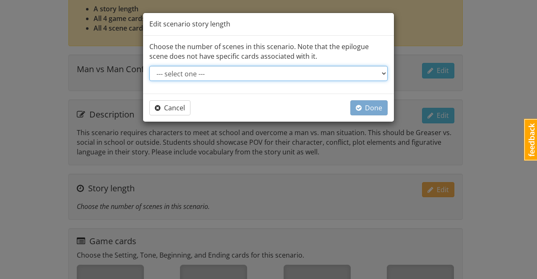
click at [270, 75] on select "--- select one --- Short story: 4 scenes (3 acts of 1 scene each, plus epilogue…" at bounding box center [268, 73] width 238 height 15
click at [149, 66] on select "--- select one --- Short story: 4 scenes (3 acts of 1 scene each, plus epilogue…" at bounding box center [268, 73] width 238 height 15
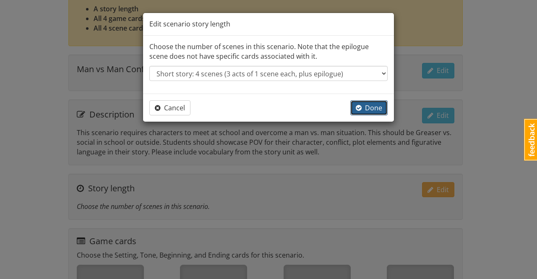
click at [369, 108] on span "Done" at bounding box center [369, 107] width 26 height 9
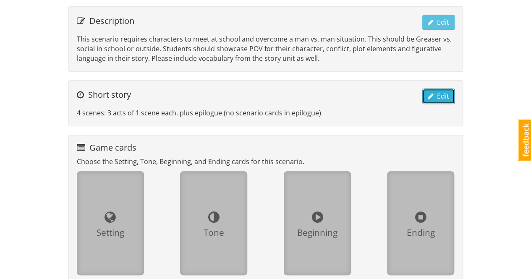
scroll to position [252, 0]
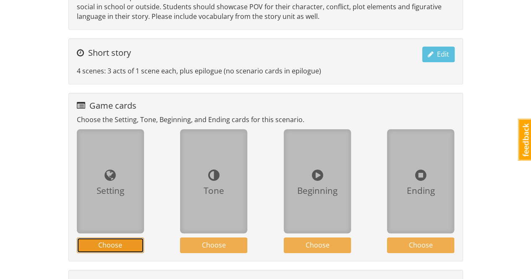
click at [130, 243] on button "Choose" at bounding box center [110, 246] width 67 height 16
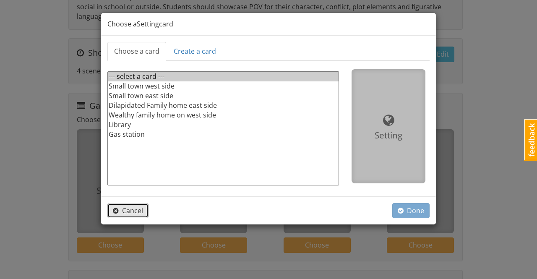
click at [131, 212] on span "Cancel" at bounding box center [128, 210] width 30 height 9
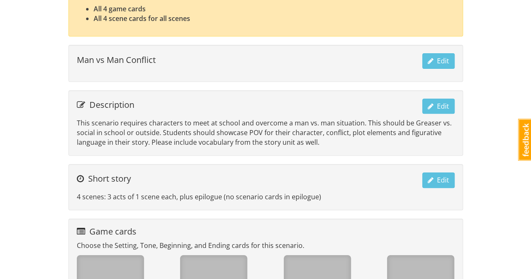
scroll to position [84, 0]
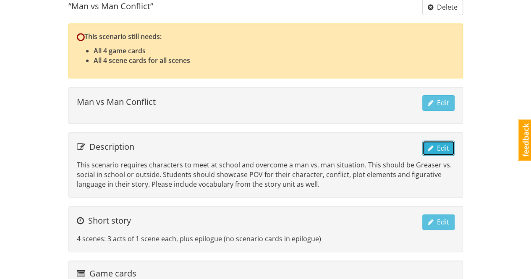
click at [451, 144] on button "Edit" at bounding box center [438, 149] width 32 height 16
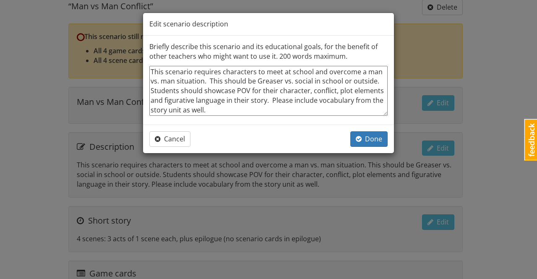
drag, startPoint x: 264, startPoint y: 72, endPoint x: 323, endPoint y: 73, distance: 59.6
click at [323, 73] on textarea "This scenario requires characters to meet at school and overcome a man vs. man …" at bounding box center [268, 91] width 238 height 50
click at [318, 82] on textarea "This scenario requires characters to overcome a man vs. man situation. This sho…" at bounding box center [268, 91] width 238 height 50
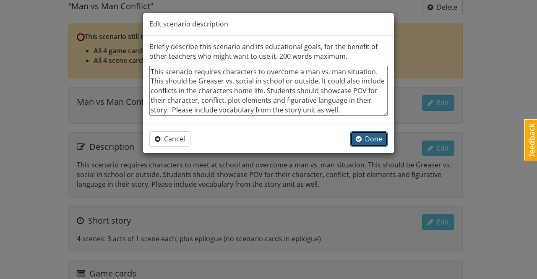
click at [380, 141] on span "Done" at bounding box center [369, 138] width 26 height 9
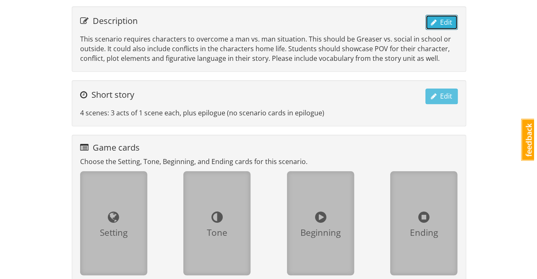
scroll to position [252, 0]
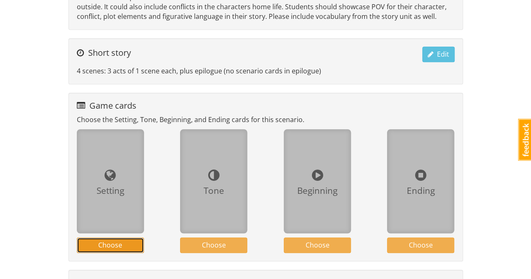
click at [121, 245] on span "Choose" at bounding box center [110, 245] width 24 height 9
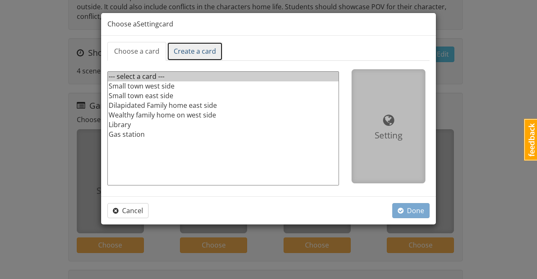
click at [201, 51] on link "Create a card" at bounding box center [195, 51] width 56 height 19
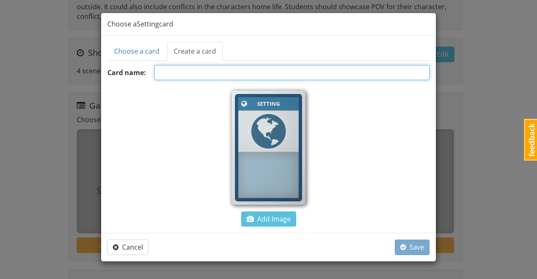
click at [212, 74] on input "text" at bounding box center [292, 72] width 275 height 15
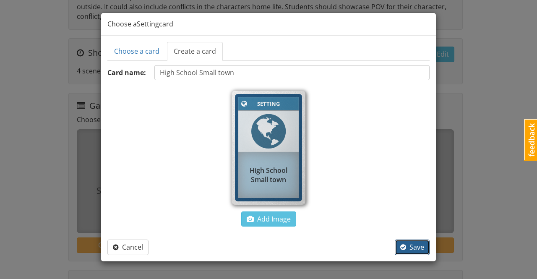
click at [418, 244] on span "Save" at bounding box center [413, 247] width 24 height 9
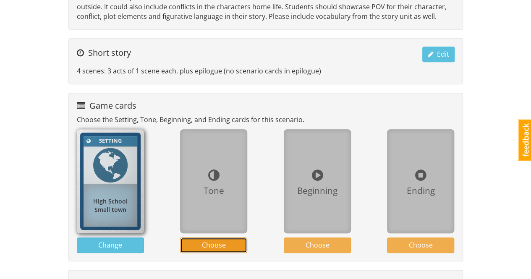
click at [228, 242] on button "Choose" at bounding box center [213, 246] width 67 height 16
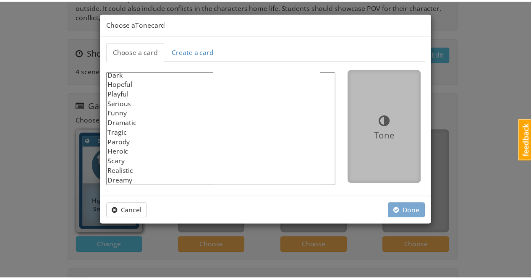
scroll to position [0, 0]
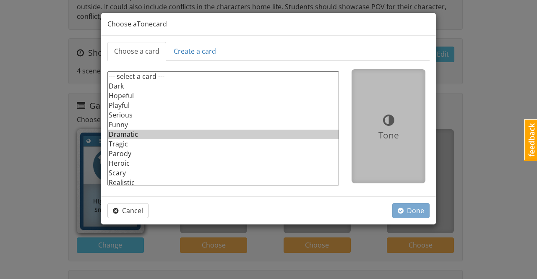
click at [134, 135] on option "Dramatic" at bounding box center [223, 135] width 231 height 10
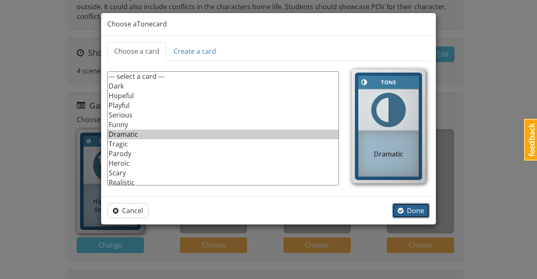
click at [419, 210] on span "Done" at bounding box center [411, 210] width 26 height 9
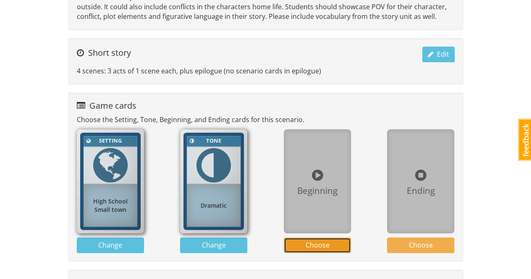
click at [322, 243] on span "Choose" at bounding box center [317, 245] width 24 height 9
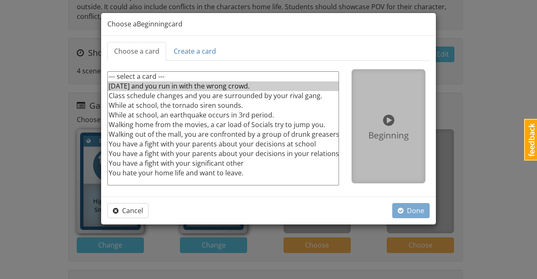
click at [222, 85] on option "[DATE] and you run in with the wrong crowd." at bounding box center [223, 86] width 231 height 10
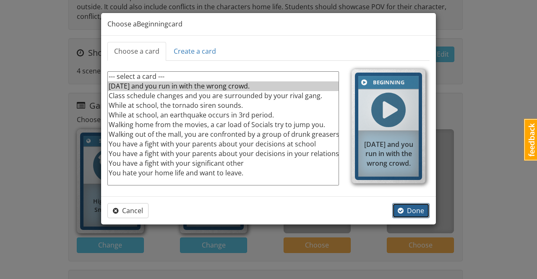
click at [421, 212] on span "Done" at bounding box center [411, 210] width 26 height 9
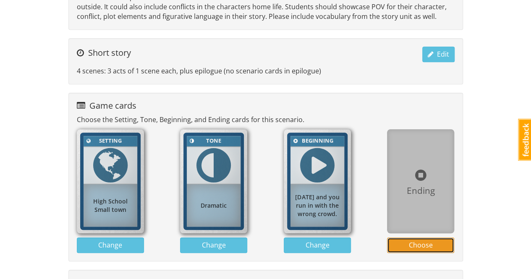
click at [431, 242] on span "Choose" at bounding box center [421, 245] width 24 height 9
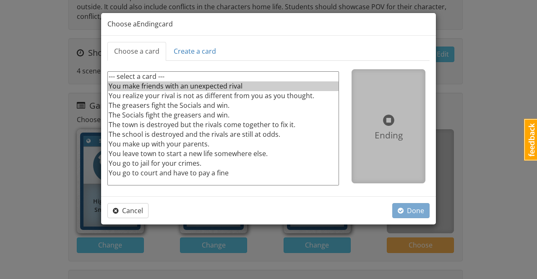
click at [226, 86] on option "You make friends with an unexpected rival" at bounding box center [223, 86] width 231 height 10
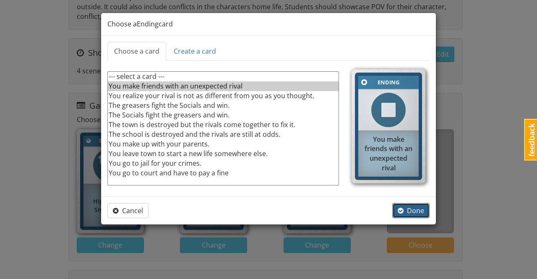
click at [417, 210] on span "Done" at bounding box center [411, 210] width 26 height 9
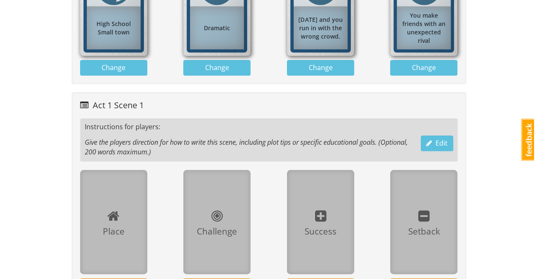
scroll to position [462, 0]
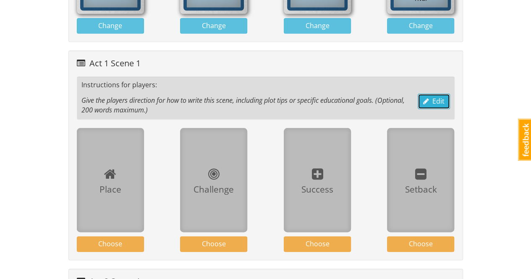
click at [436, 100] on span "Edit" at bounding box center [433, 101] width 21 height 9
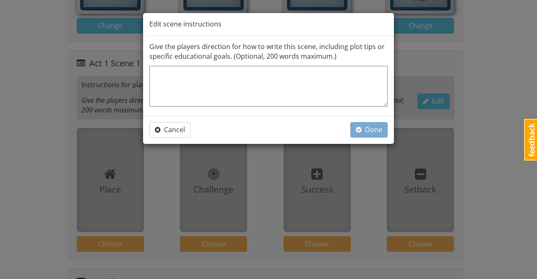
click at [338, 80] on textarea at bounding box center [268, 86] width 238 height 41
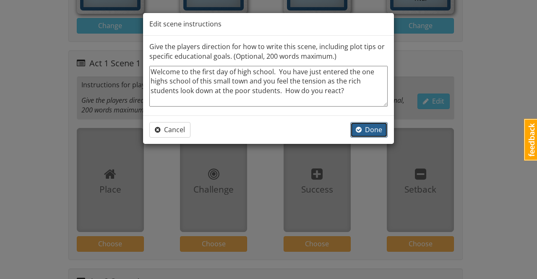
click at [370, 129] on span "Done" at bounding box center [369, 129] width 26 height 9
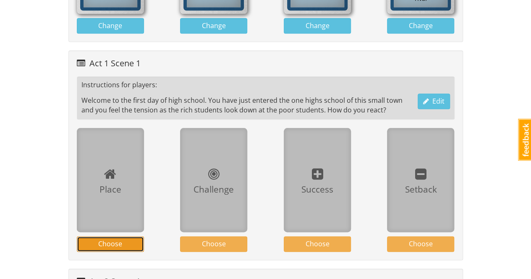
click at [117, 239] on span "Choose" at bounding box center [110, 243] width 24 height 9
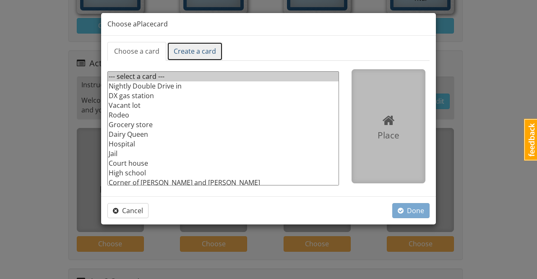
click at [198, 50] on link "Create a card" at bounding box center [195, 51] width 56 height 19
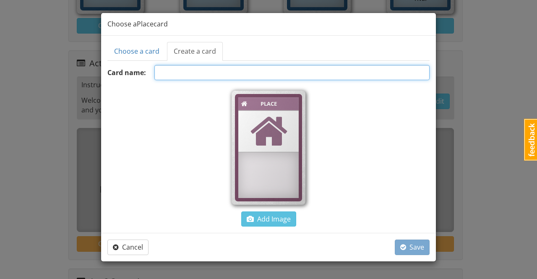
click at [184, 72] on input "text" at bounding box center [292, 72] width 275 height 15
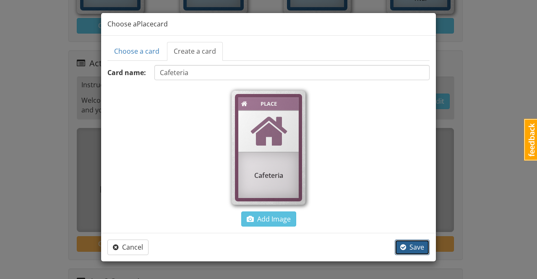
click at [414, 247] on span "Save" at bounding box center [413, 247] width 24 height 9
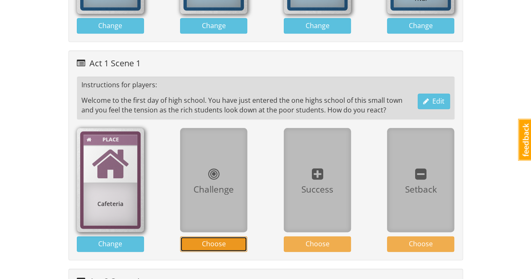
click at [225, 239] on span "Choose" at bounding box center [214, 243] width 24 height 9
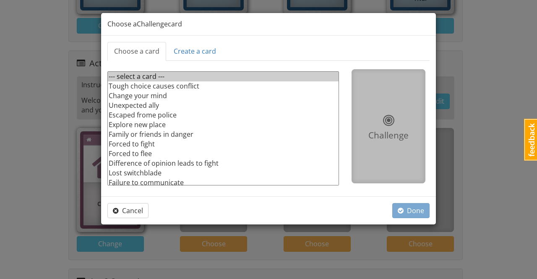
scroll to position [12, 0]
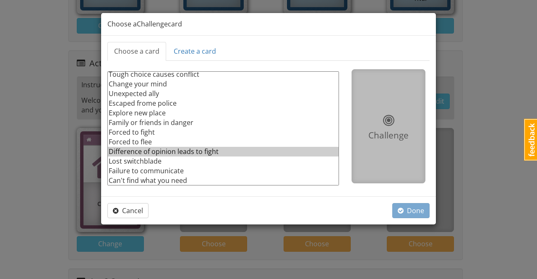
click at [207, 149] on option "Difference of opinion leads to fight" at bounding box center [223, 152] width 231 height 10
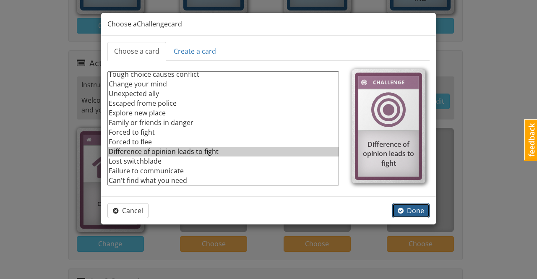
click at [417, 209] on span "Done" at bounding box center [411, 210] width 26 height 9
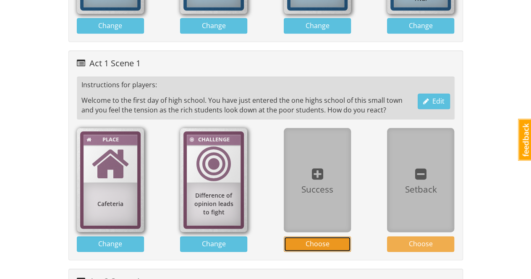
click at [332, 241] on button "Choose" at bounding box center [317, 244] width 67 height 16
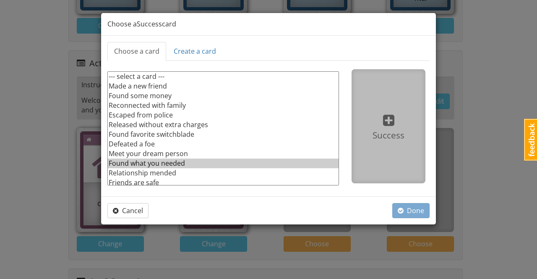
click at [182, 163] on option "Found what you needed" at bounding box center [223, 164] width 231 height 10
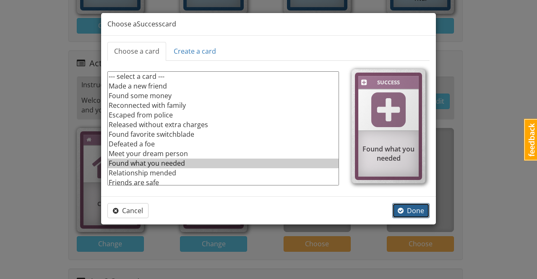
click at [417, 211] on span "Done" at bounding box center [411, 210] width 26 height 9
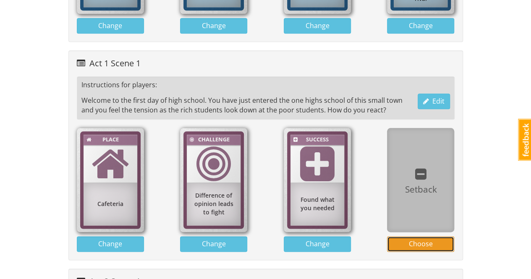
click at [431, 241] on span "Choose" at bounding box center [421, 243] width 24 height 9
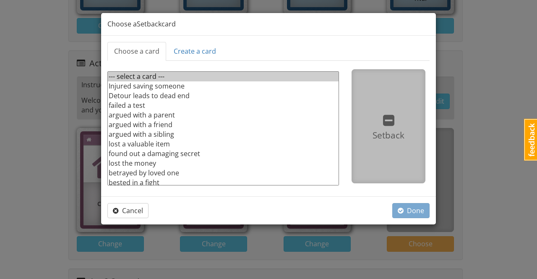
scroll to position [31, 0]
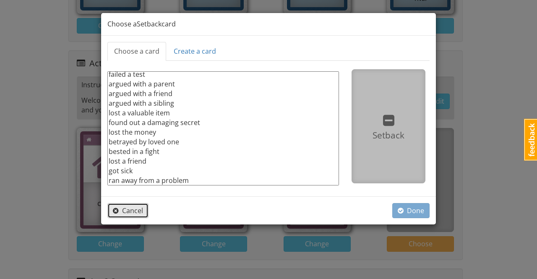
click at [137, 215] on button "Cancel" at bounding box center [127, 211] width 41 height 16
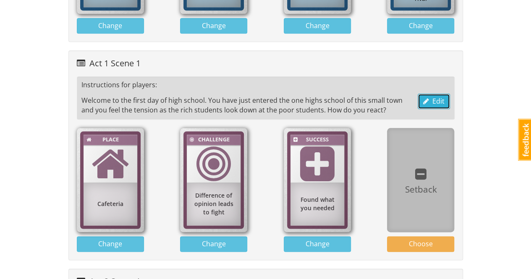
click at [432, 98] on span "Edit" at bounding box center [433, 101] width 21 height 9
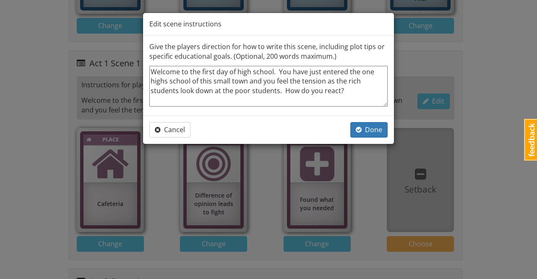
click at [168, 81] on textarea "Welcome to the first day of high school. You have just entered the one highs sc…" at bounding box center [268, 86] width 238 height 41
click at [372, 131] on span "Done" at bounding box center [369, 129] width 26 height 9
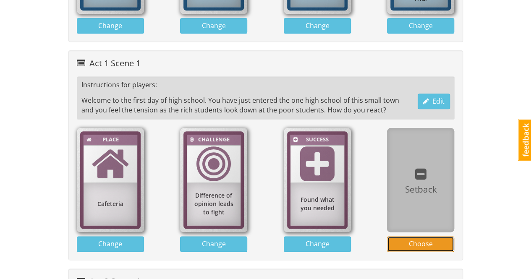
click at [427, 241] on span "Choose" at bounding box center [421, 243] width 24 height 9
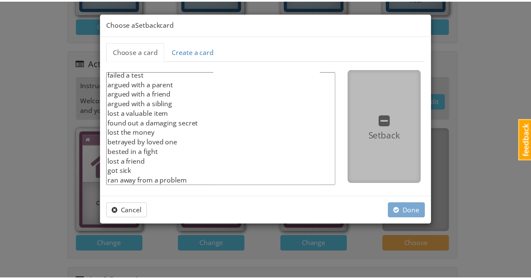
scroll to position [0, 0]
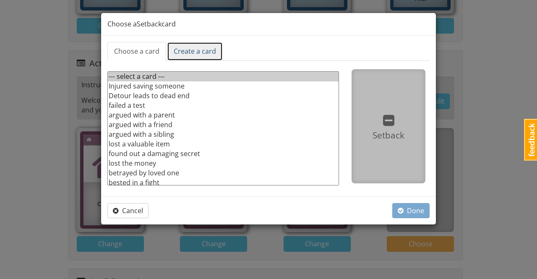
click at [194, 50] on link "Create a card" at bounding box center [195, 51] width 56 height 19
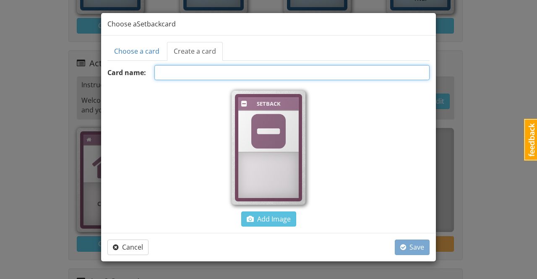
click at [258, 73] on input "text" at bounding box center [292, 72] width 275 height 15
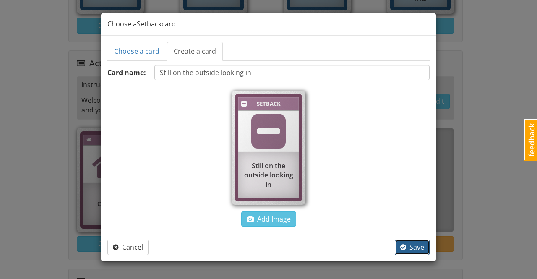
click at [410, 244] on span "Save" at bounding box center [413, 247] width 24 height 9
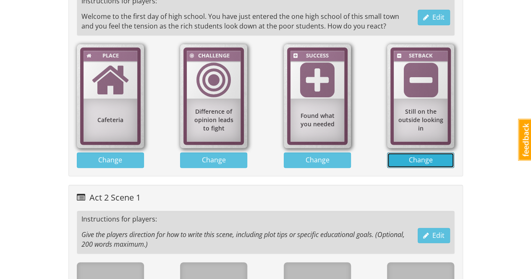
scroll to position [588, 0]
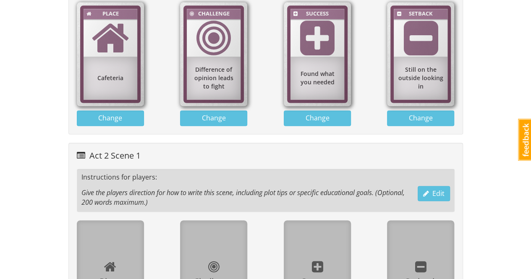
click at [256, 189] on em "Give the players direction for how to write this scene, including plot tips or …" at bounding box center [242, 197] width 323 height 19
click at [441, 189] on span "Edit" at bounding box center [433, 193] width 21 height 9
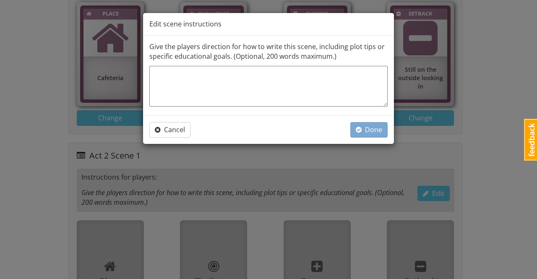
click at [223, 78] on textarea at bounding box center [268, 86] width 238 height 41
click at [169, 129] on span "Cancel" at bounding box center [170, 129] width 30 height 9
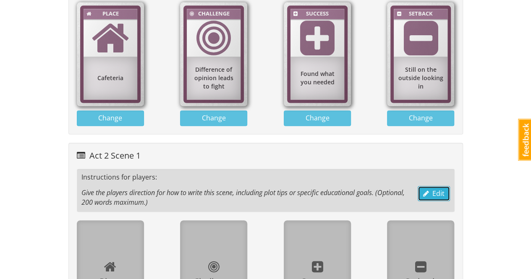
click at [438, 190] on span "Edit" at bounding box center [433, 193] width 21 height 9
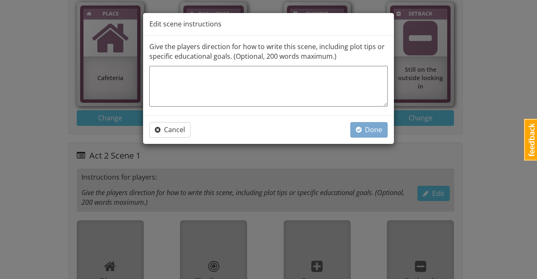
click at [207, 77] on textarea at bounding box center [268, 86] width 238 height 41
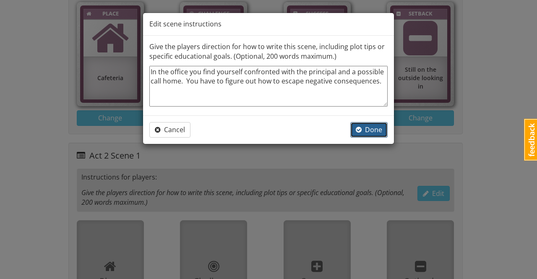
click at [377, 127] on span "Done" at bounding box center [369, 129] width 26 height 9
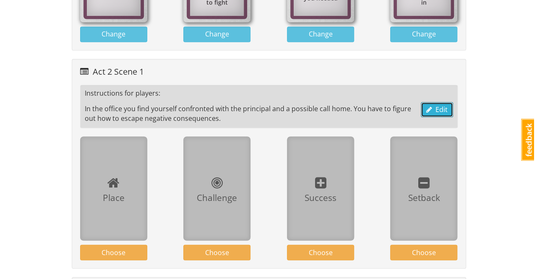
scroll to position [756, 0]
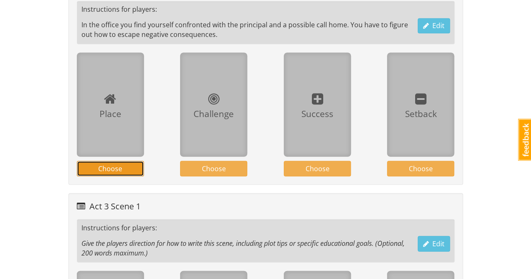
click at [116, 164] on span "Choose" at bounding box center [110, 168] width 24 height 9
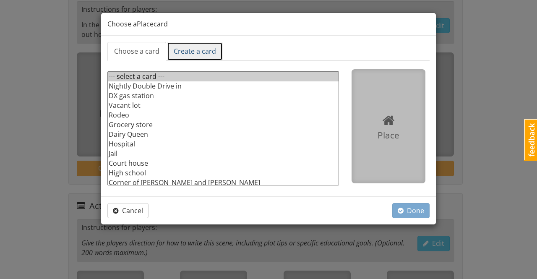
click at [207, 50] on link "Create a card" at bounding box center [195, 51] width 56 height 19
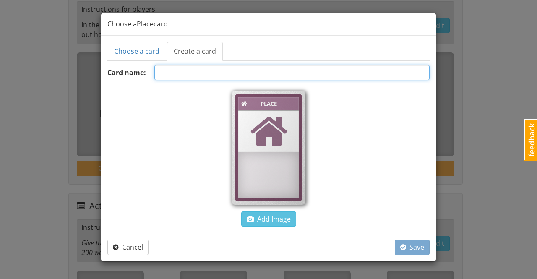
click at [198, 73] on input "text" at bounding box center [292, 72] width 275 height 15
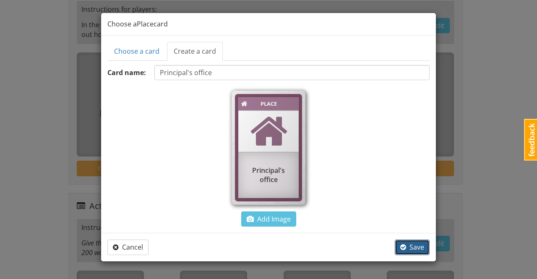
click at [408, 247] on span "Save" at bounding box center [413, 247] width 24 height 9
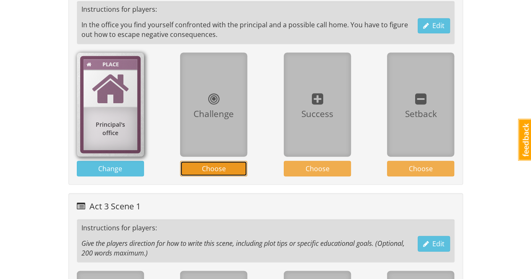
click at [227, 161] on button "Choose" at bounding box center [213, 169] width 67 height 16
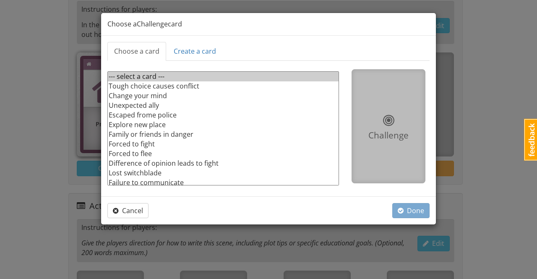
scroll to position [2, 0]
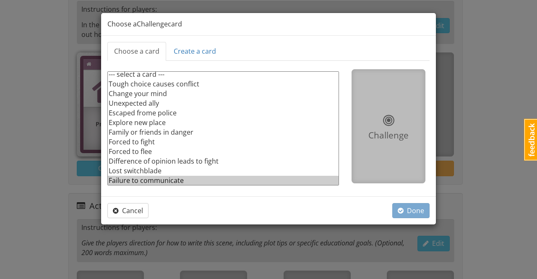
click at [175, 182] on option "Failure to communicate" at bounding box center [223, 181] width 231 height 10
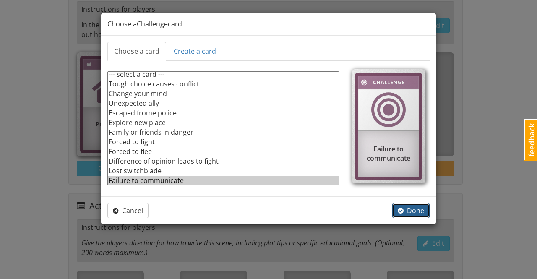
click at [410, 213] on span "Done" at bounding box center [411, 210] width 26 height 9
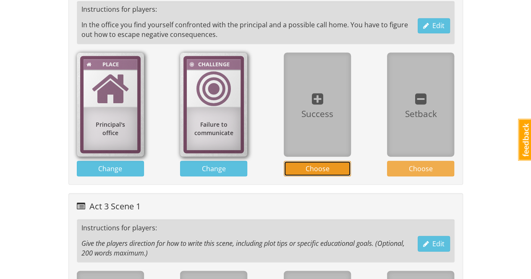
click at [335, 163] on button "Choose" at bounding box center [317, 169] width 67 height 16
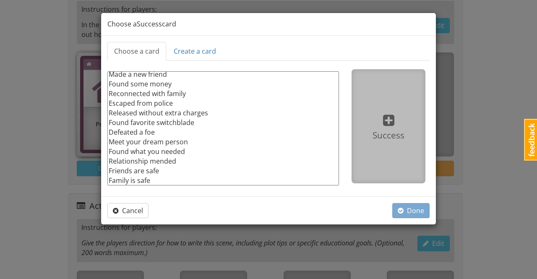
scroll to position [10, 0]
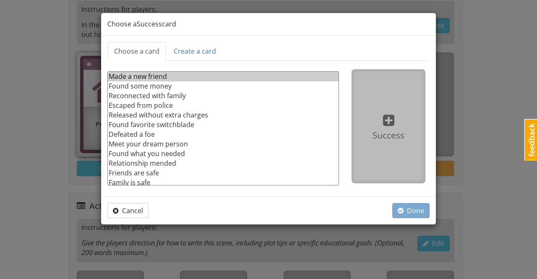
click at [151, 73] on option "Made a new friend" at bounding box center [223, 77] width 231 height 10
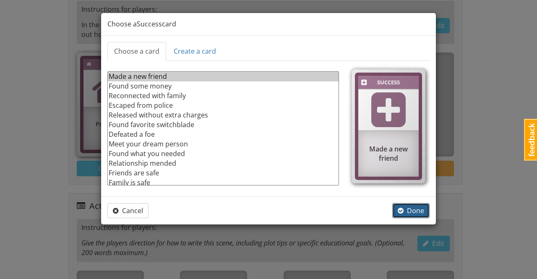
click at [415, 210] on span "Done" at bounding box center [411, 210] width 26 height 9
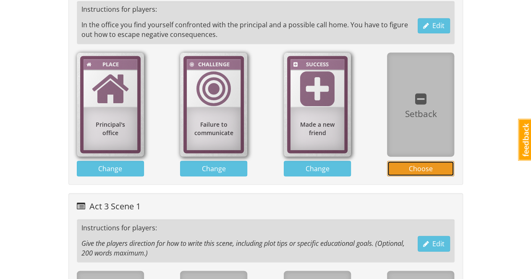
click at [429, 165] on span "Choose" at bounding box center [421, 168] width 24 height 9
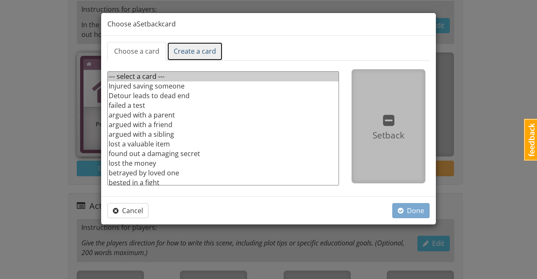
click at [200, 50] on link "Create a card" at bounding box center [195, 51] width 56 height 19
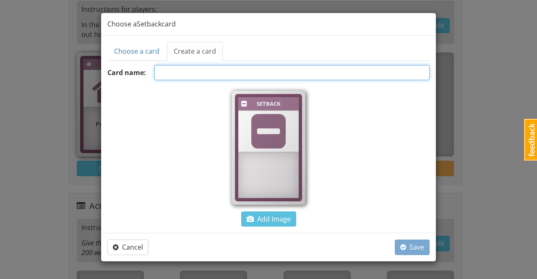
click at [201, 72] on input "text" at bounding box center [292, 72] width 275 height 15
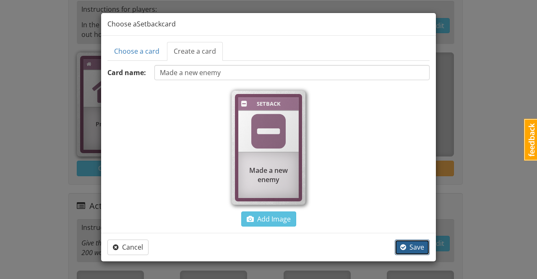
click at [419, 249] on span "Save" at bounding box center [413, 247] width 24 height 9
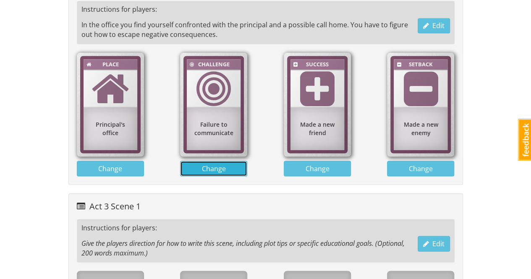
click at [217, 164] on span "Change" at bounding box center [214, 168] width 24 height 9
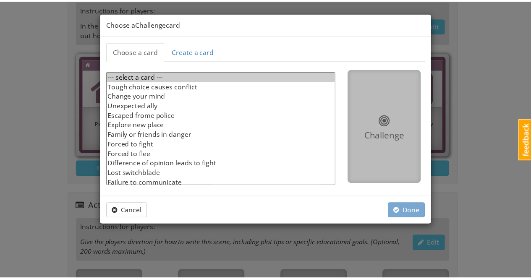
scroll to position [12, 0]
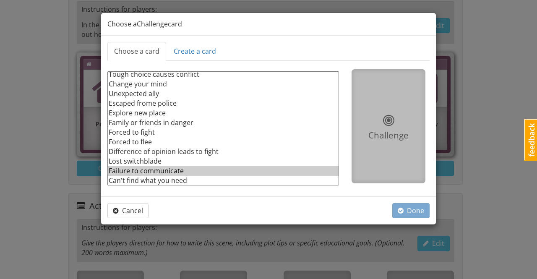
click at [178, 170] on option "Failure to communicate" at bounding box center [223, 171] width 231 height 10
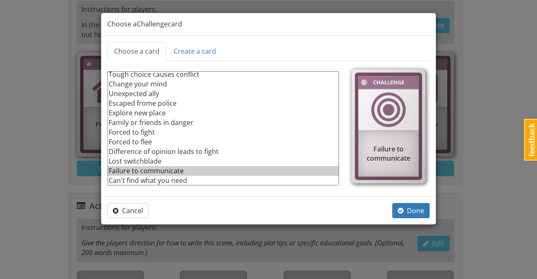
click at [183, 170] on option "Failure to communicate" at bounding box center [223, 171] width 231 height 10
click at [134, 210] on span "Cancel" at bounding box center [128, 210] width 30 height 9
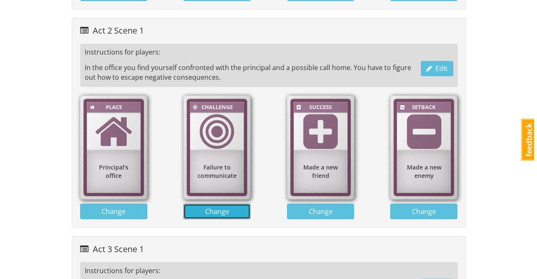
scroll to position [881, 0]
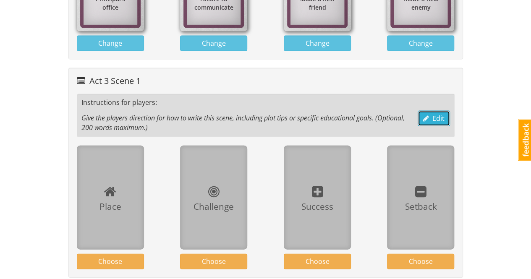
click at [433, 114] on span "Edit" at bounding box center [433, 118] width 21 height 9
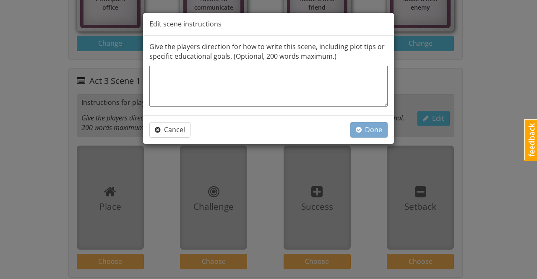
click at [302, 78] on textarea at bounding box center [268, 86] width 238 height 41
